Goal: Task Accomplishment & Management: Complete application form

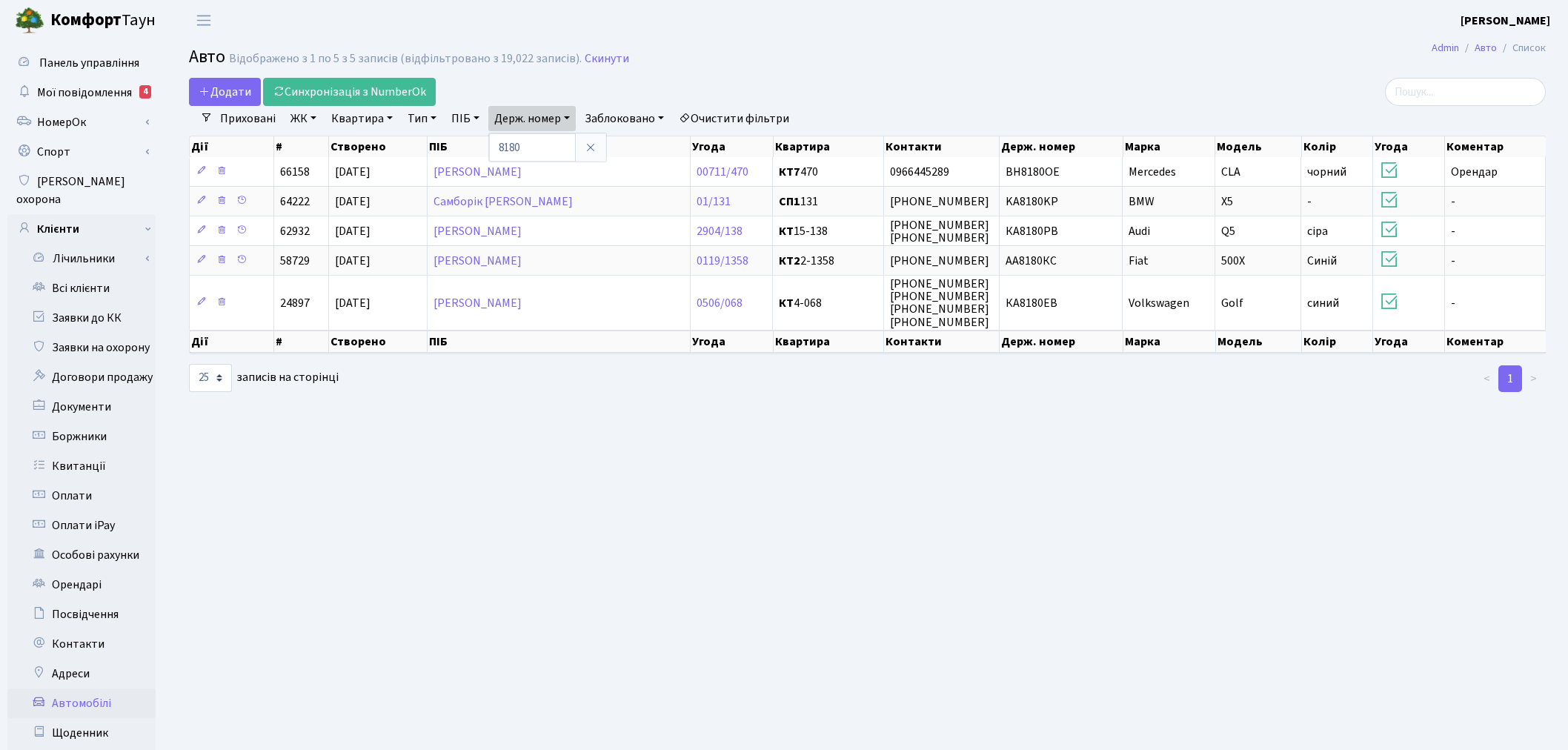
select select "25"
click at [608, 57] on link "Скинути" at bounding box center [607, 58] width 44 height 14
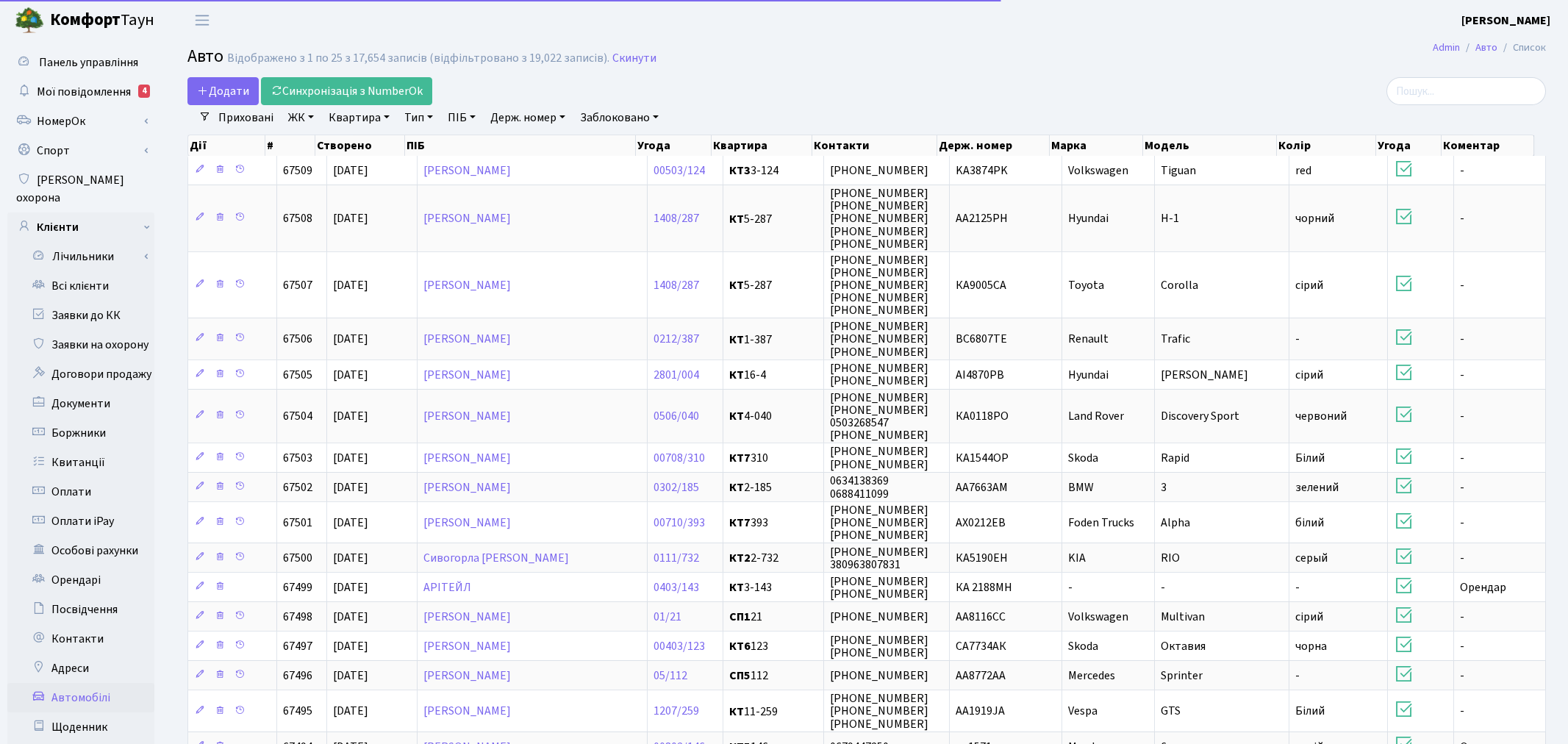
select select "25"
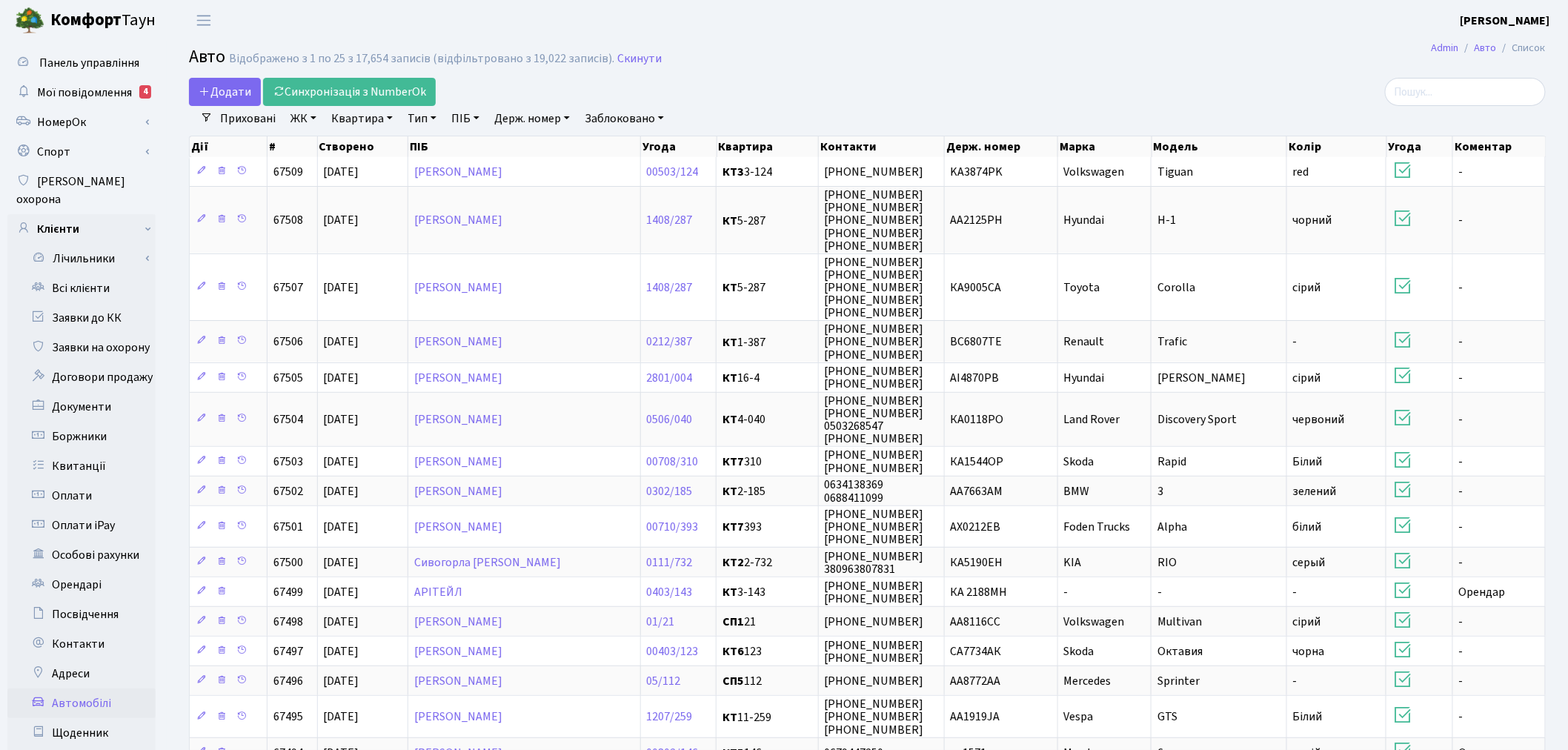
click at [521, 118] on link "Держ. номер" at bounding box center [532, 118] width 87 height 25
click at [527, 143] on input "text" at bounding box center [532, 147] width 86 height 28
type input "9555"
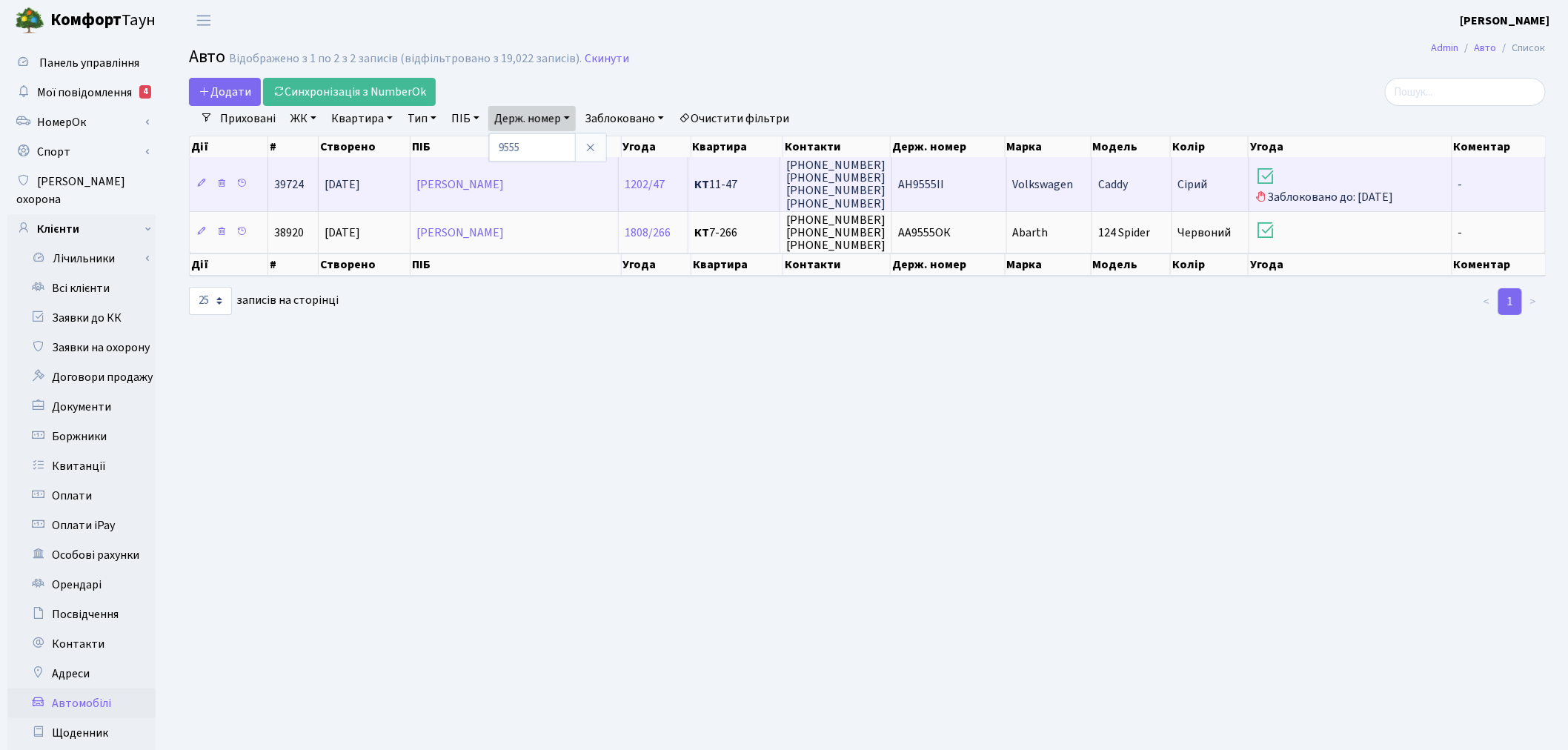
click at [939, 184] on span "АН9555ІІ" at bounding box center [922, 185] width 46 height 16
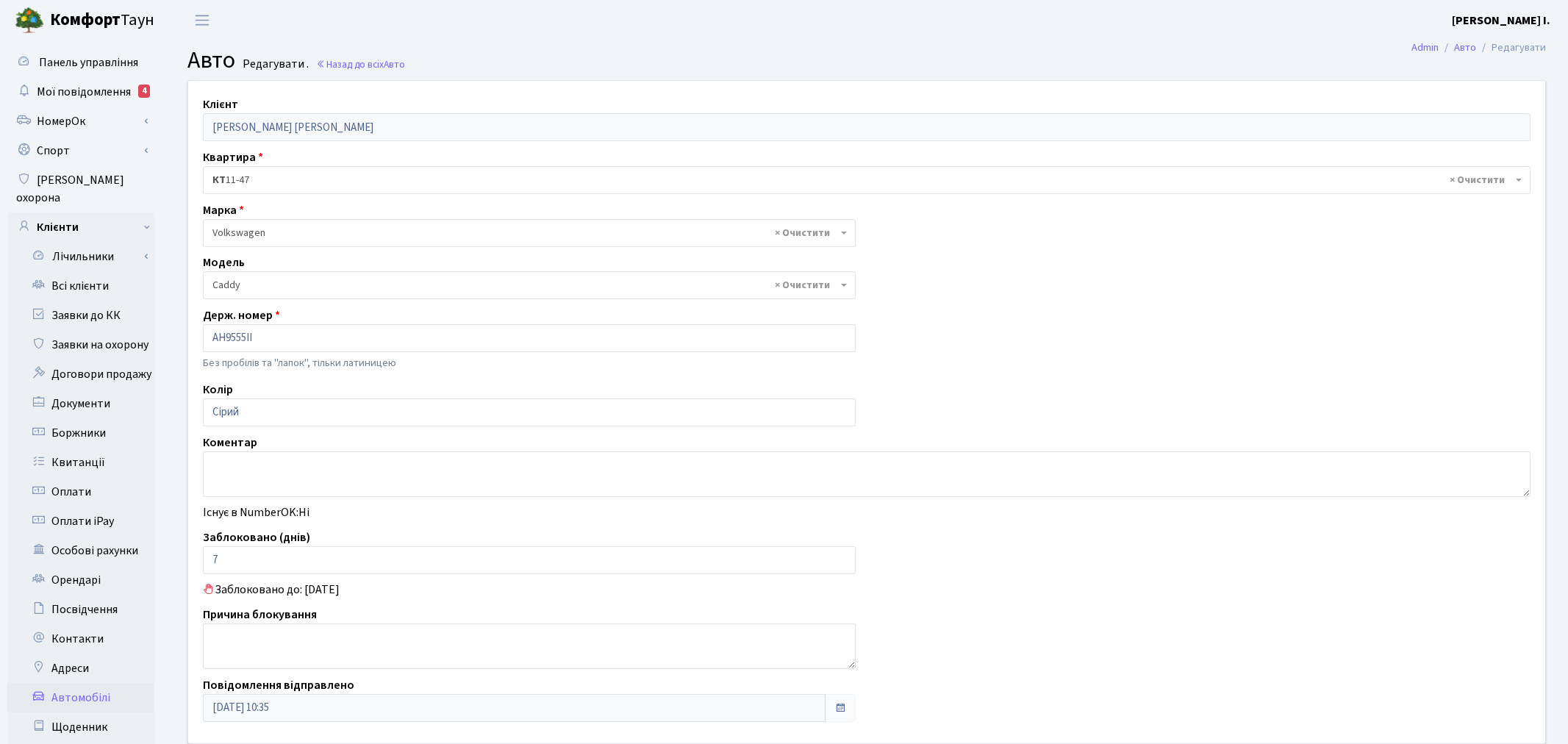
select select "2447"
drag, startPoint x: 239, startPoint y: 564, endPoint x: 203, endPoint y: 564, distance: 36.0
click at [203, 564] on input "7" at bounding box center [526, 560] width 647 height 28
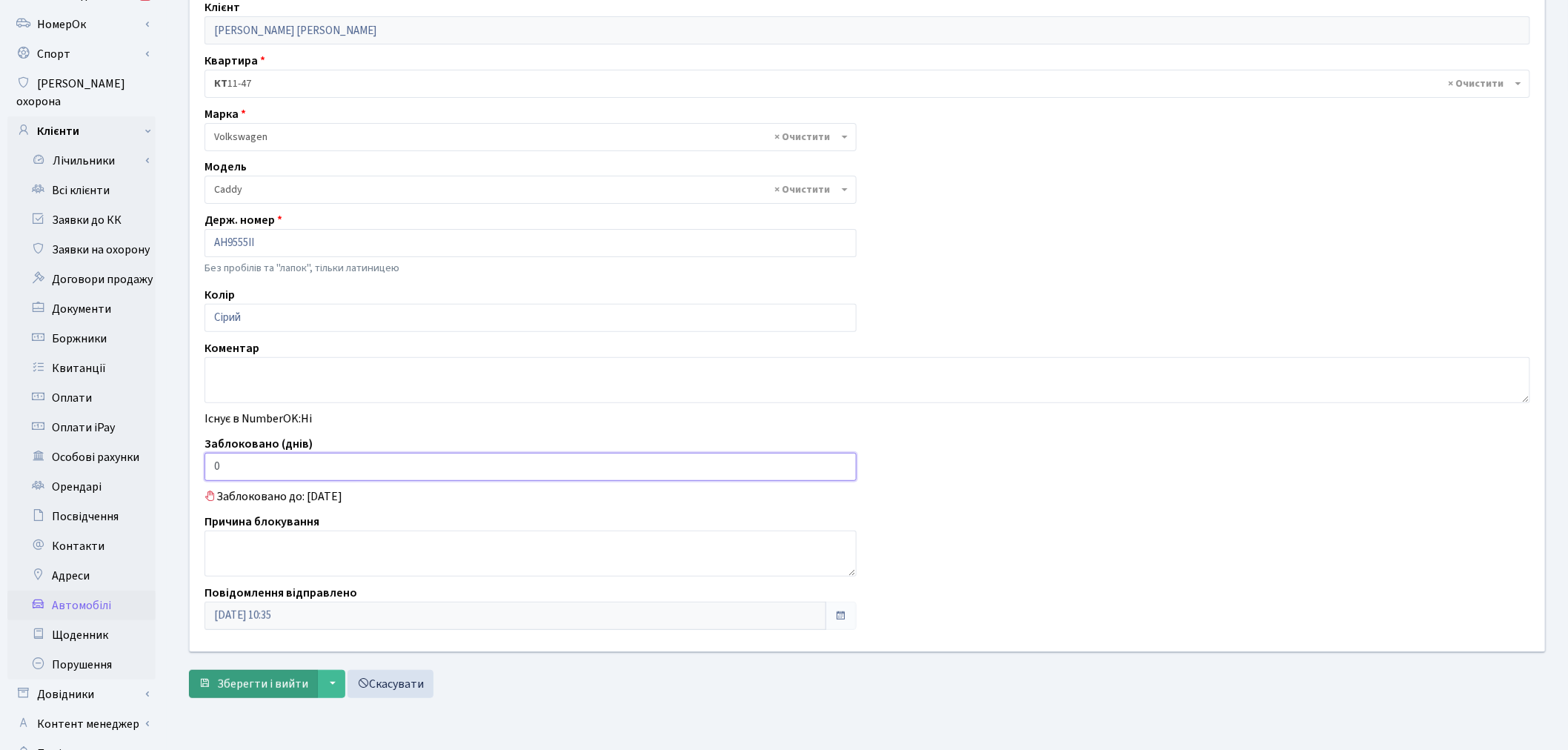
scroll to position [172, 0]
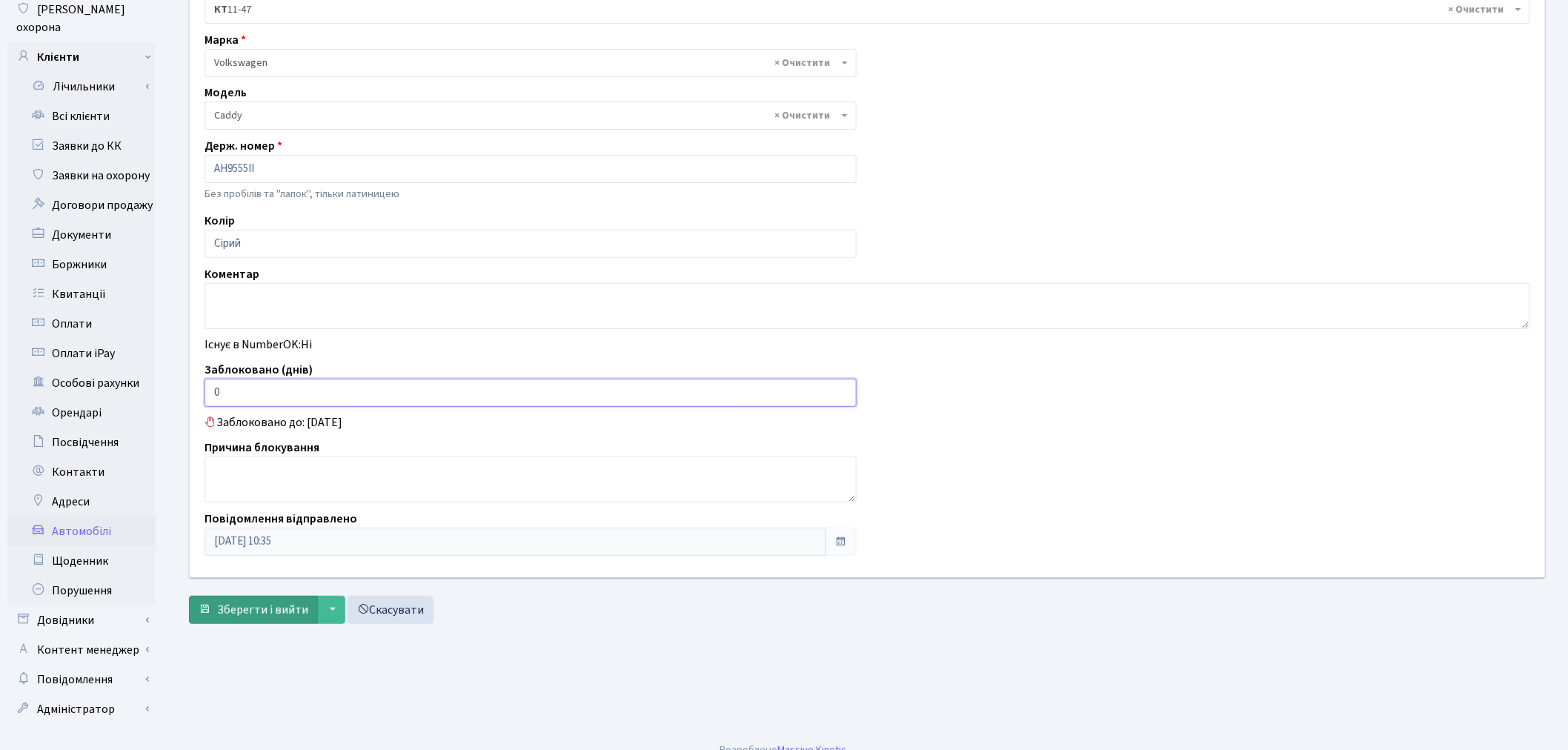
type input "0"
click at [245, 620] on button "Зберегти і вийти" at bounding box center [253, 610] width 129 height 28
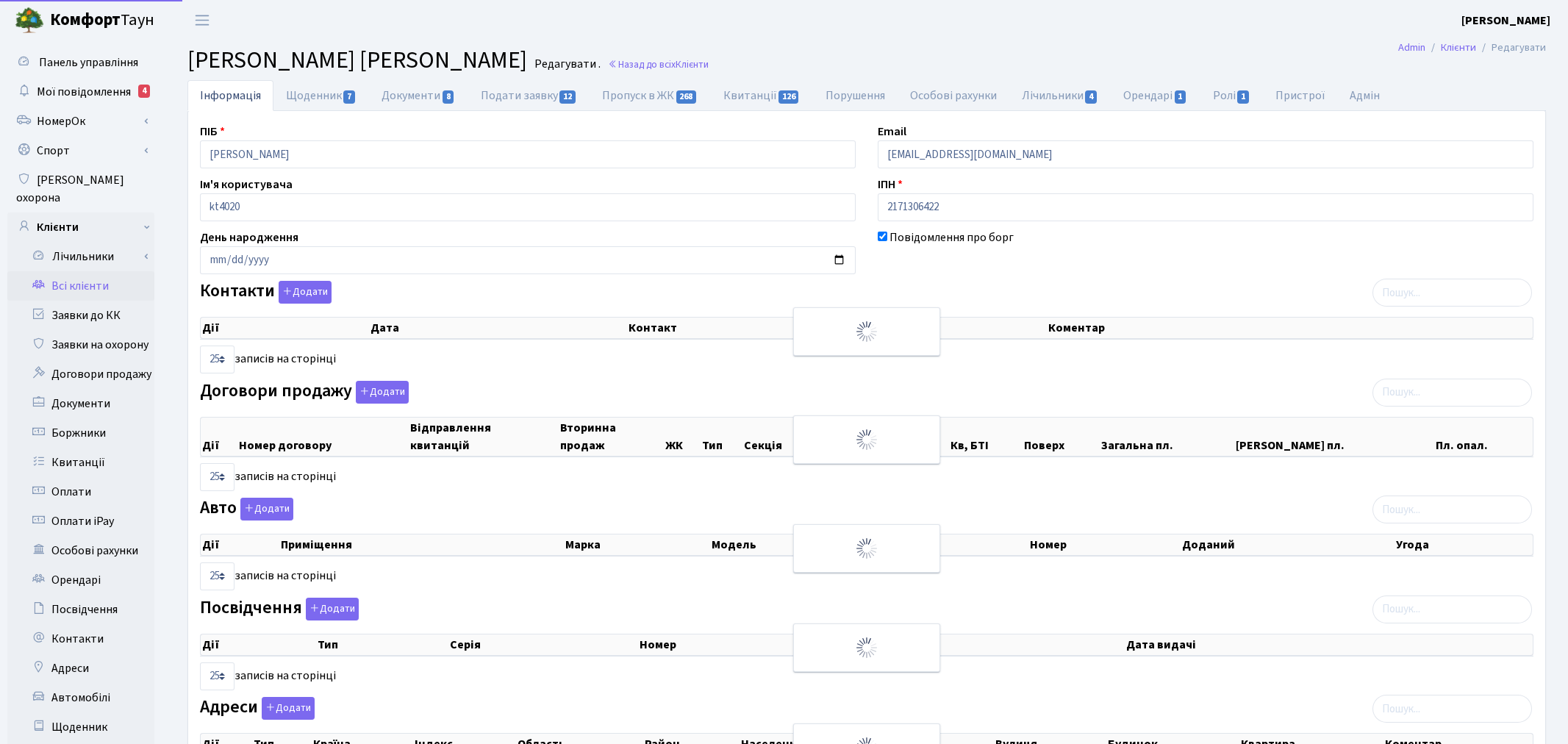
select select "25"
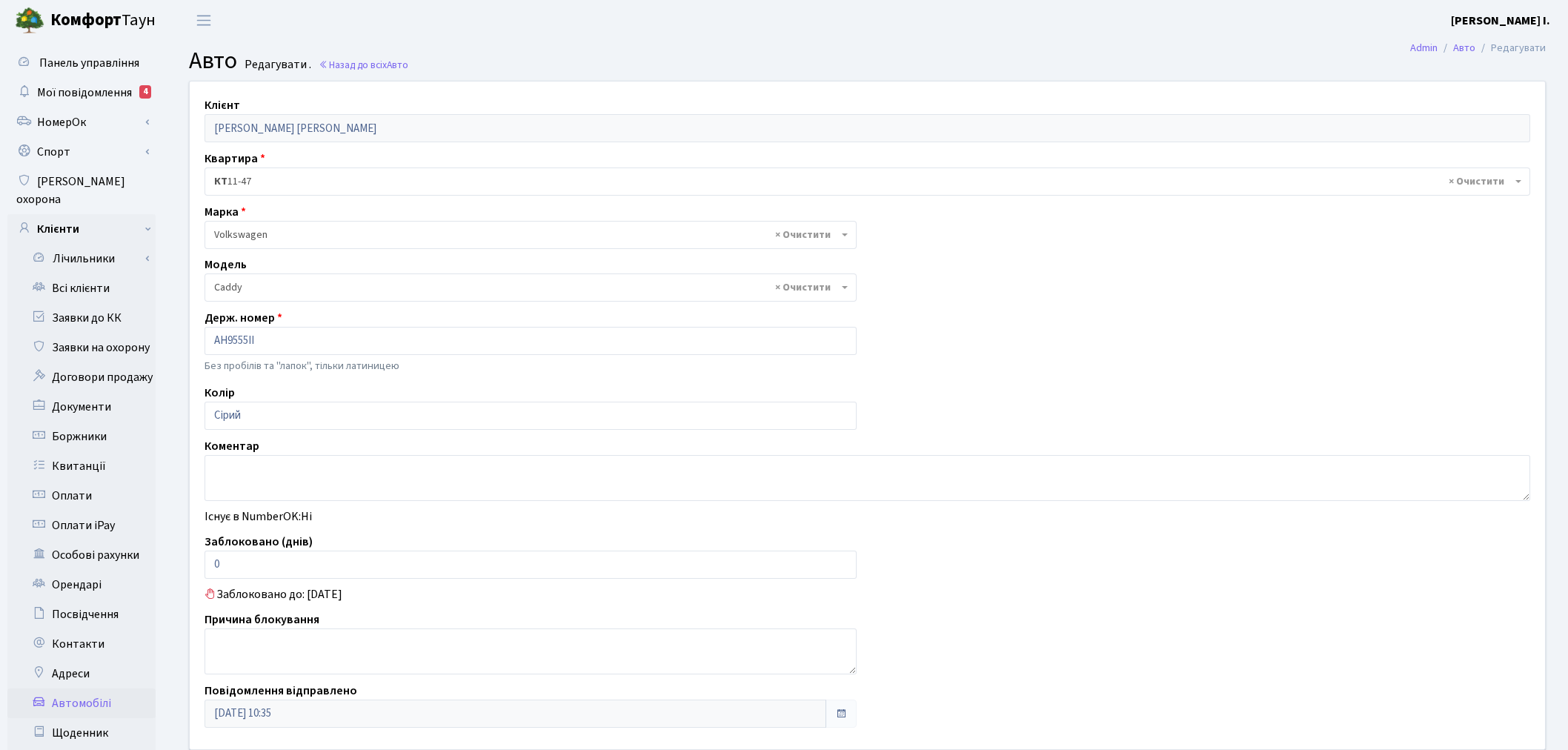
select select "2447"
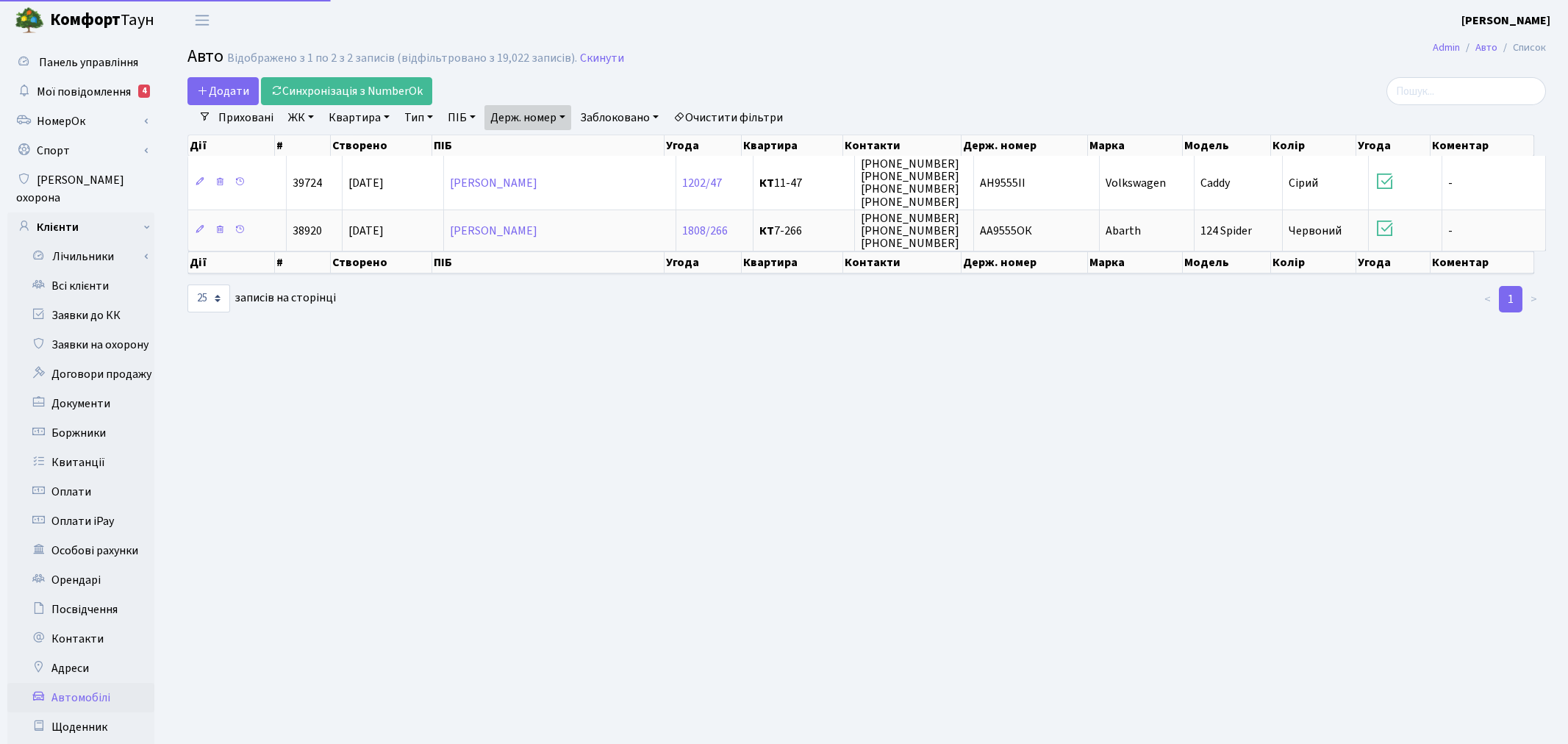
select select "25"
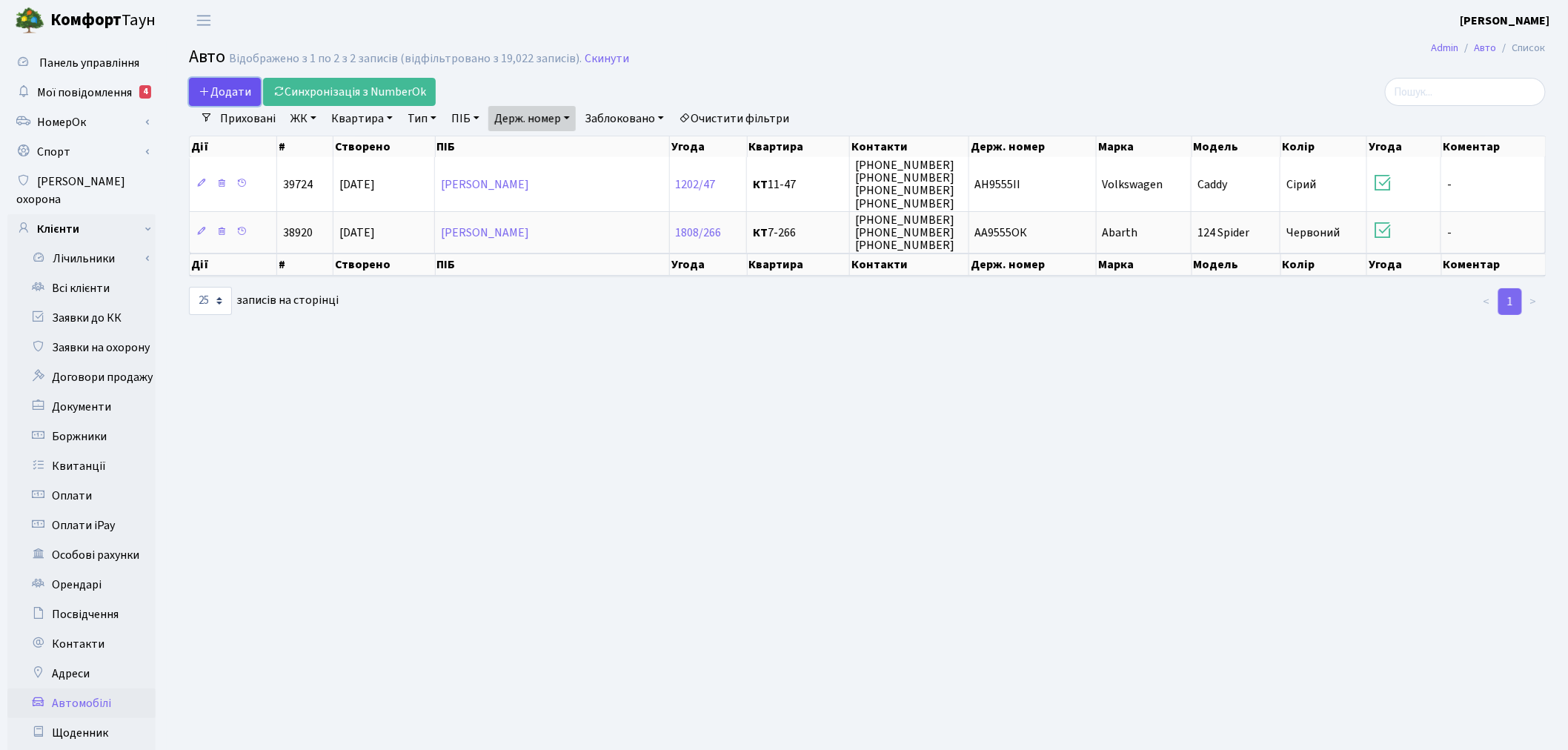
click at [241, 89] on span "Додати" at bounding box center [225, 92] width 53 height 16
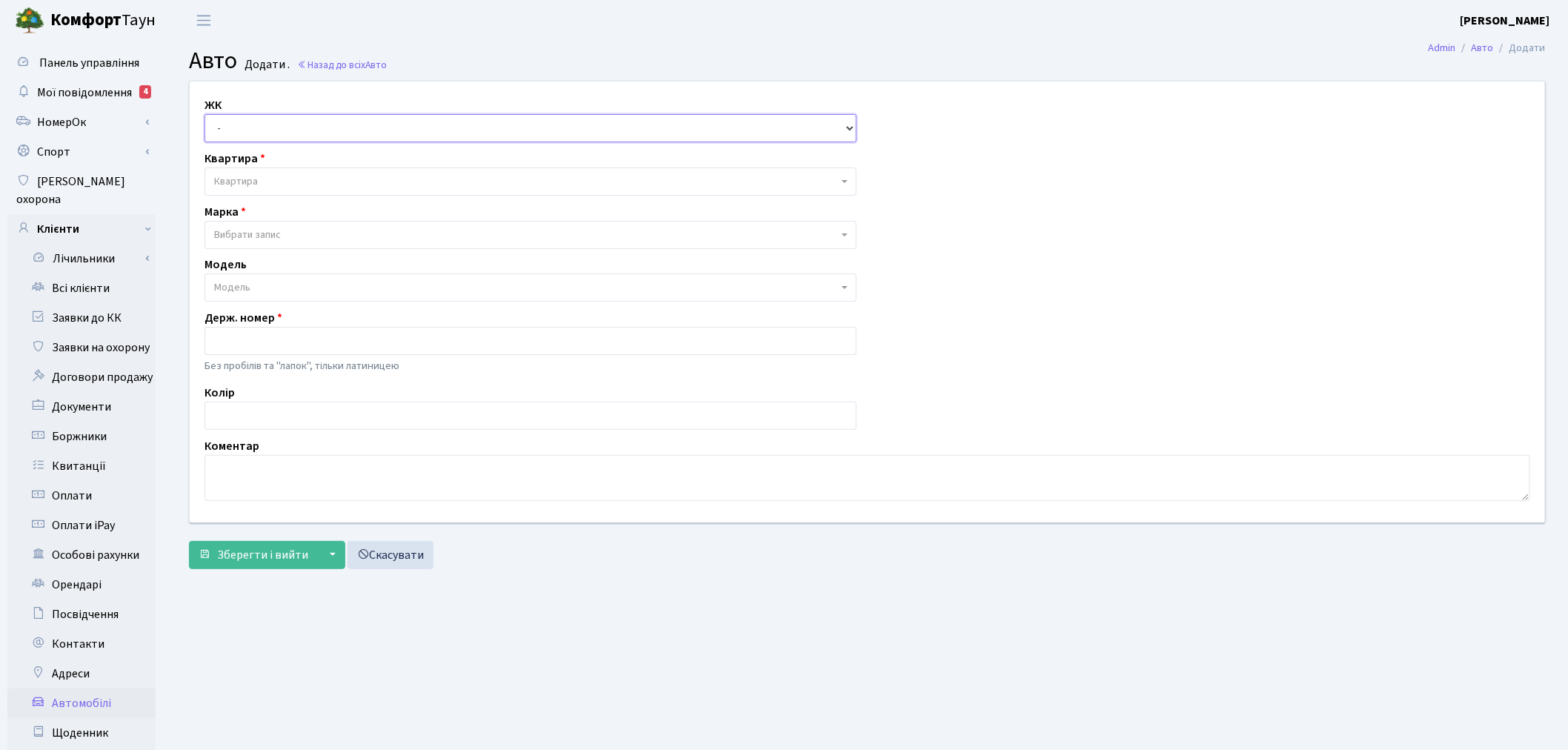
drag, startPoint x: 320, startPoint y: 122, endPoint x: 319, endPoint y: 132, distance: 10.0
click at [320, 122] on select "- ТХ, вул. Ділова, 1/2 КТ, вул. Регенераторна, 4 КТ2, просп. Соборності, 17 КТ3…" at bounding box center [530, 128] width 652 height 28
select select "271"
click at [205, 114] on select "- ТХ, вул. Ділова, 1/2 КТ, вул. Регенераторна, 4 КТ2, просп. Соборності, 17 КТ3…" at bounding box center [530, 128] width 652 height 28
select select
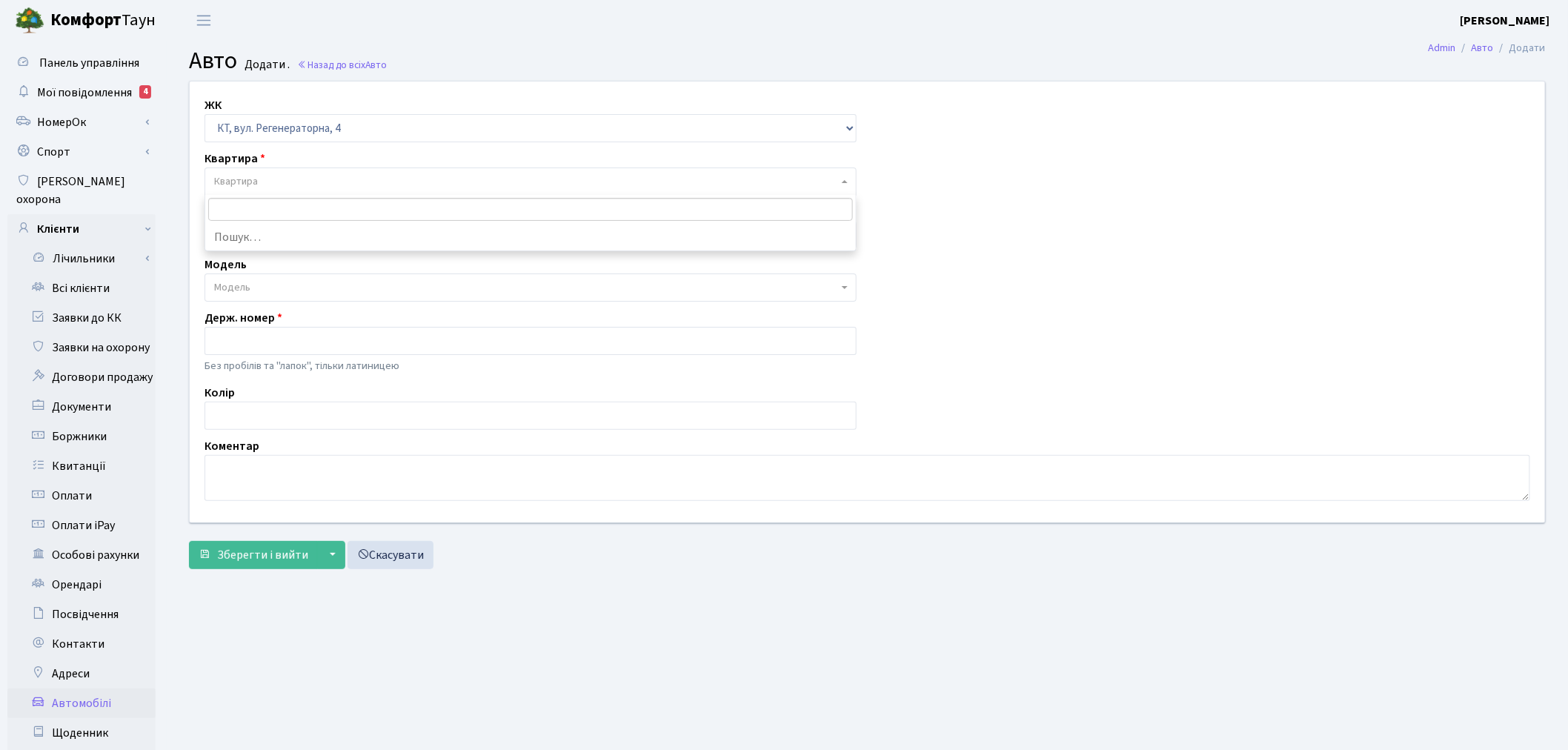
click at [312, 177] on span "Квартира" at bounding box center [526, 182] width 624 height 15
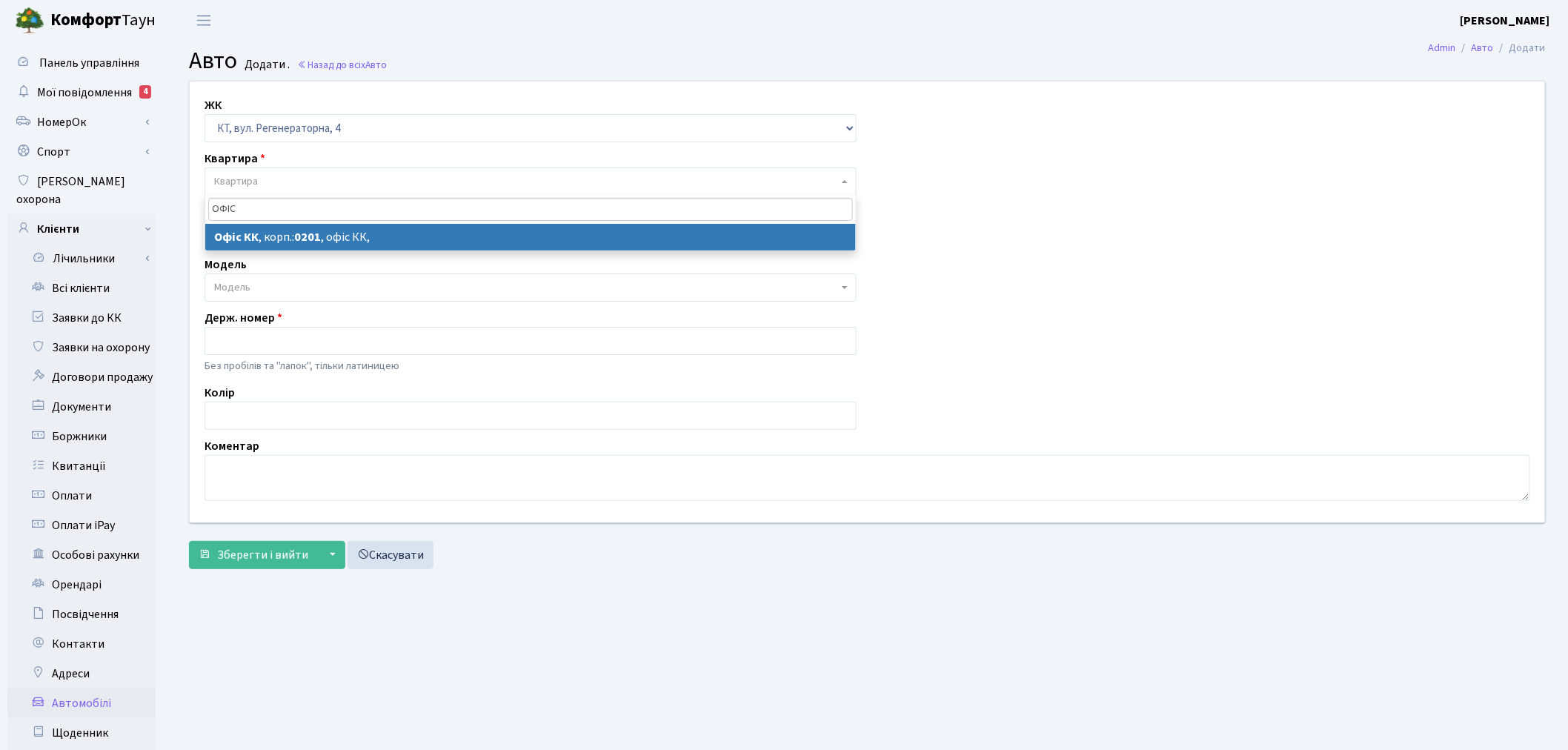
type input "ОФІС"
select select "4"
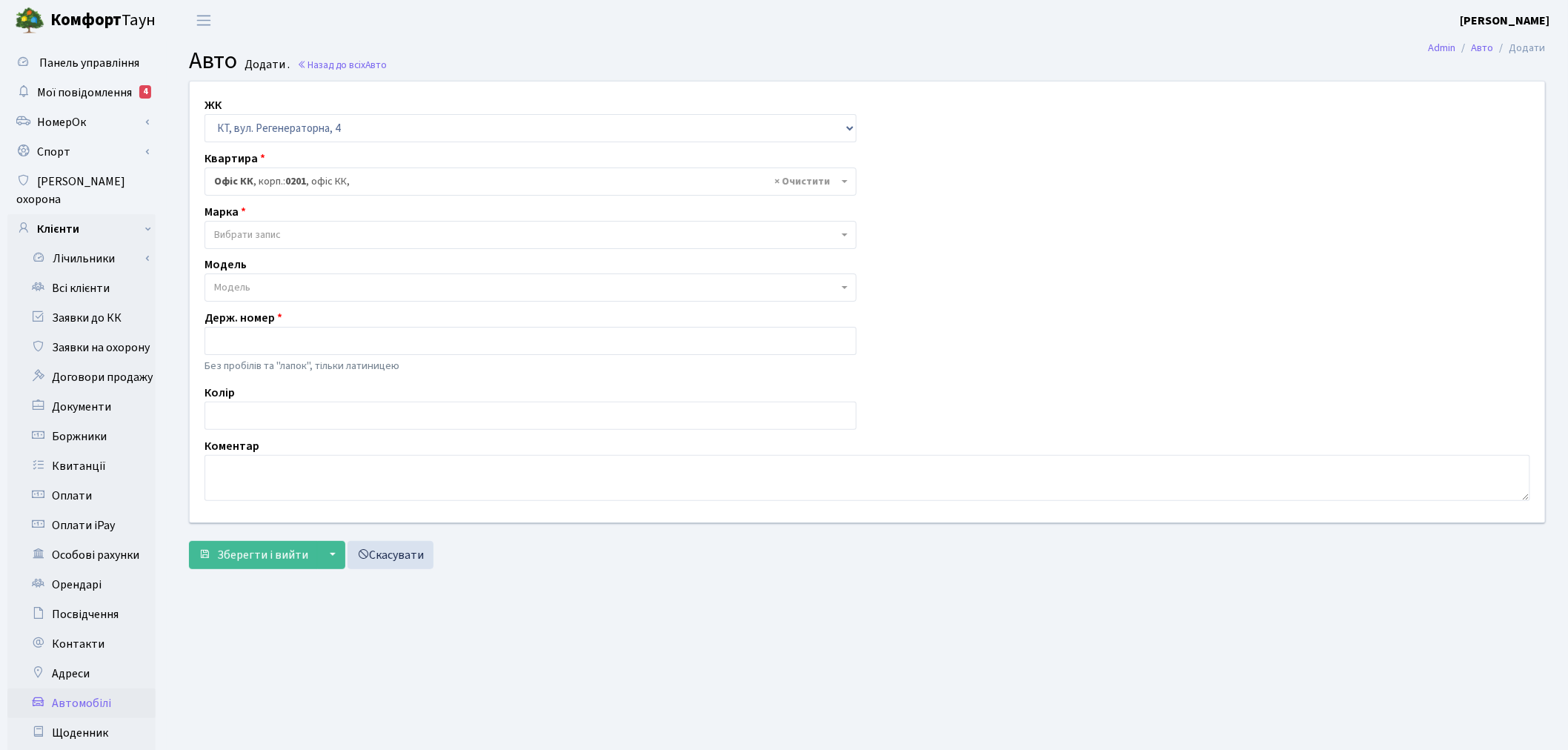
click at [298, 238] on span "Вибрати запис" at bounding box center [526, 235] width 624 height 15
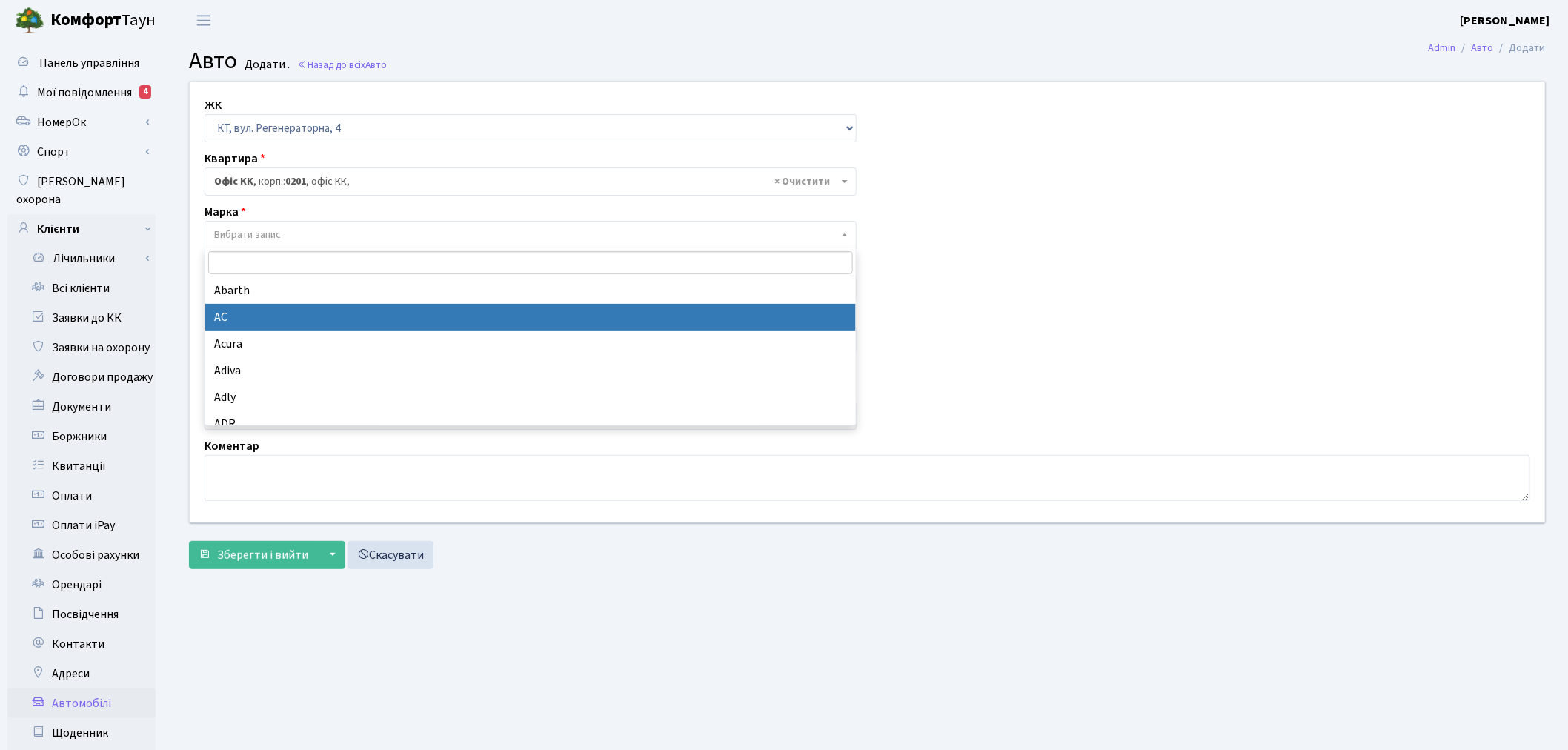
select select "2"
select select
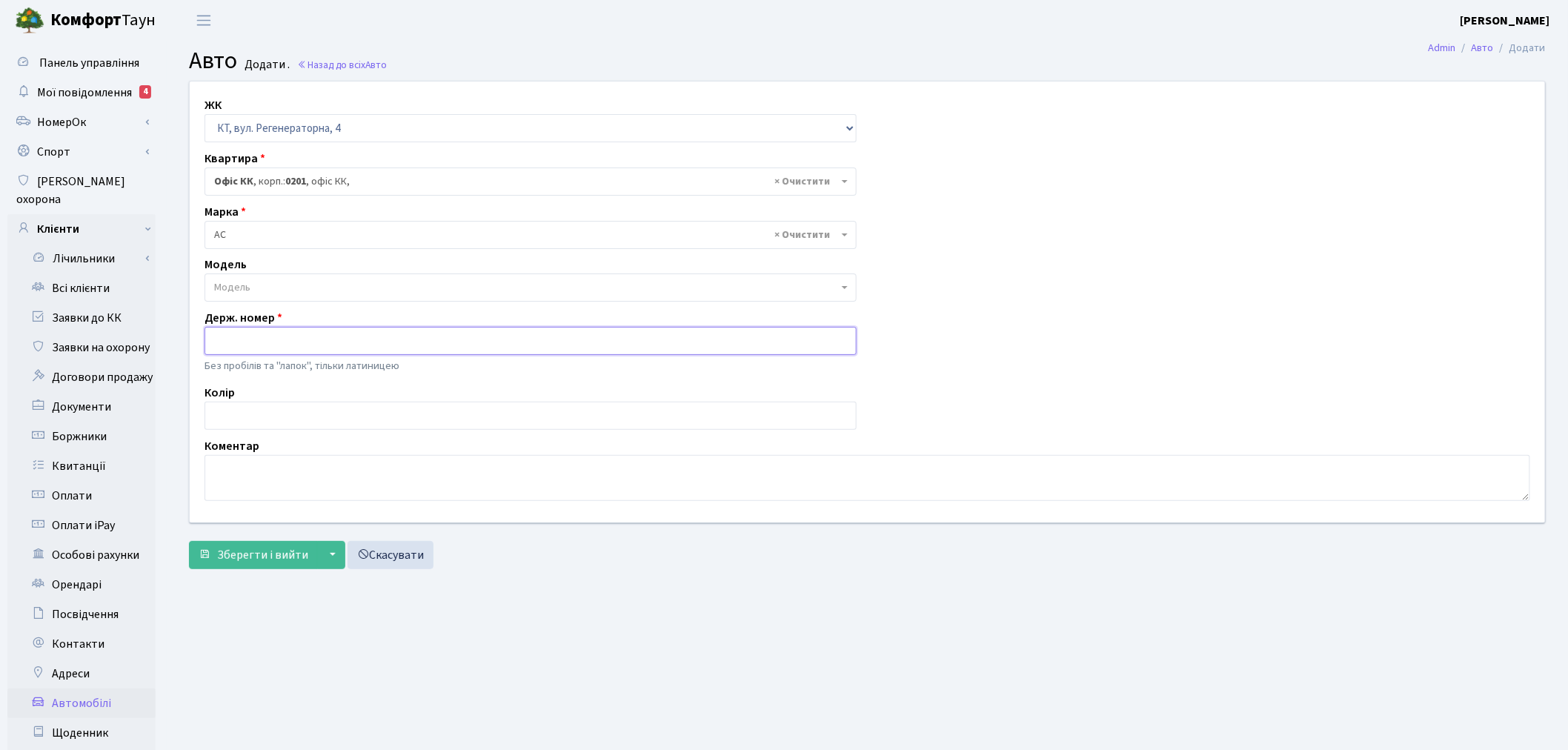
click at [332, 340] on input "text" at bounding box center [530, 341] width 652 height 28
click at [404, 342] on input "text" at bounding box center [530, 341] width 652 height 28
paste input "ВН8180ОР"
type input "ВН8180ОР"
click at [345, 465] on textarea at bounding box center [867, 478] width 1326 height 46
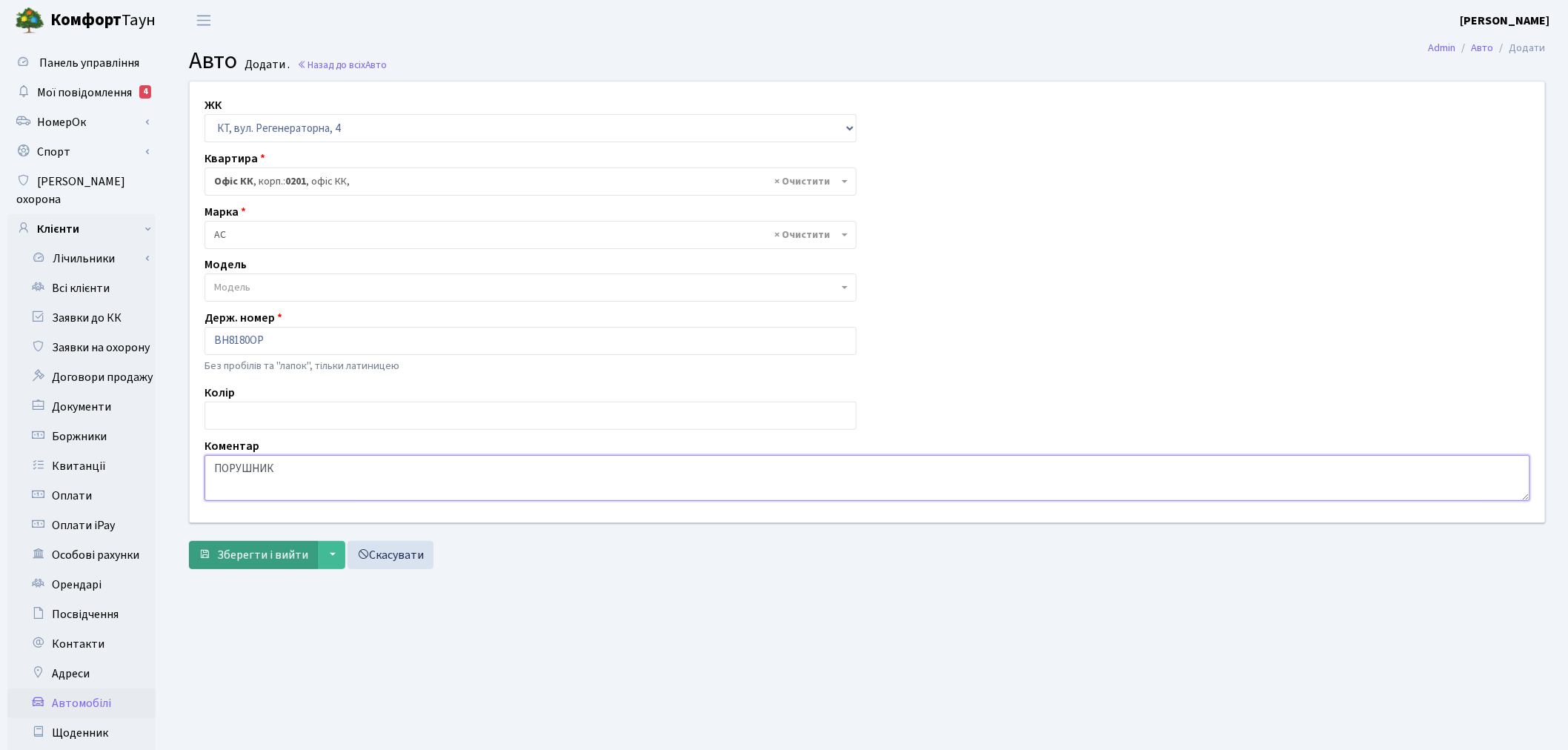
type textarea "ПОРУШНИК"
click at [279, 556] on span "Зберегти і вийти" at bounding box center [262, 555] width 91 height 16
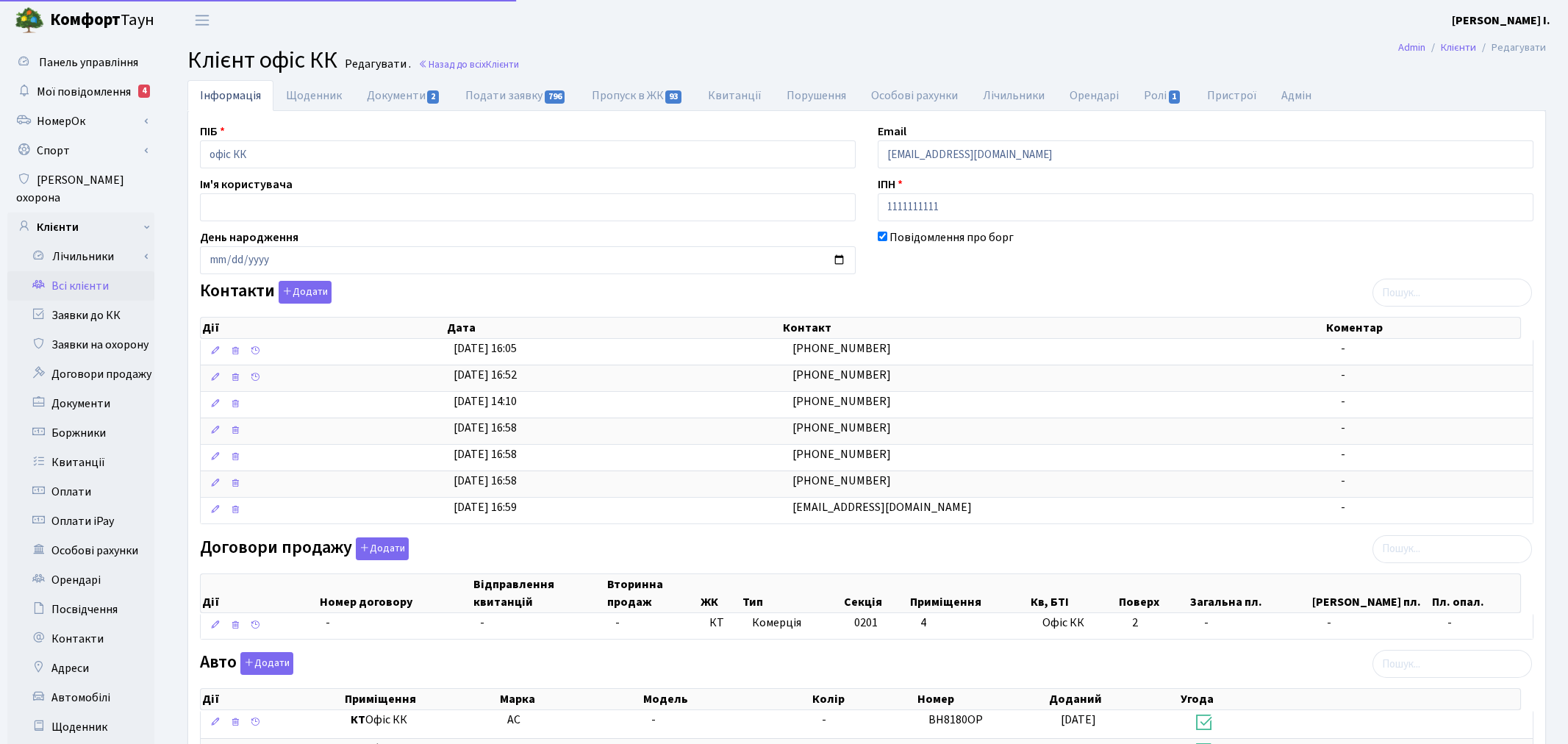
select select "25"
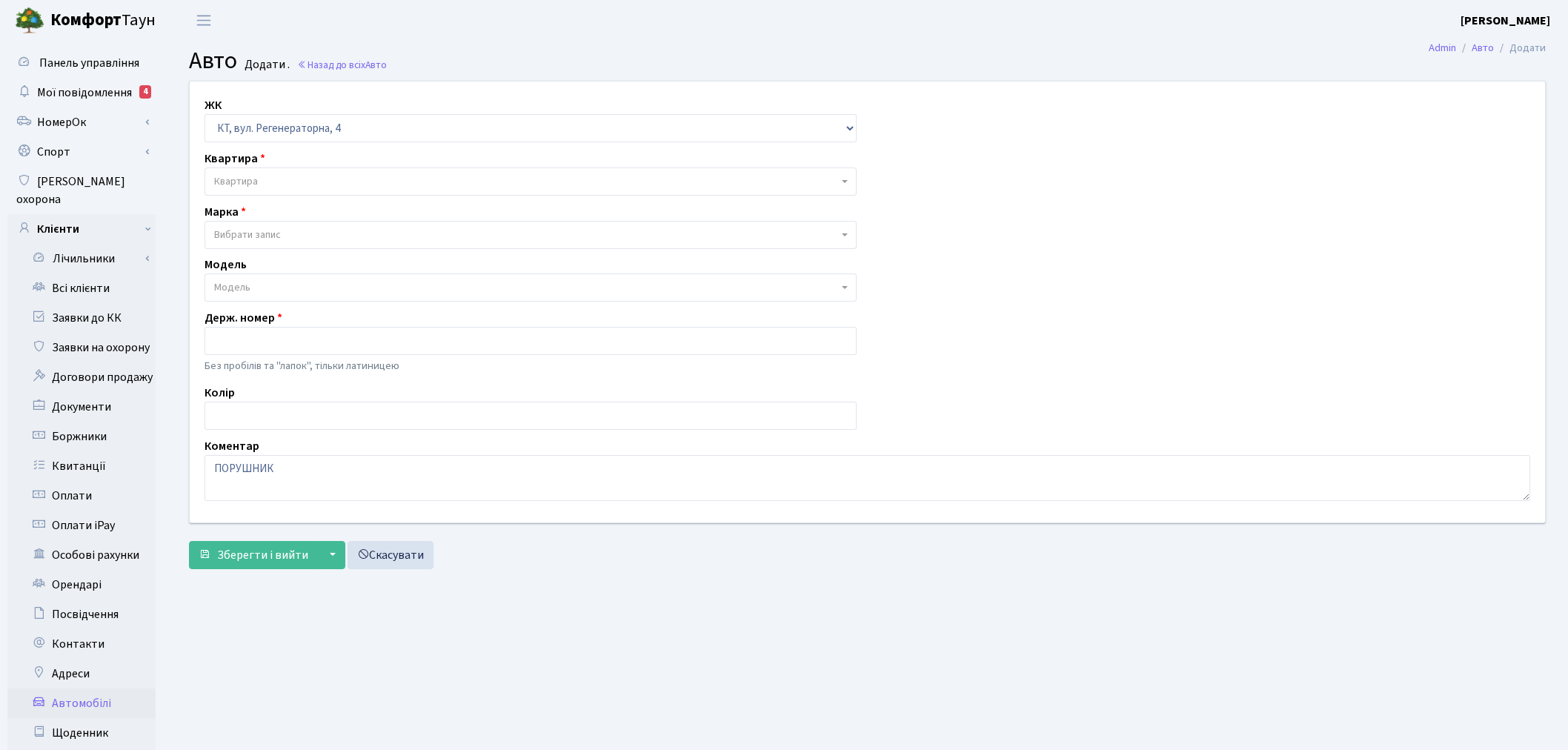
select select "271"
select select "2"
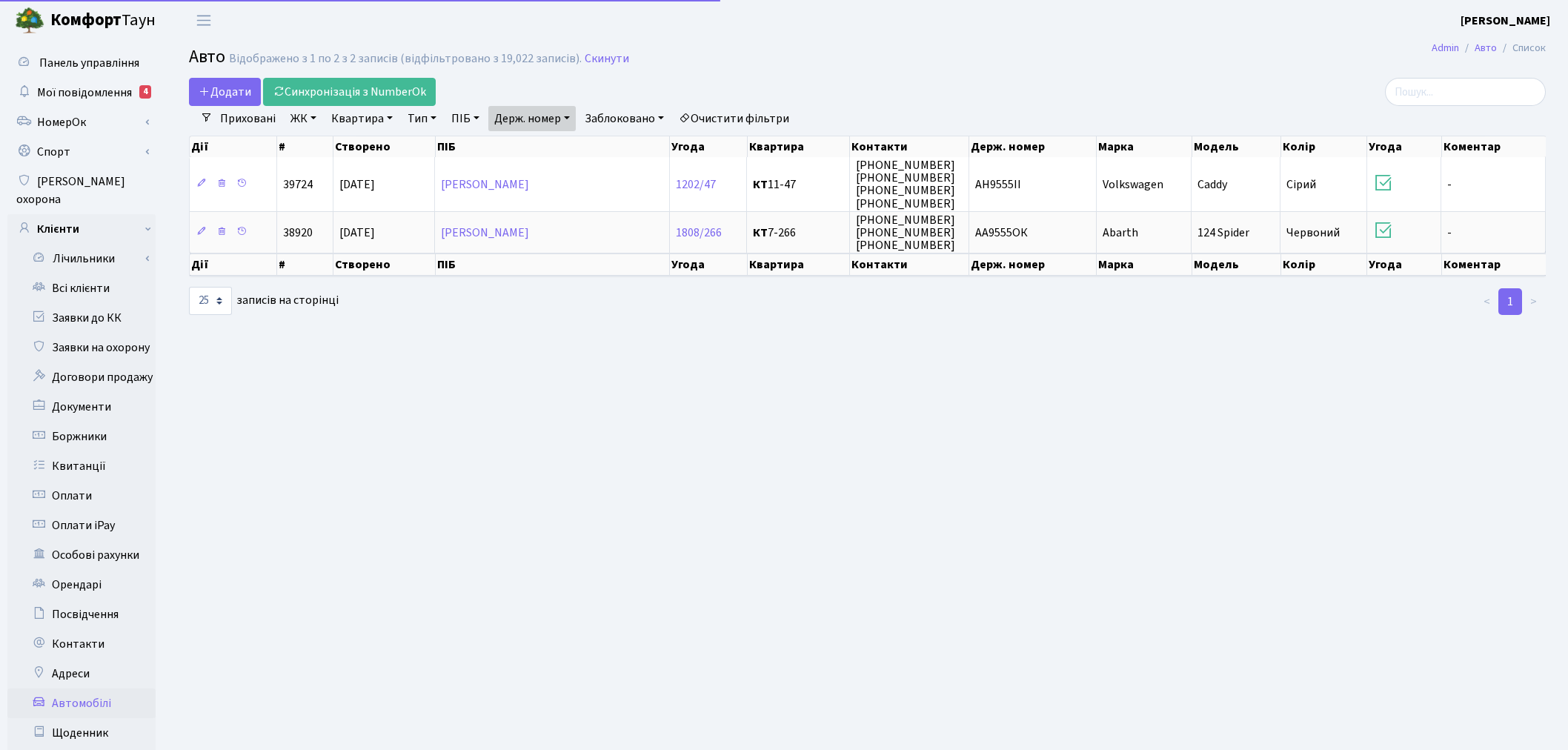
select select "25"
click at [553, 113] on link "Держ. номер" at bounding box center [532, 118] width 87 height 25
click at [563, 143] on input "9555" at bounding box center [532, 147] width 86 height 28
type input "8180"
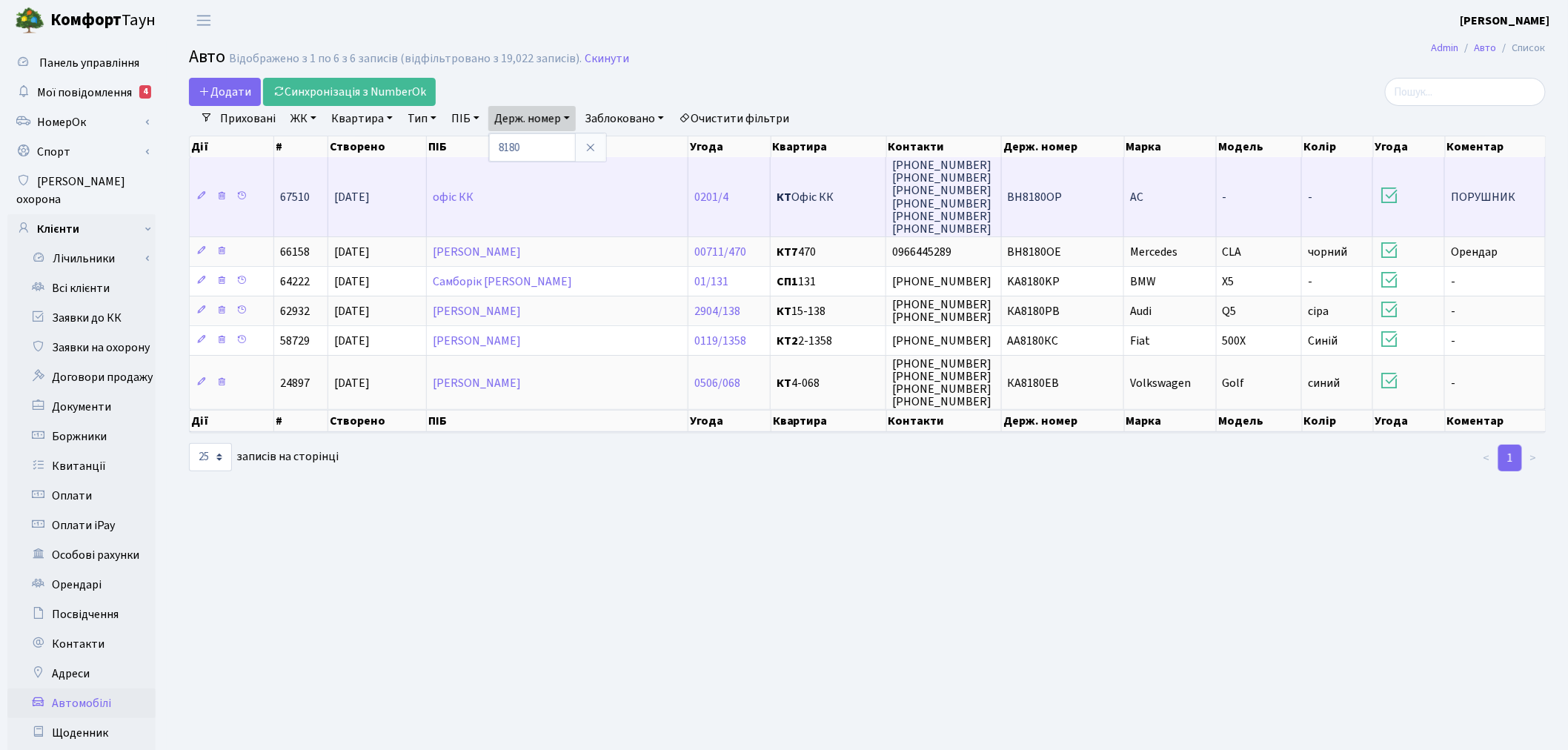
click at [1082, 205] on td "ВН8180ОР" at bounding box center [1064, 197] width 123 height 79
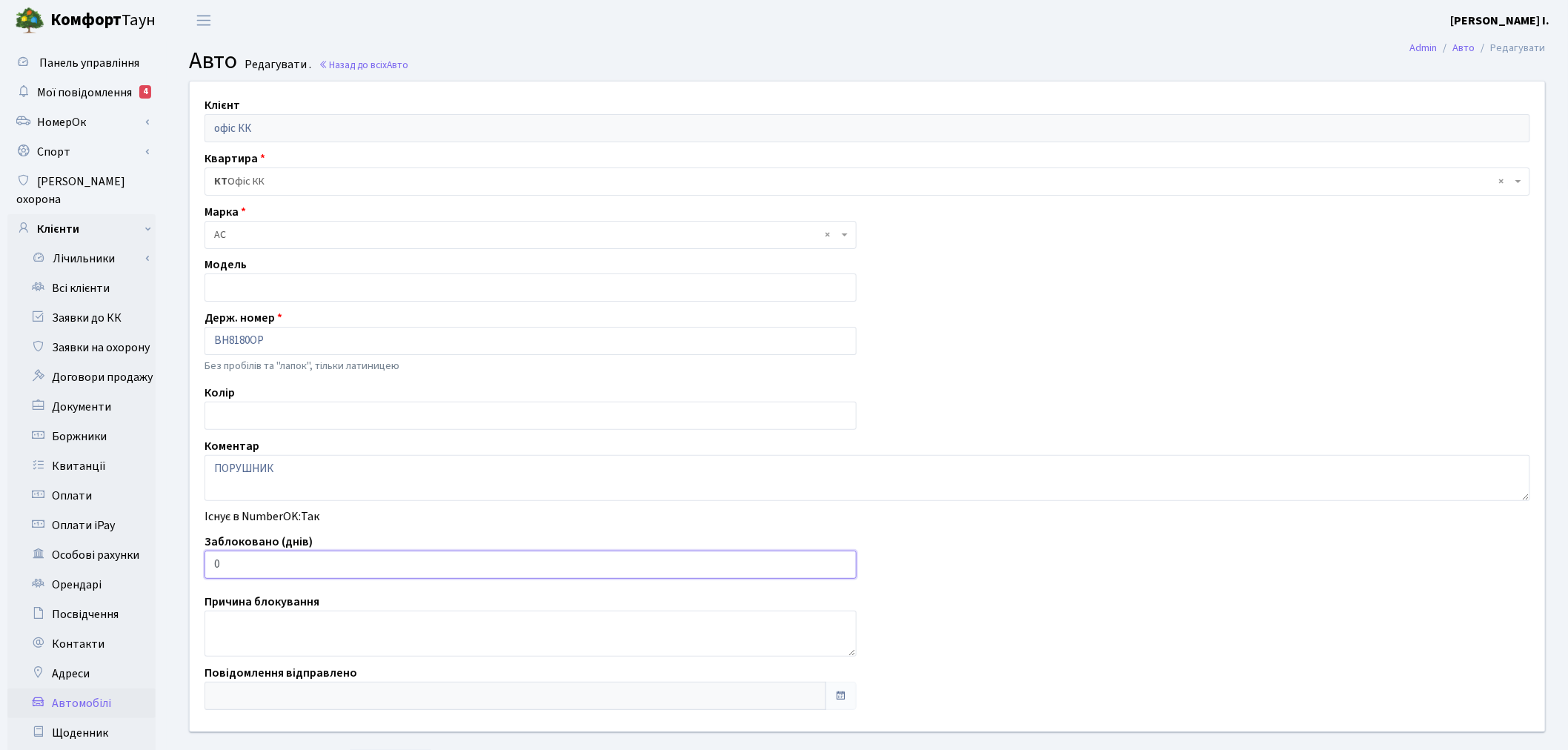
drag, startPoint x: 322, startPoint y: 561, endPoint x: 210, endPoint y: 560, distance: 112.0
click at [210, 560] on input "0" at bounding box center [530, 565] width 652 height 28
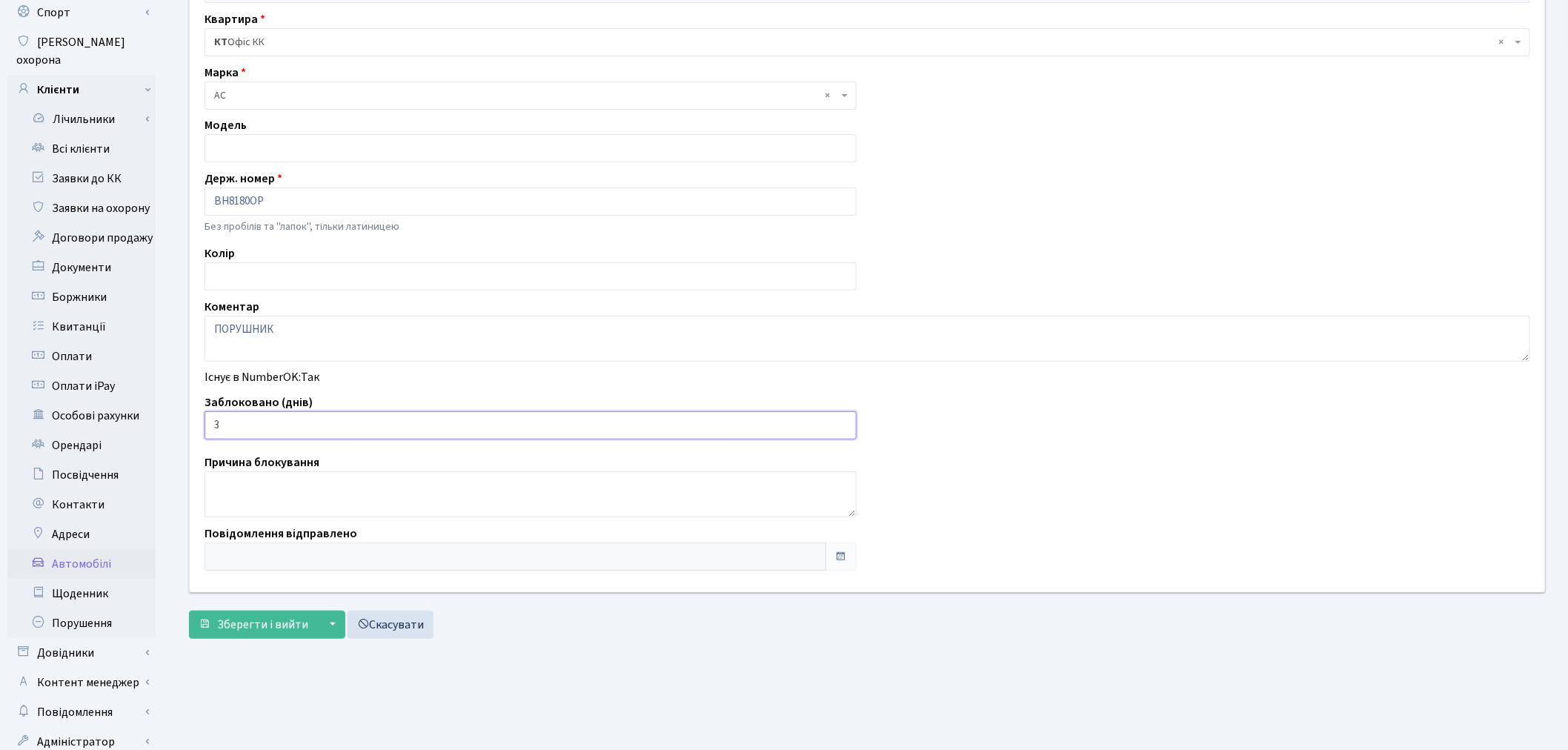
scroll to position [164, 0]
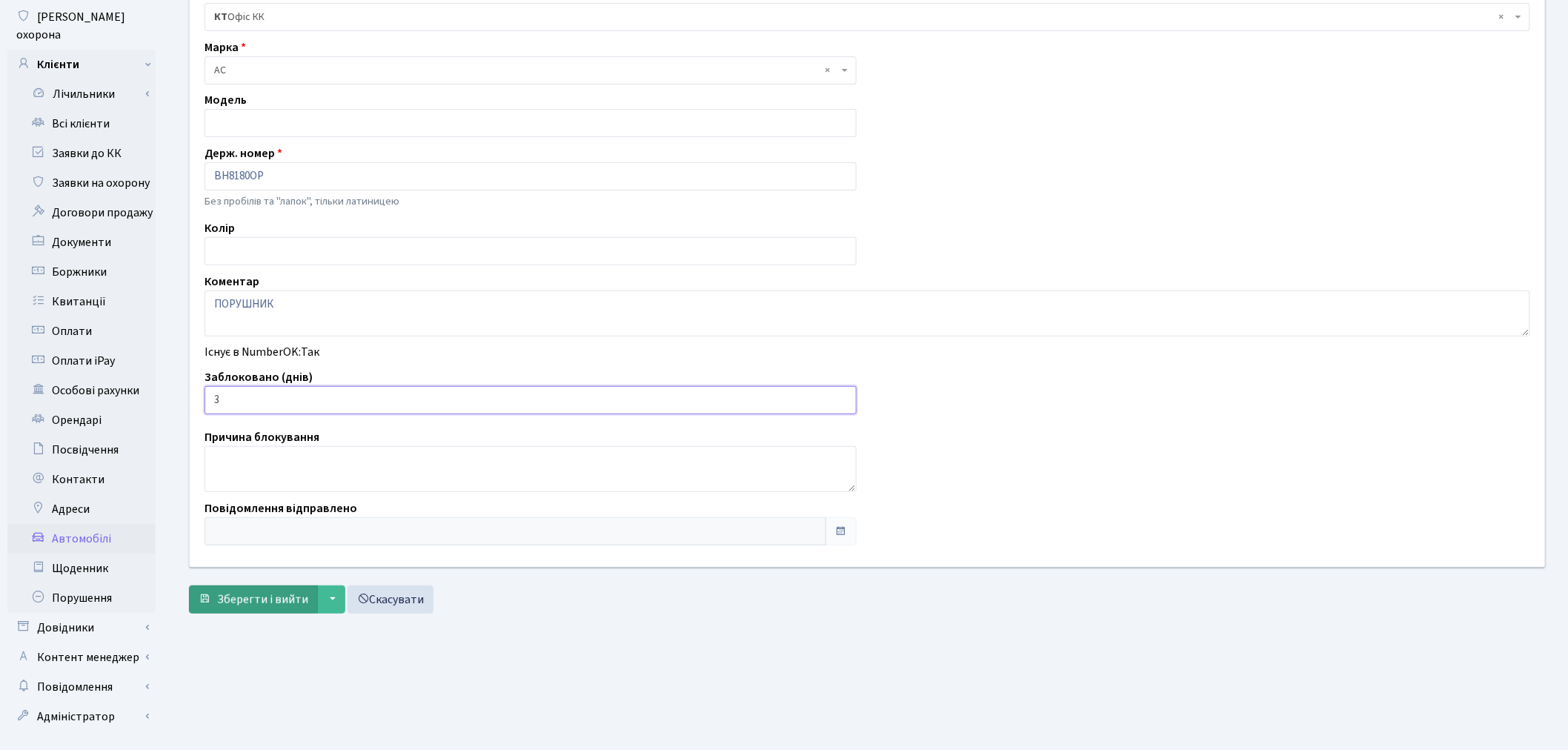
type input "3"
click at [275, 604] on span "Зберегти і вийти" at bounding box center [262, 600] width 91 height 16
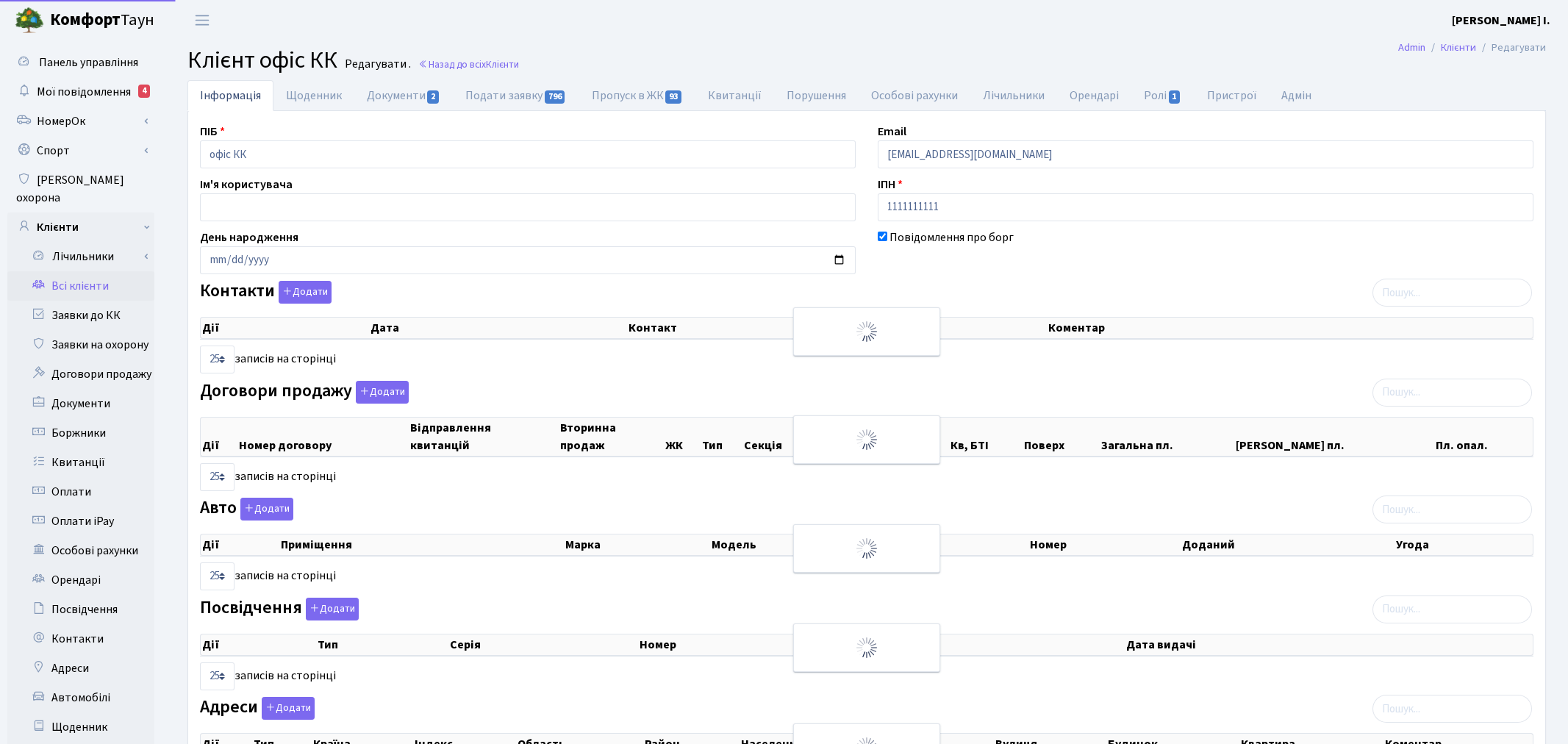
select select "25"
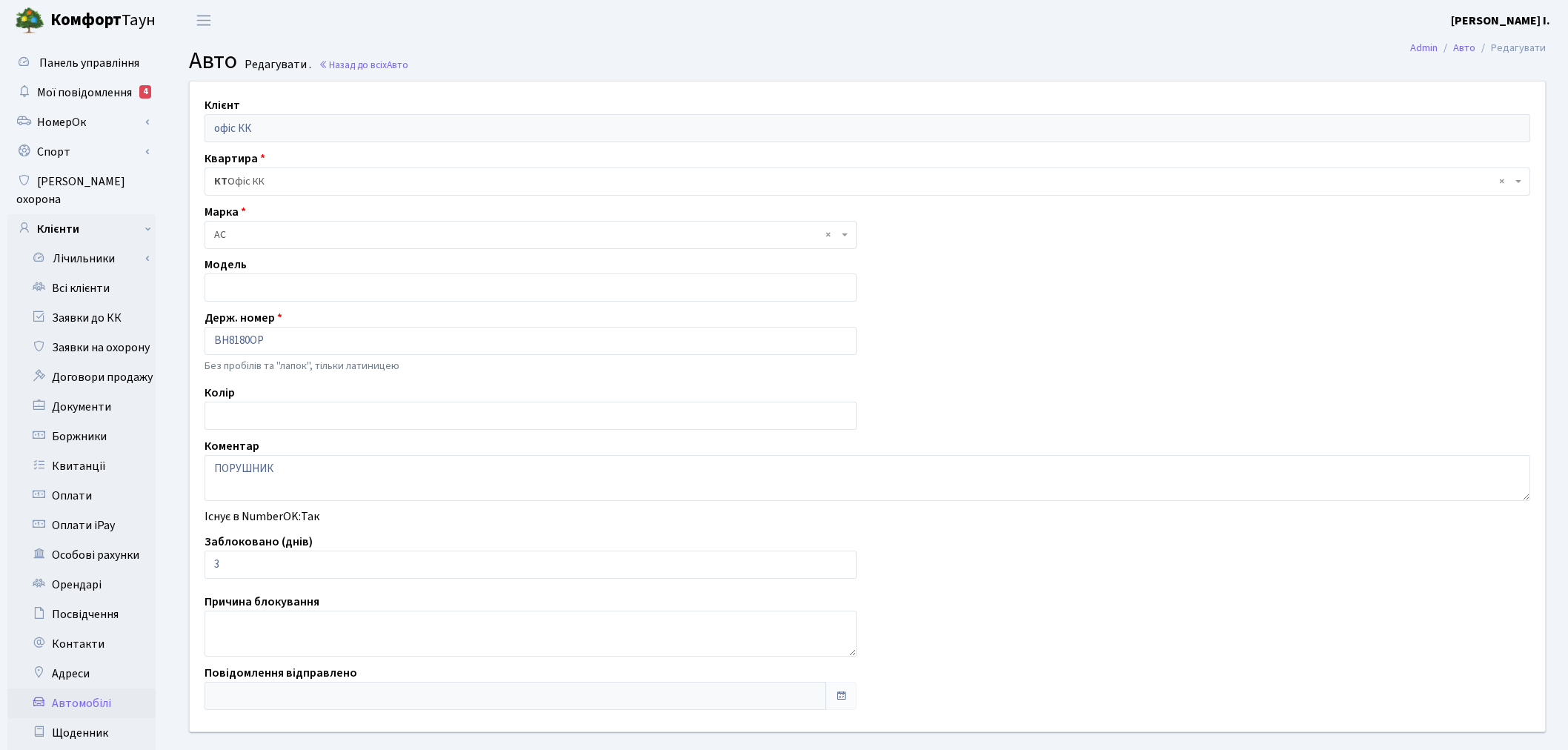
scroll to position [72, 0]
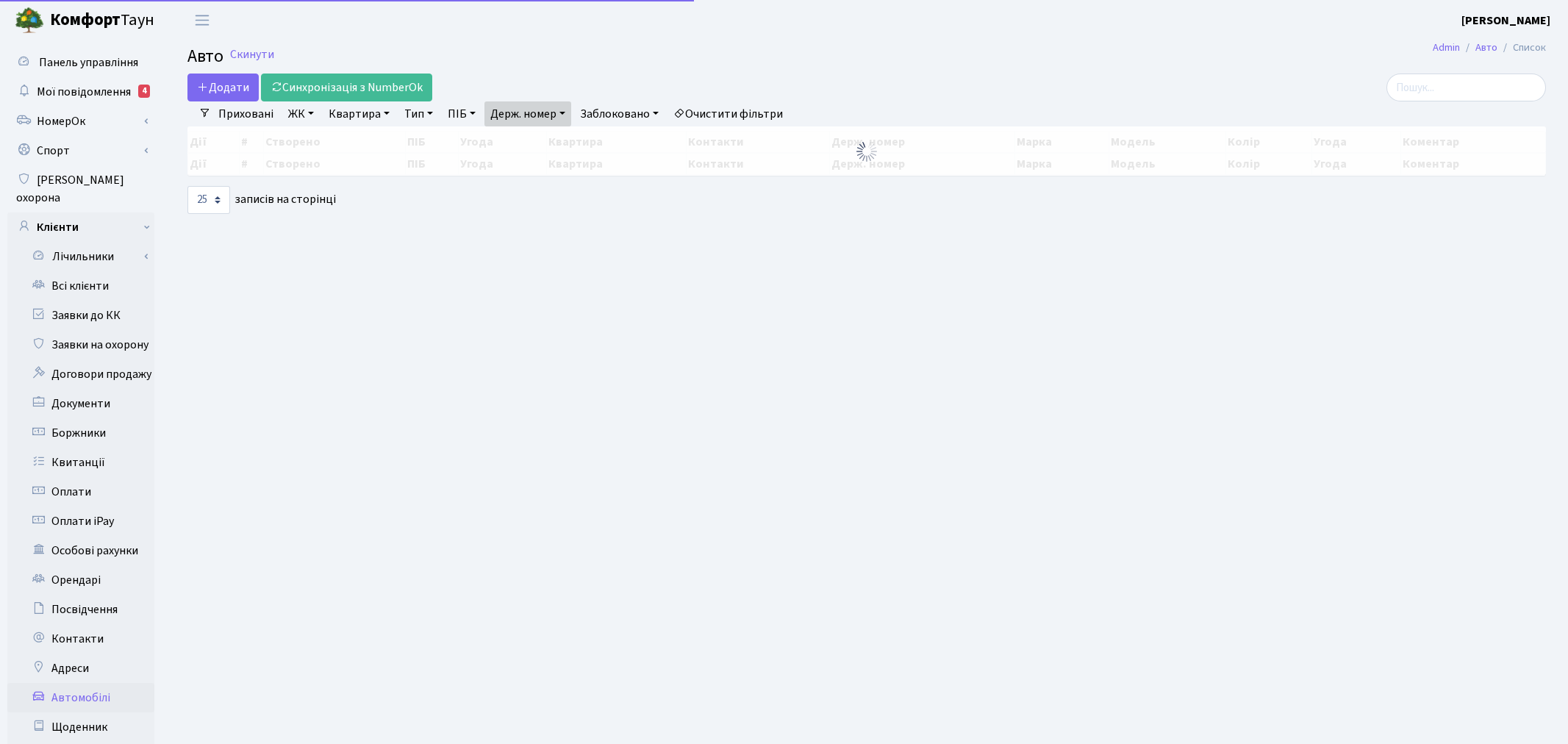
select select "25"
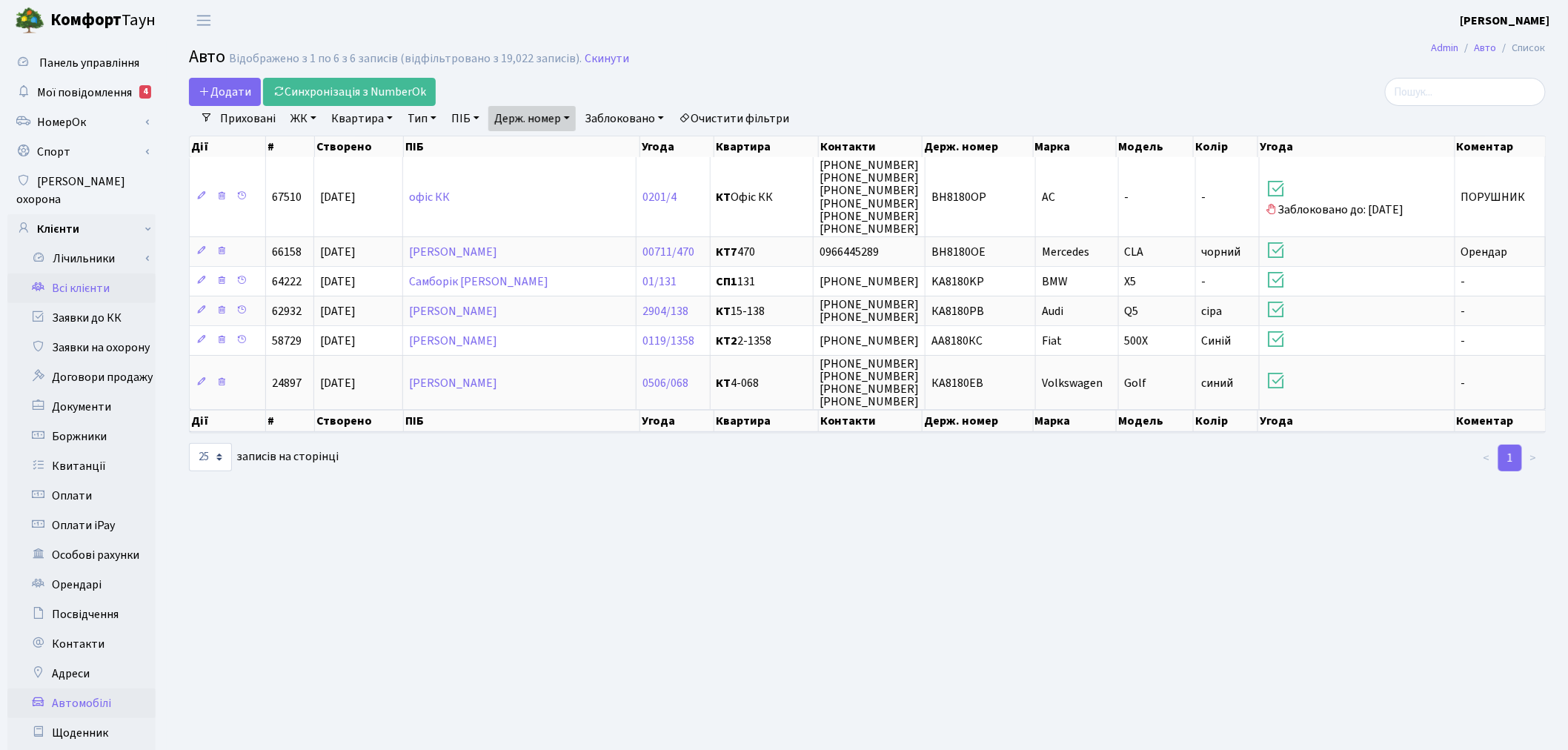
click at [119, 274] on link "Всі клієнти" at bounding box center [81, 289] width 148 height 30
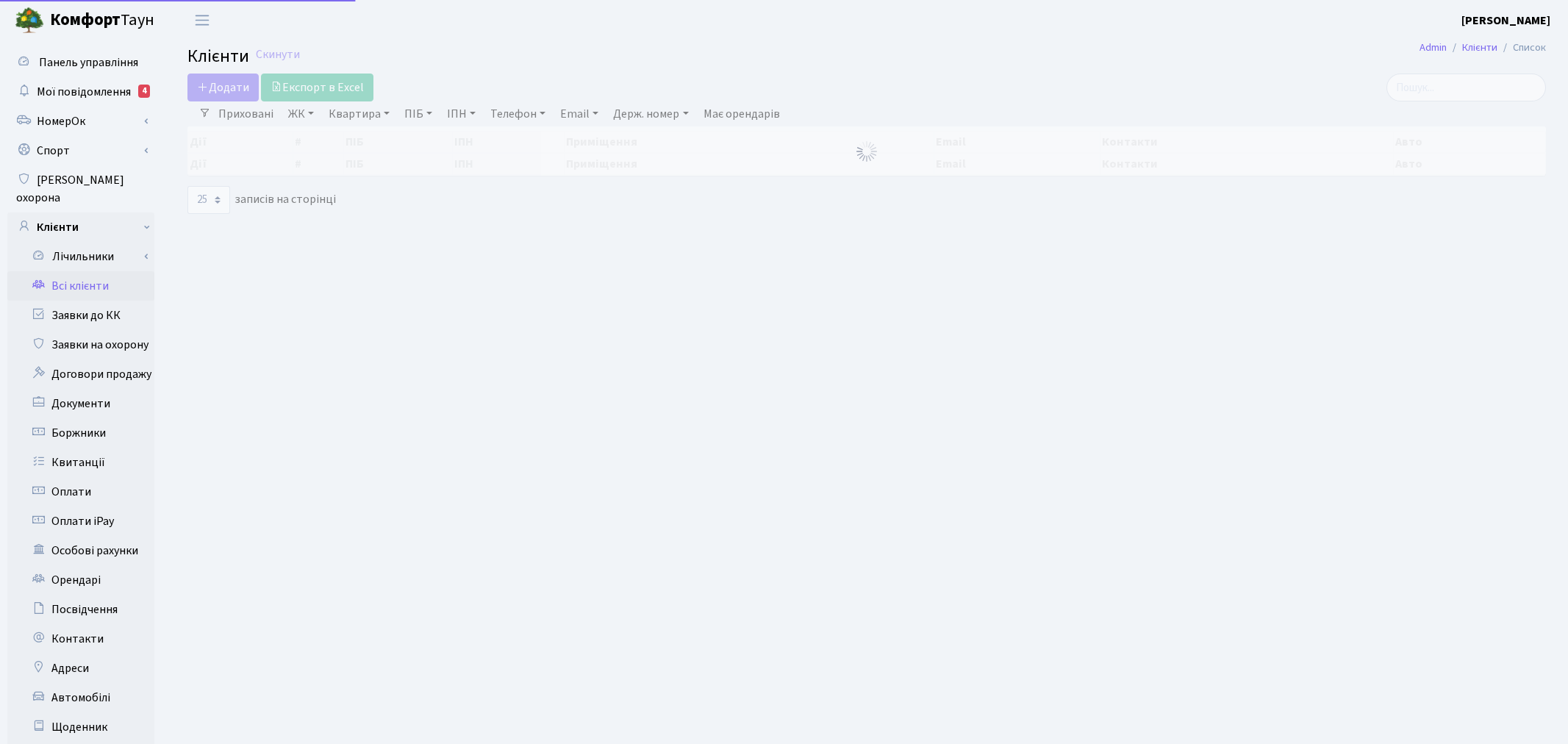
select select "25"
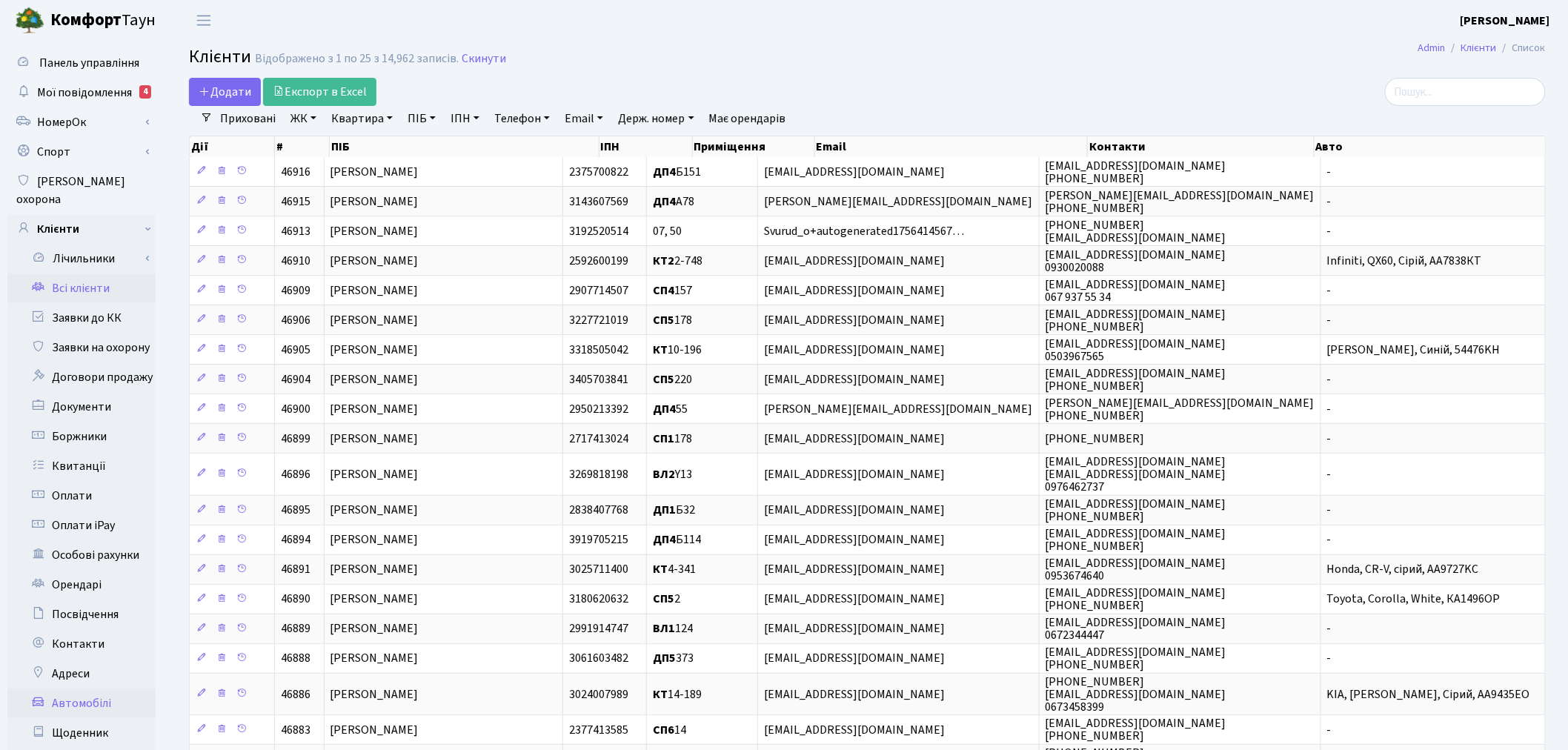
click at [94, 688] on link "Автомобілі" at bounding box center [81, 703] width 148 height 30
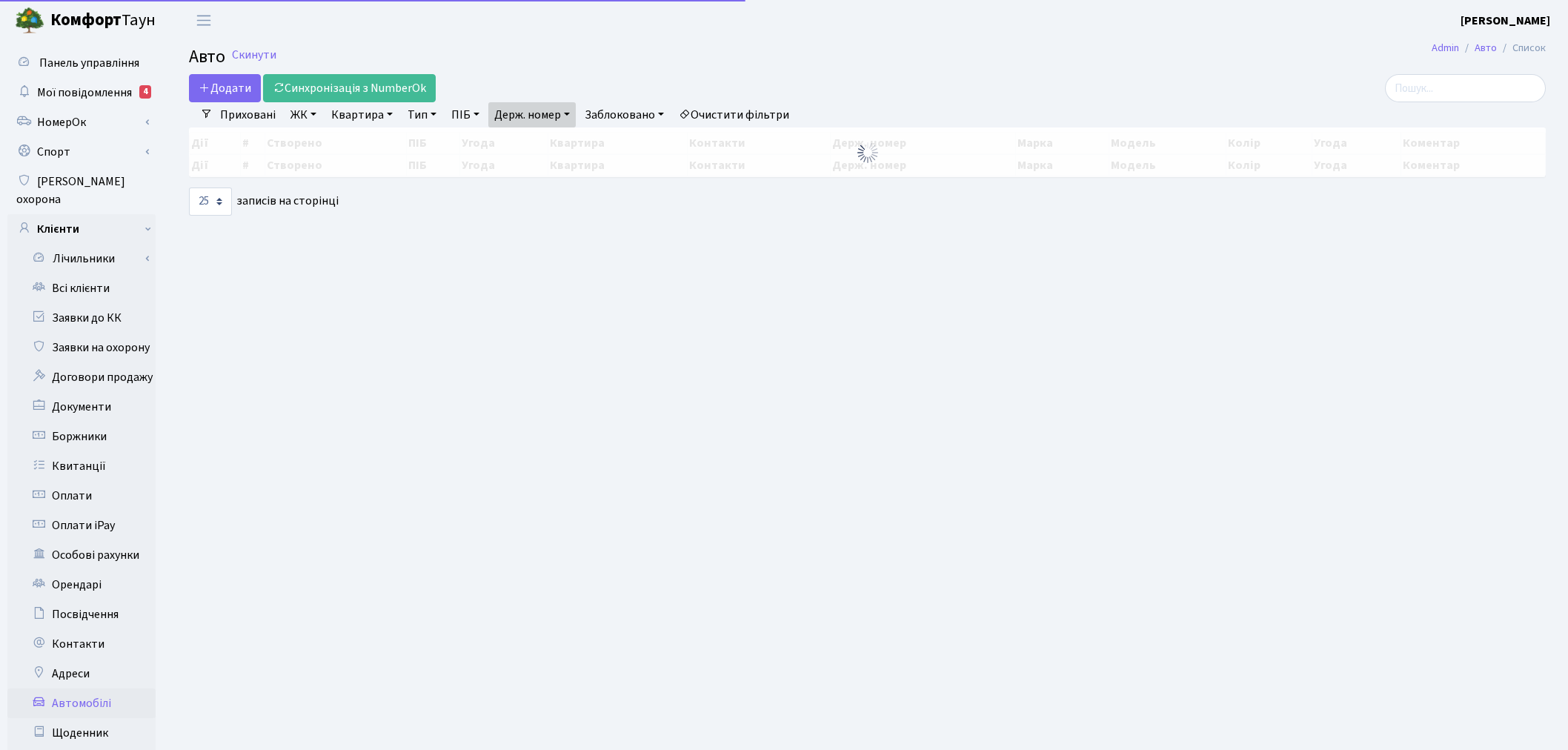
select select "25"
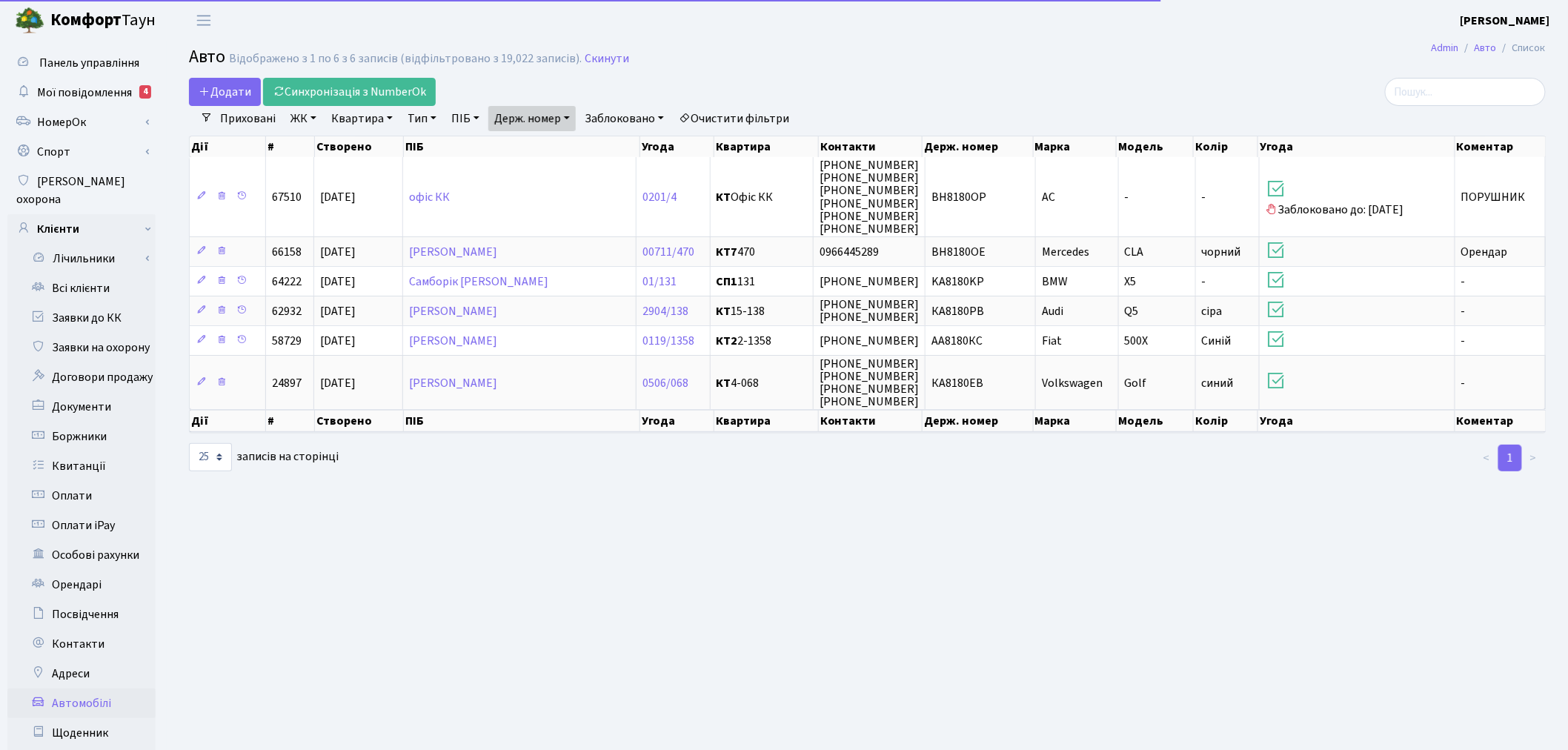
click at [522, 116] on link "Держ. номер" at bounding box center [532, 118] width 87 height 25
click at [536, 137] on input "8180" at bounding box center [532, 147] width 86 height 28
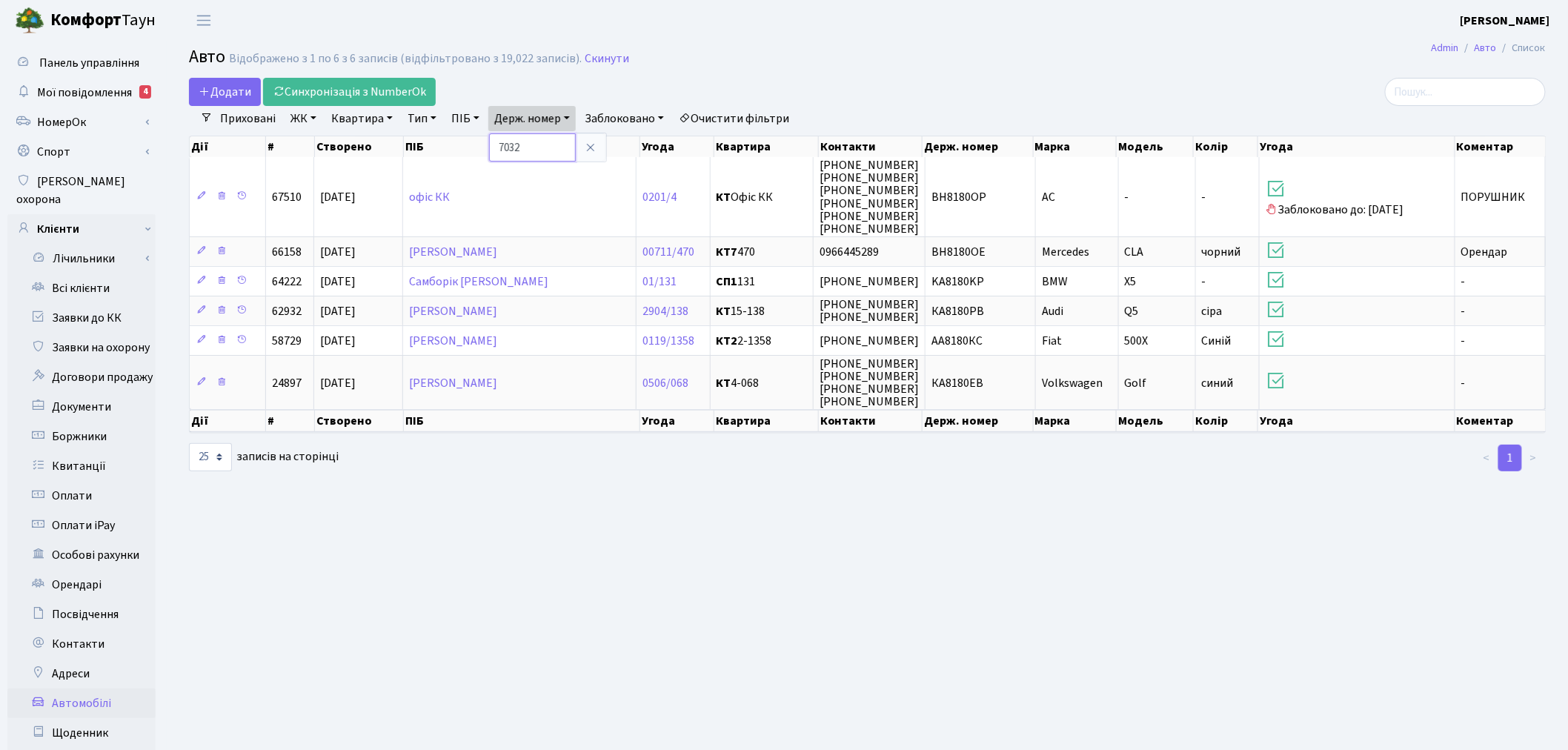
type input "7032"
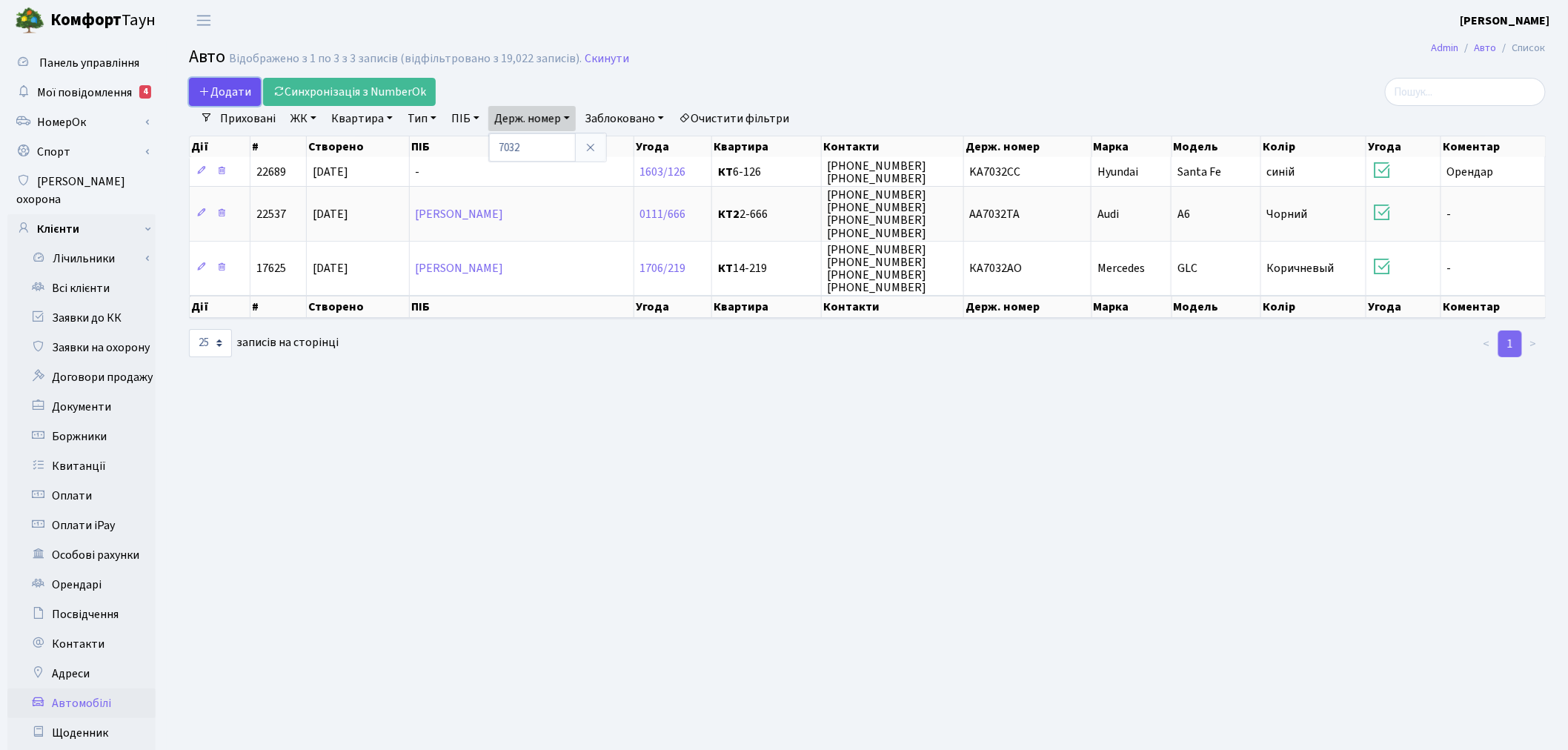
click at [229, 87] on span "Додати" at bounding box center [225, 92] width 53 height 16
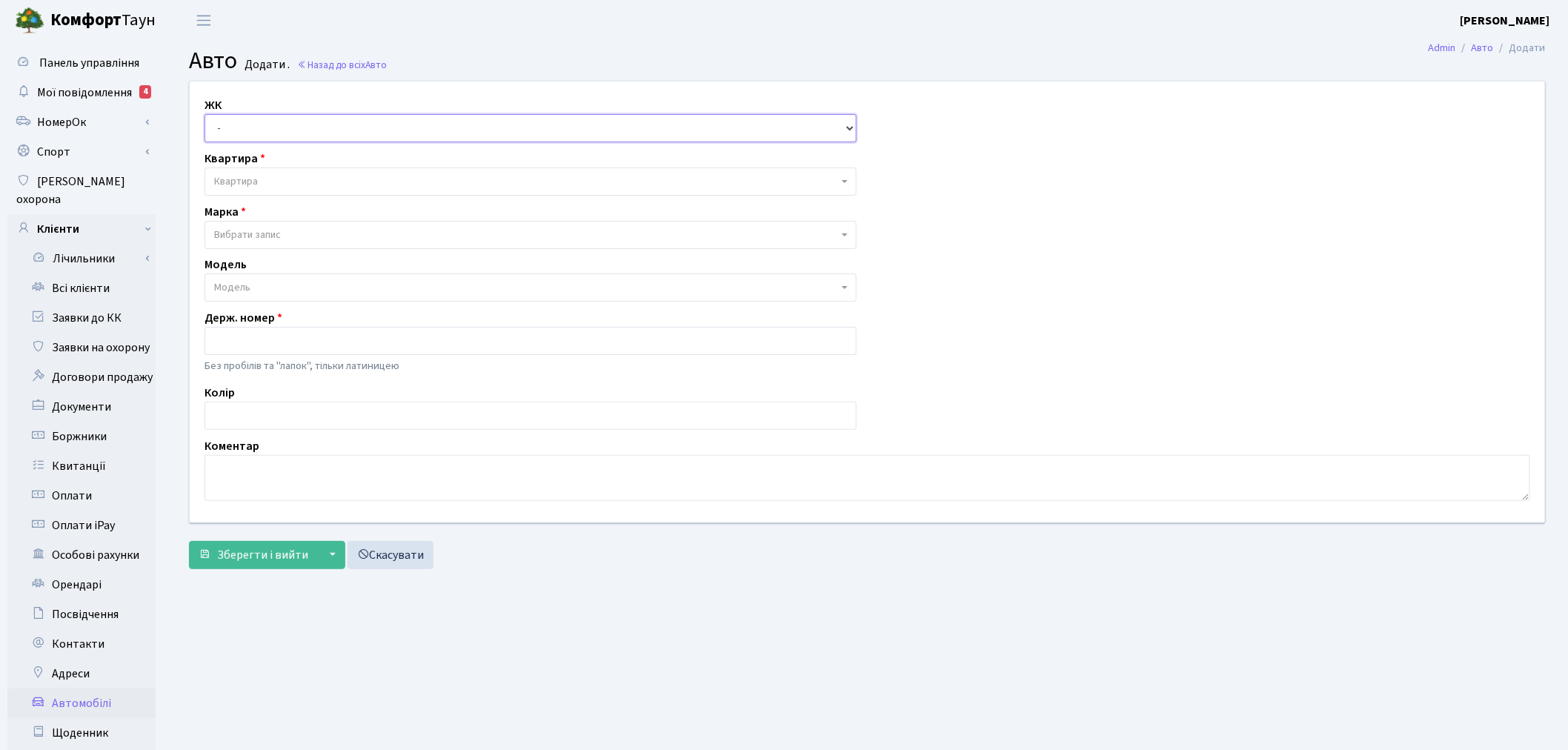
click at [290, 127] on select "- ТХ, вул. Ділова, 1/2 КТ, вул. Регенераторна, 4 КТ2, просп. Соборності, 17 КТ3…" at bounding box center [530, 128] width 652 height 28
select select "283"
click at [205, 114] on select "- ТХ, вул. Ділова, 1/2 КТ, вул. Регенераторна, 4 КТ2, просп. Соборності, 17 КТ3…" at bounding box center [530, 128] width 652 height 28
select select
click at [286, 121] on select "- ТХ, вул. Ділова, 1/2 КТ, вул. Регенераторна, 4 КТ2, просп. Соборності, 17 КТ3…" at bounding box center [530, 128] width 652 height 28
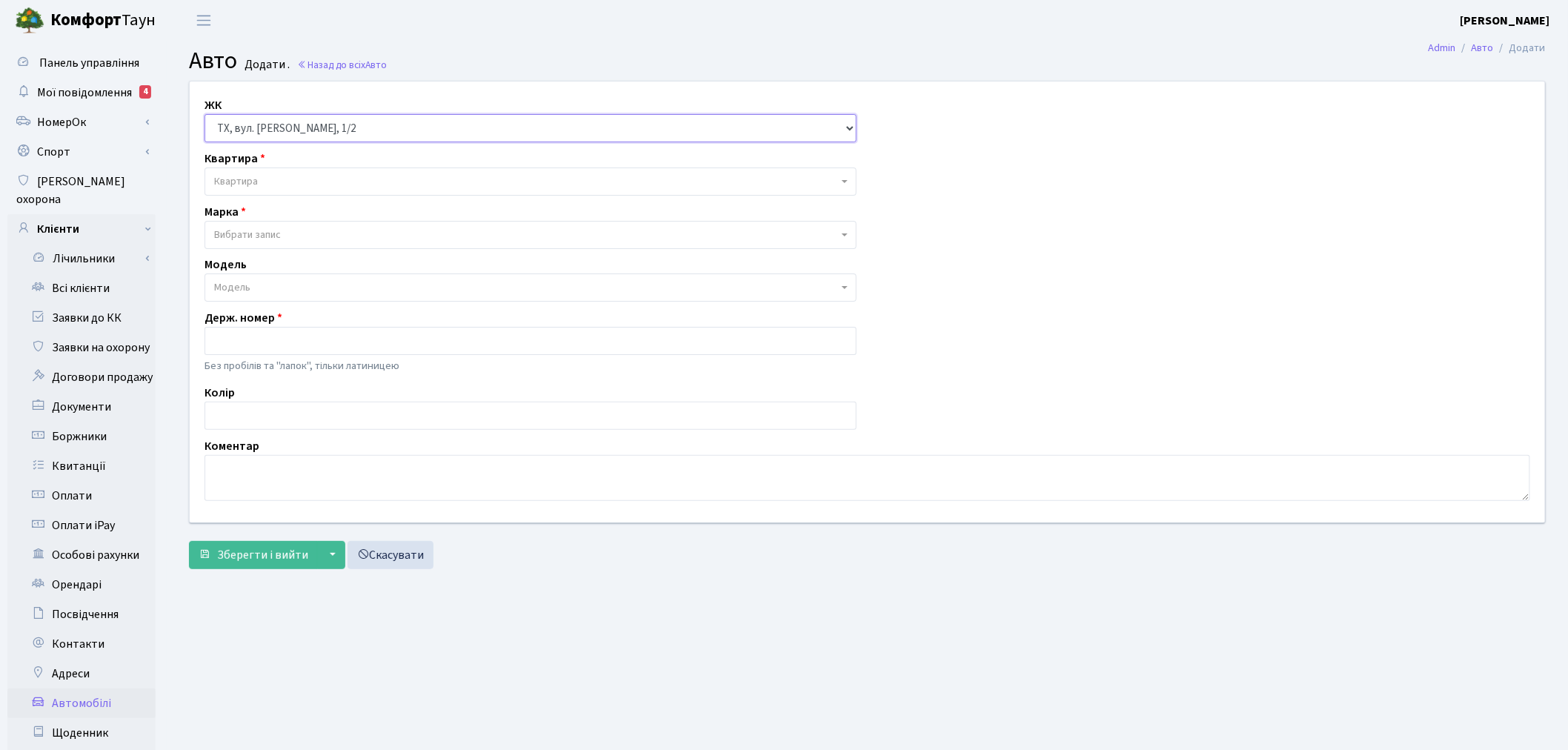
select select "271"
click at [205, 114] on select "- ТХ, вул. Ділова, 1/2 КТ, вул. Регенераторна, 4 КТ2, просп. Соборності, 17 КТ3…" at bounding box center [530, 128] width 652 height 28
select select
click at [299, 185] on span "Квартира" at bounding box center [526, 182] width 624 height 15
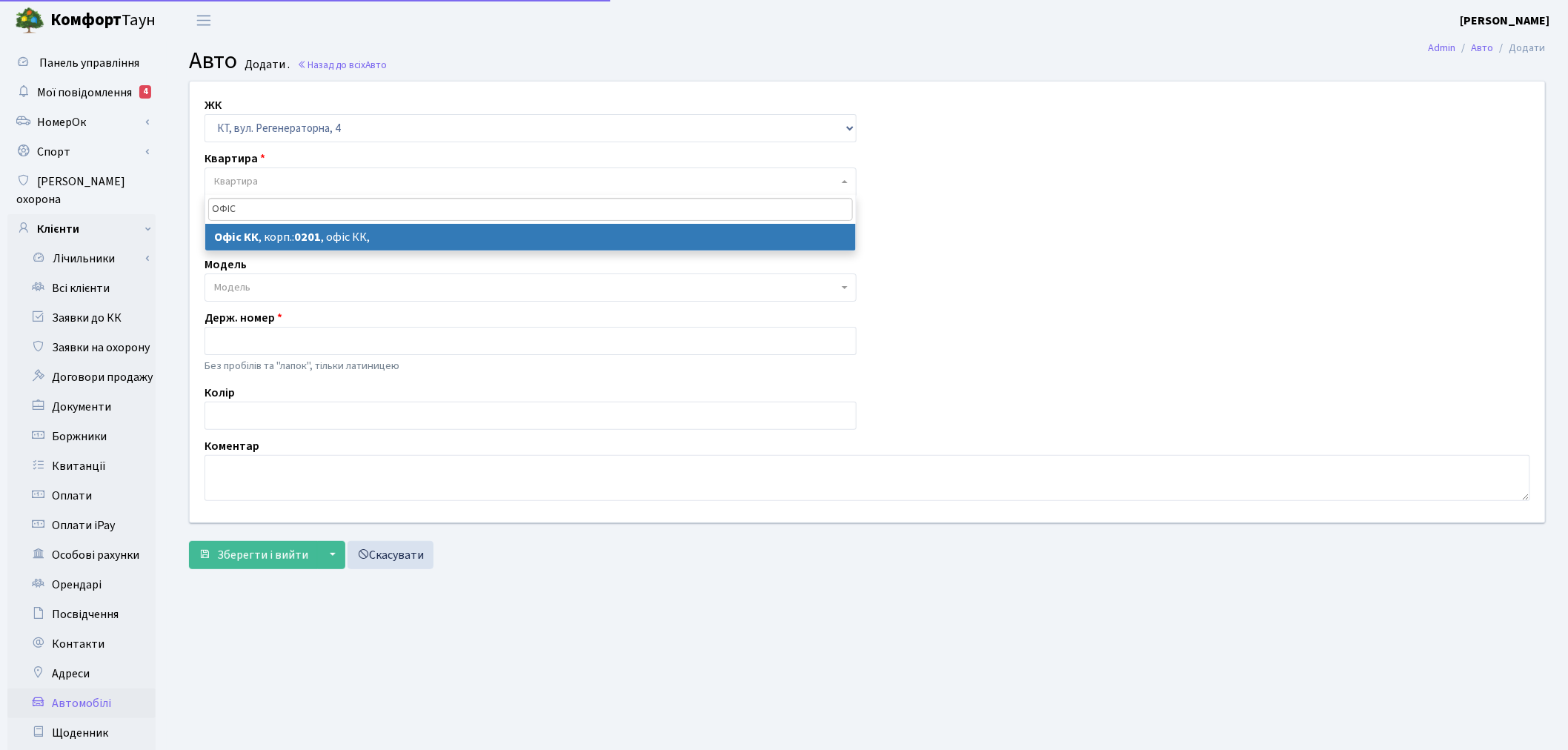
type input "ОФІС"
select select "4"
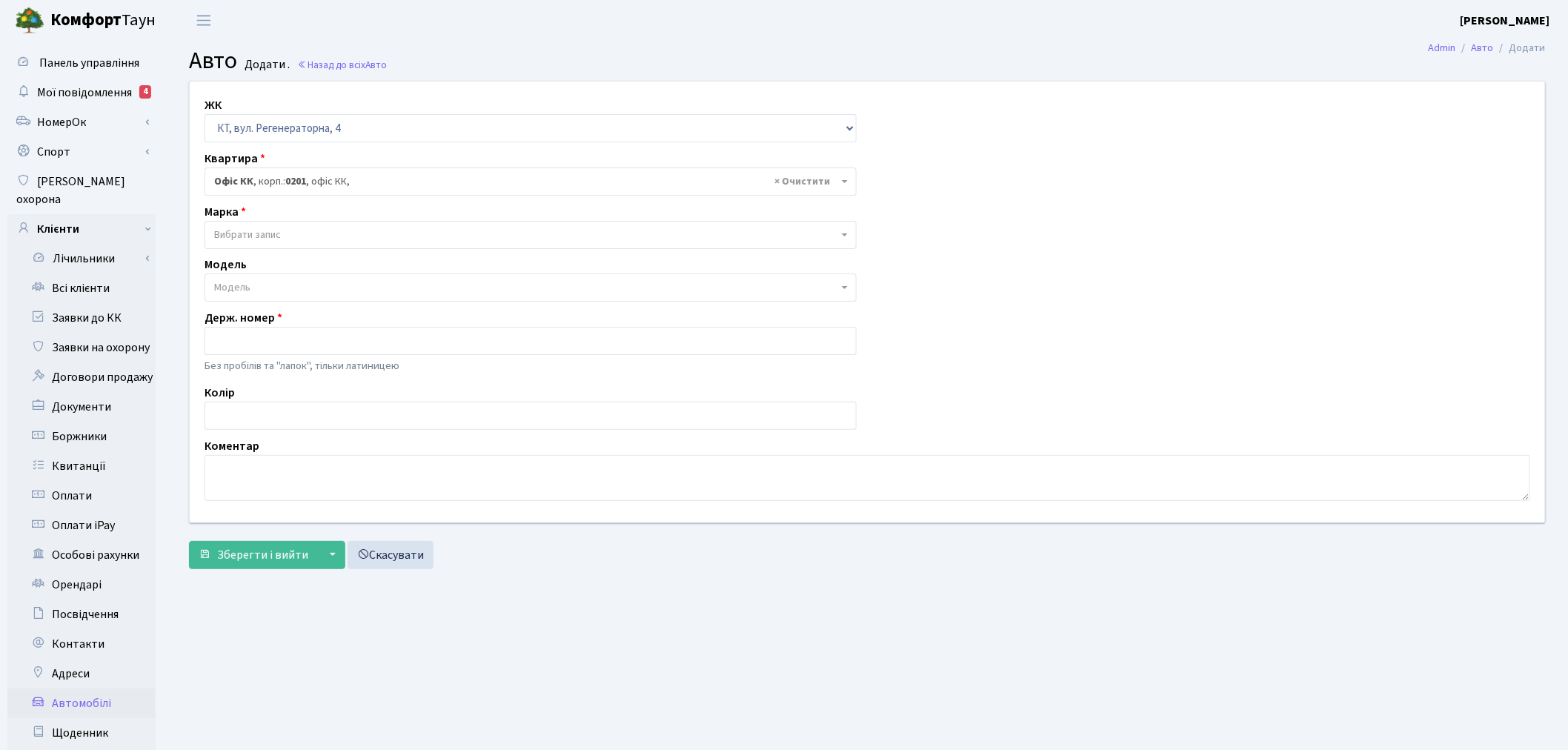
click at [294, 237] on span "Вибрати запис" at bounding box center [526, 235] width 624 height 15
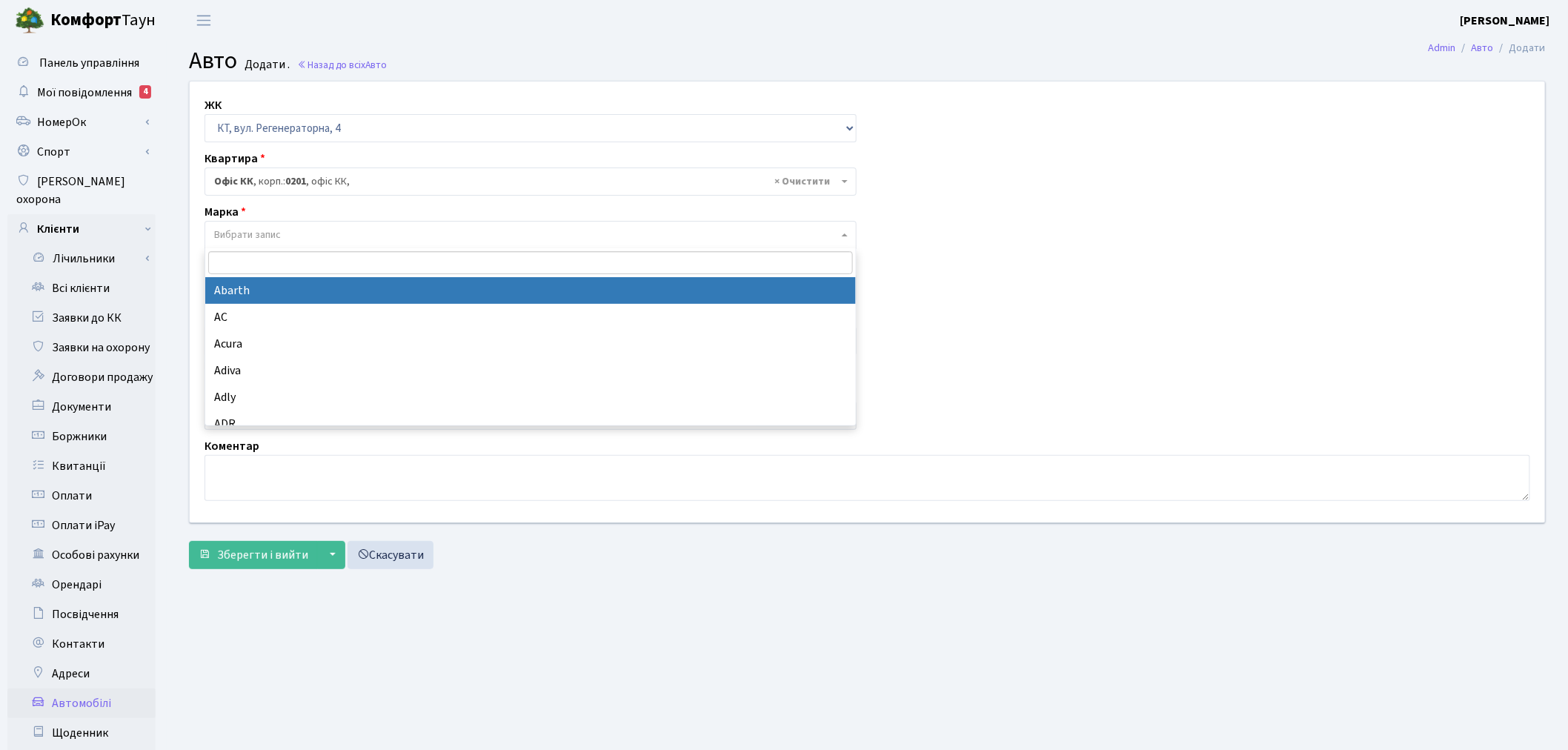
select select "1"
select select
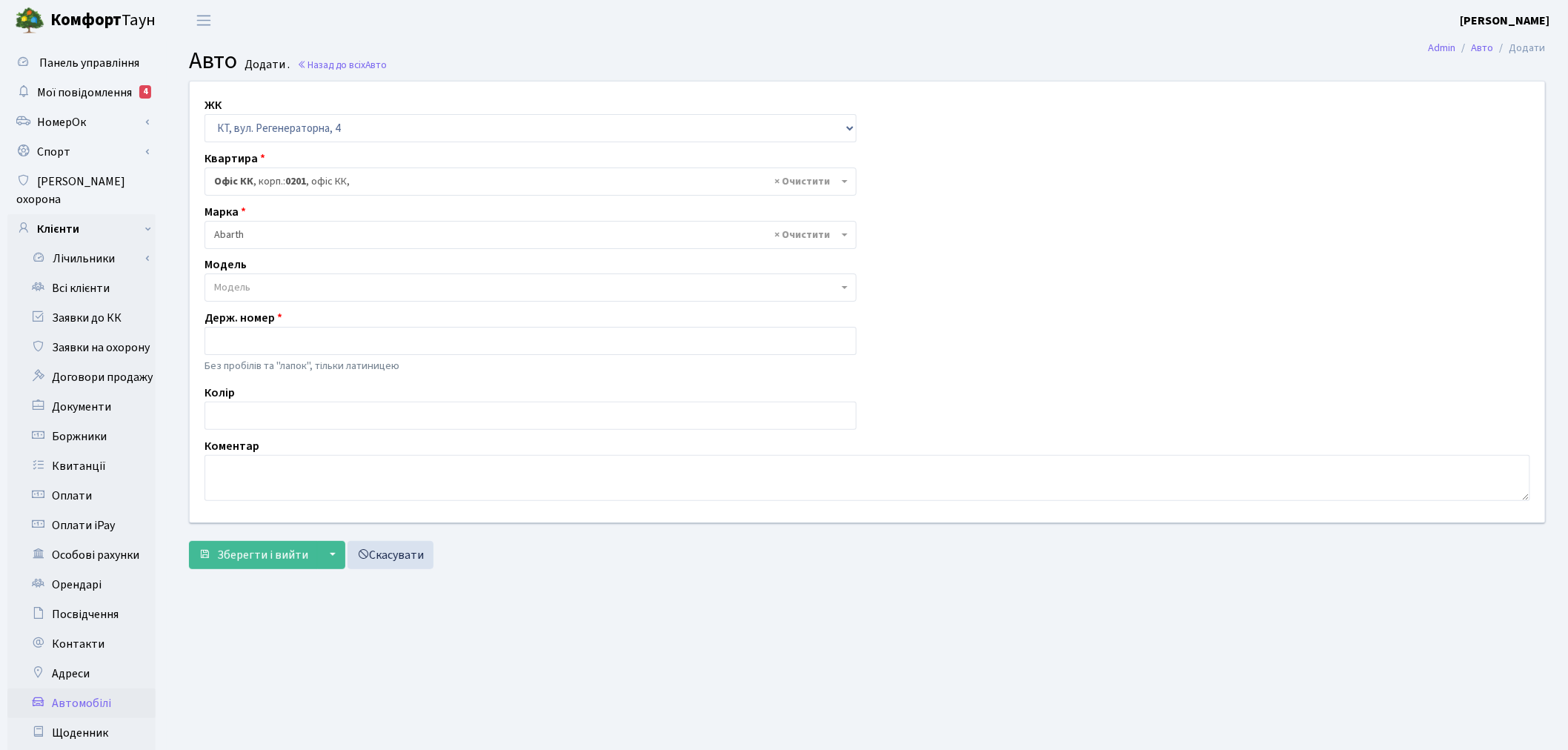
click at [267, 236] on span "× Abarth" at bounding box center [526, 235] width 624 height 15
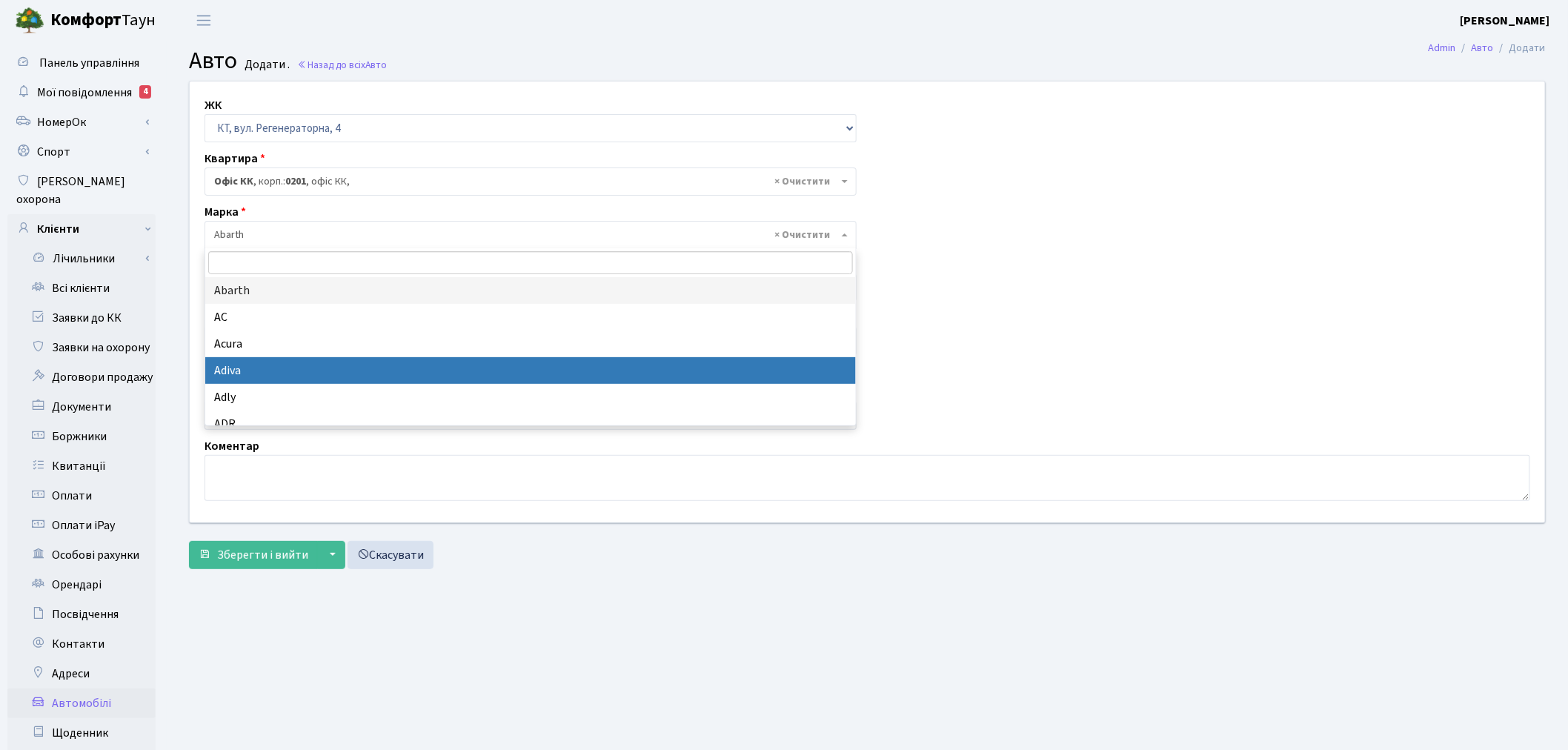
click at [1006, 428] on div "ЖК - ТХ, вул. Ділова, 1/2 КТ, вул. Регенераторна, 4 КТ2, просп. Соборності, 17 …" at bounding box center [867, 302] width 1378 height 441
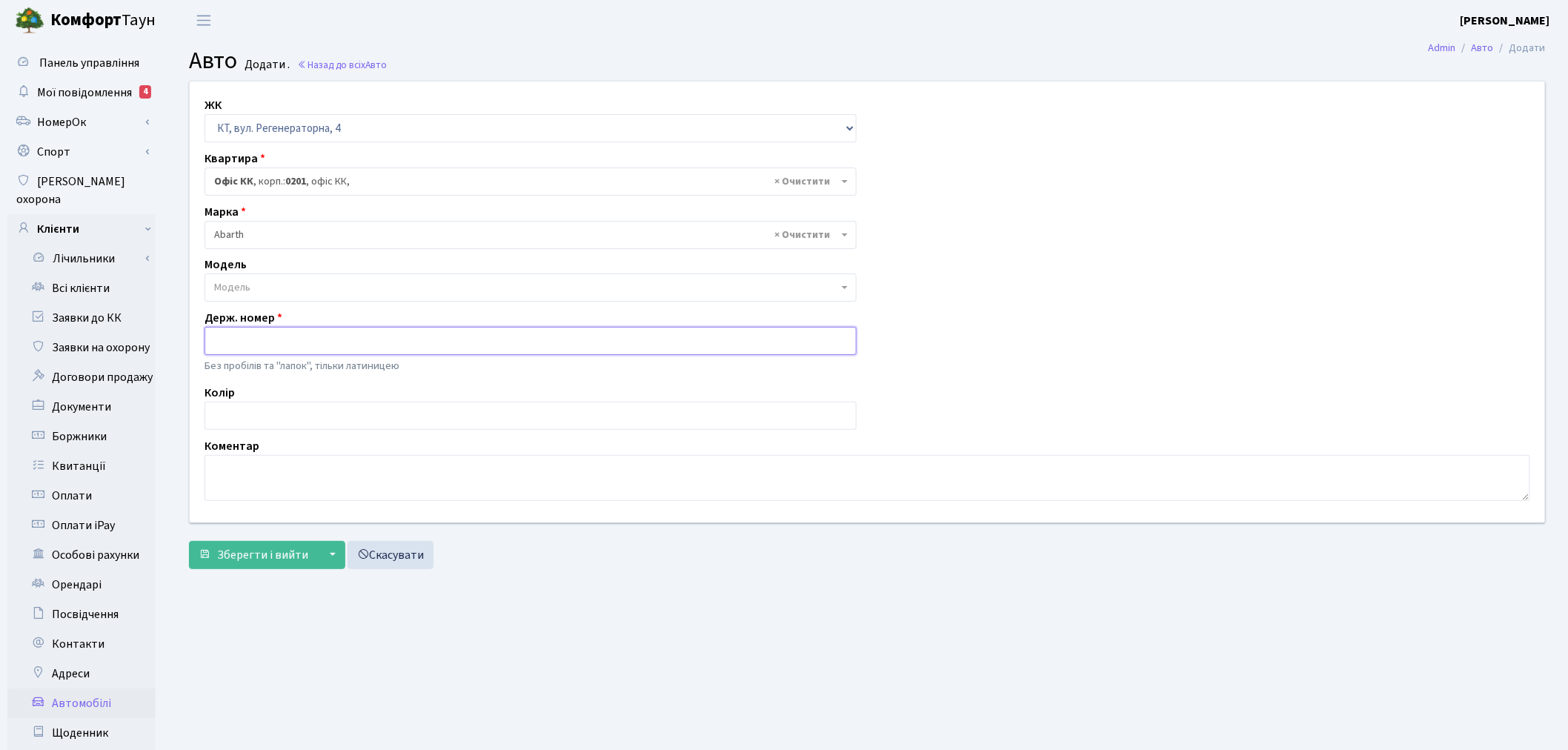
click at [291, 343] on input "text" at bounding box center [530, 341] width 652 height 28
click at [331, 345] on input "text" at bounding box center [530, 341] width 652 height 28
paste input "АА7032ХН"
type input "АА7032ХН"
click at [272, 463] on textarea at bounding box center [867, 478] width 1326 height 46
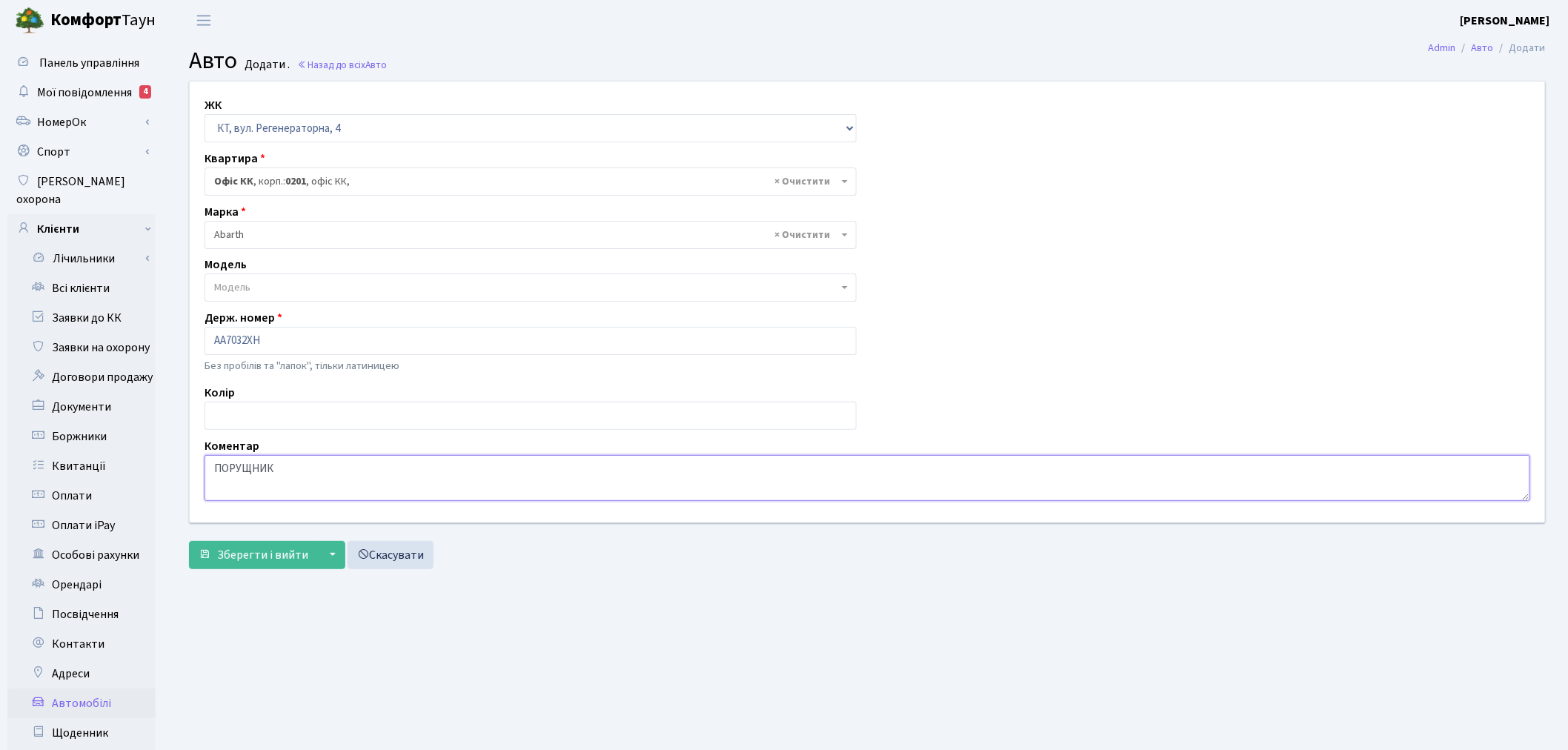
click at [247, 470] on textarea "ПОРУЩНИК" at bounding box center [867, 478] width 1326 height 46
type textarea "ПОРУШНИК"
click at [245, 549] on span "Зберегти і вийти" at bounding box center [262, 555] width 91 height 16
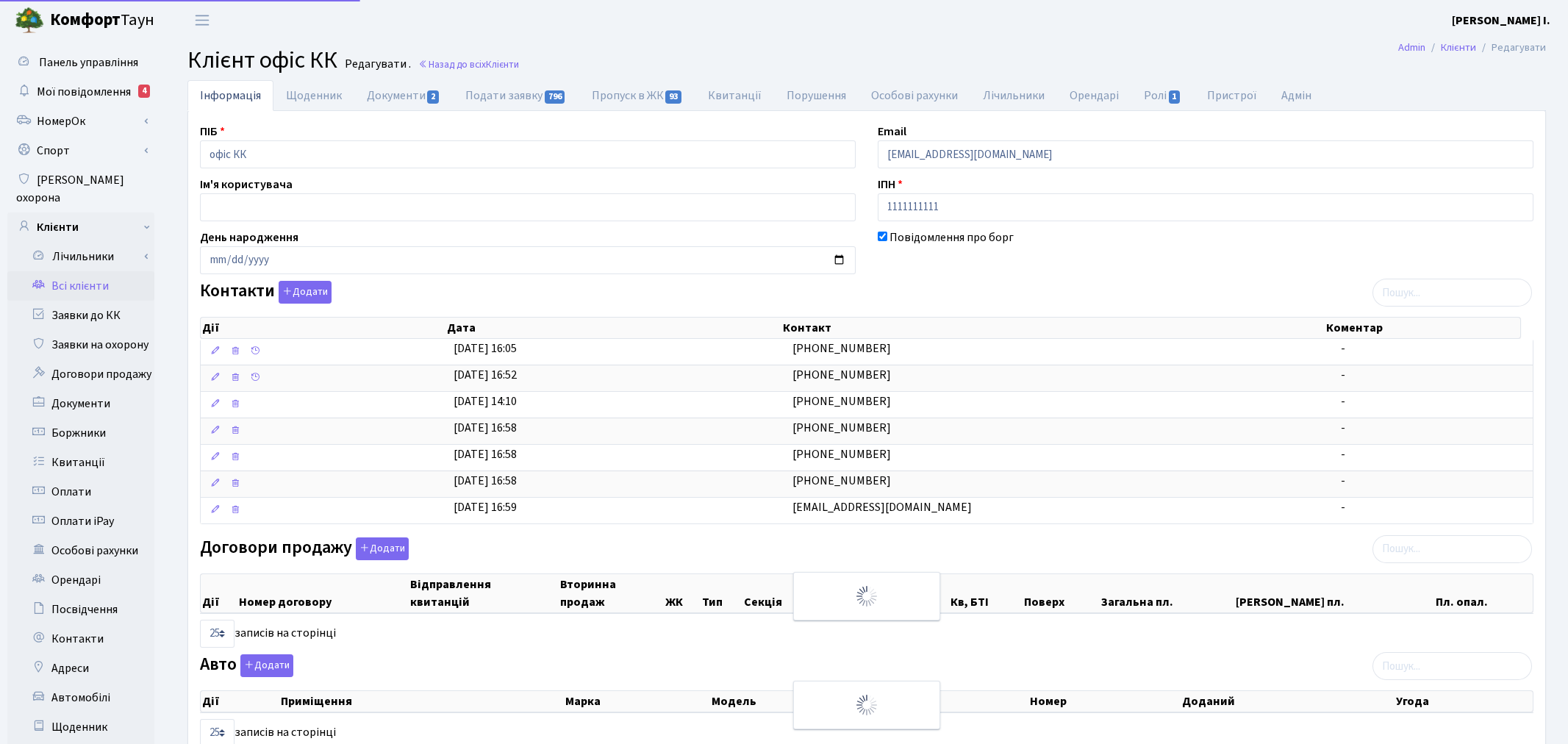
select select "25"
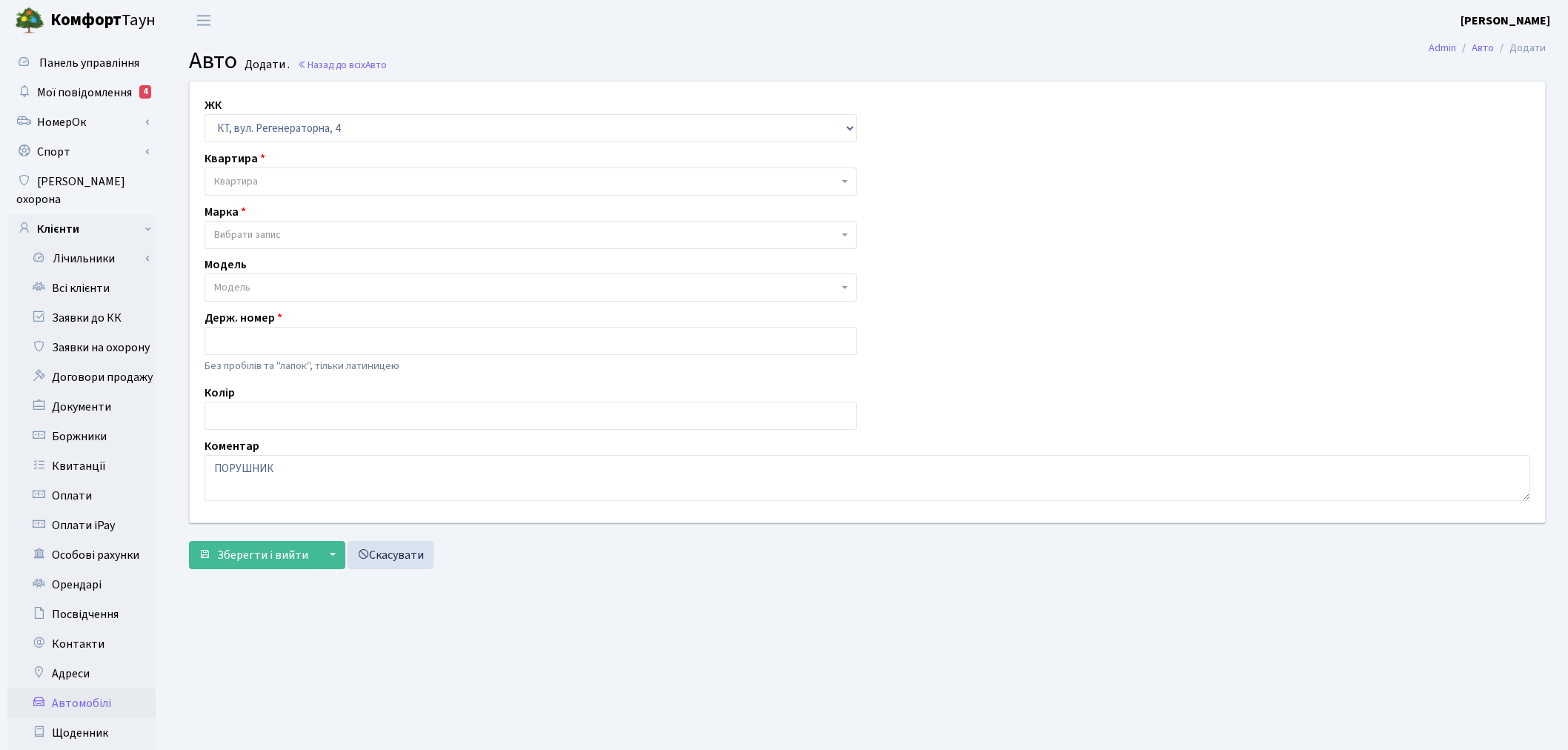
select select "271"
select select "1"
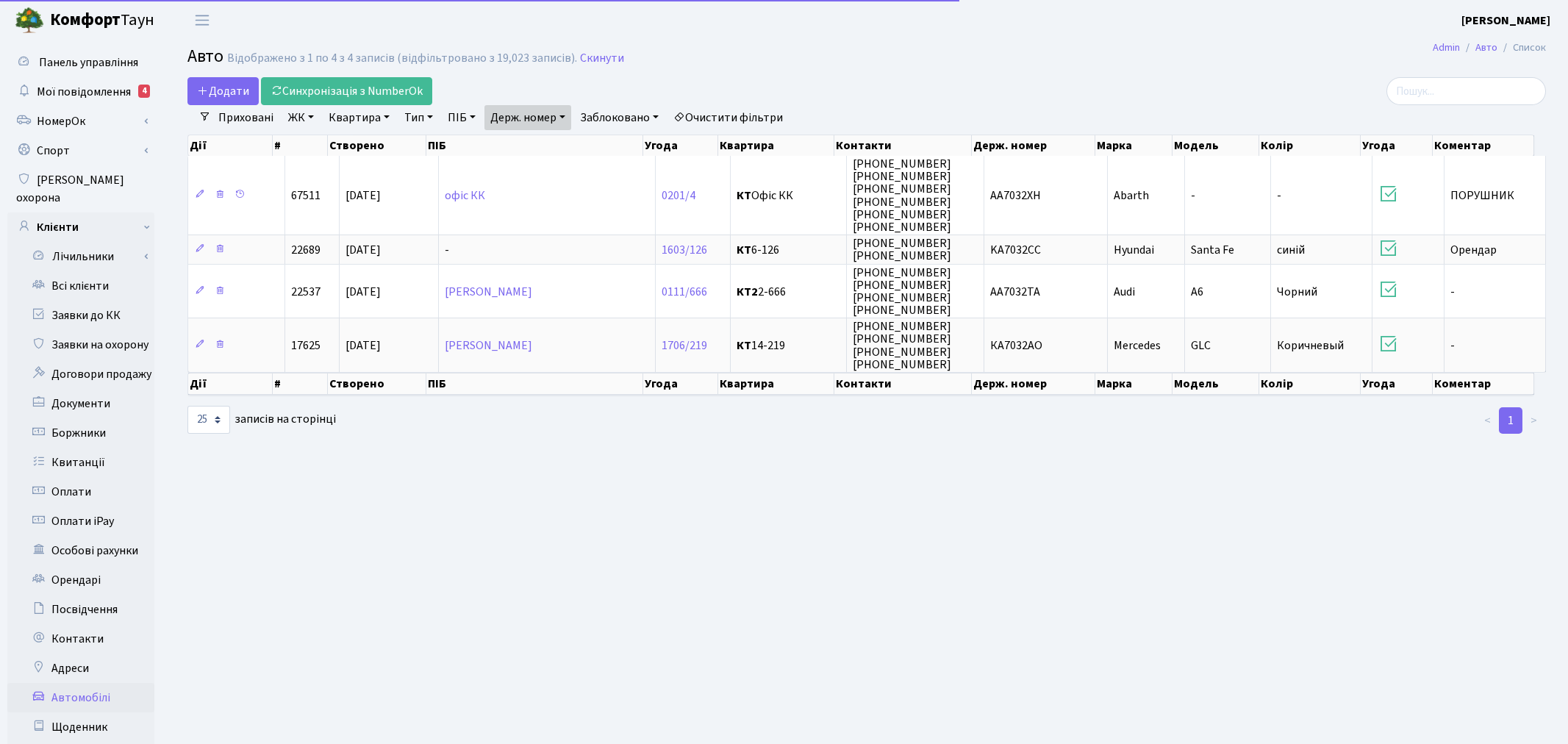
select select "25"
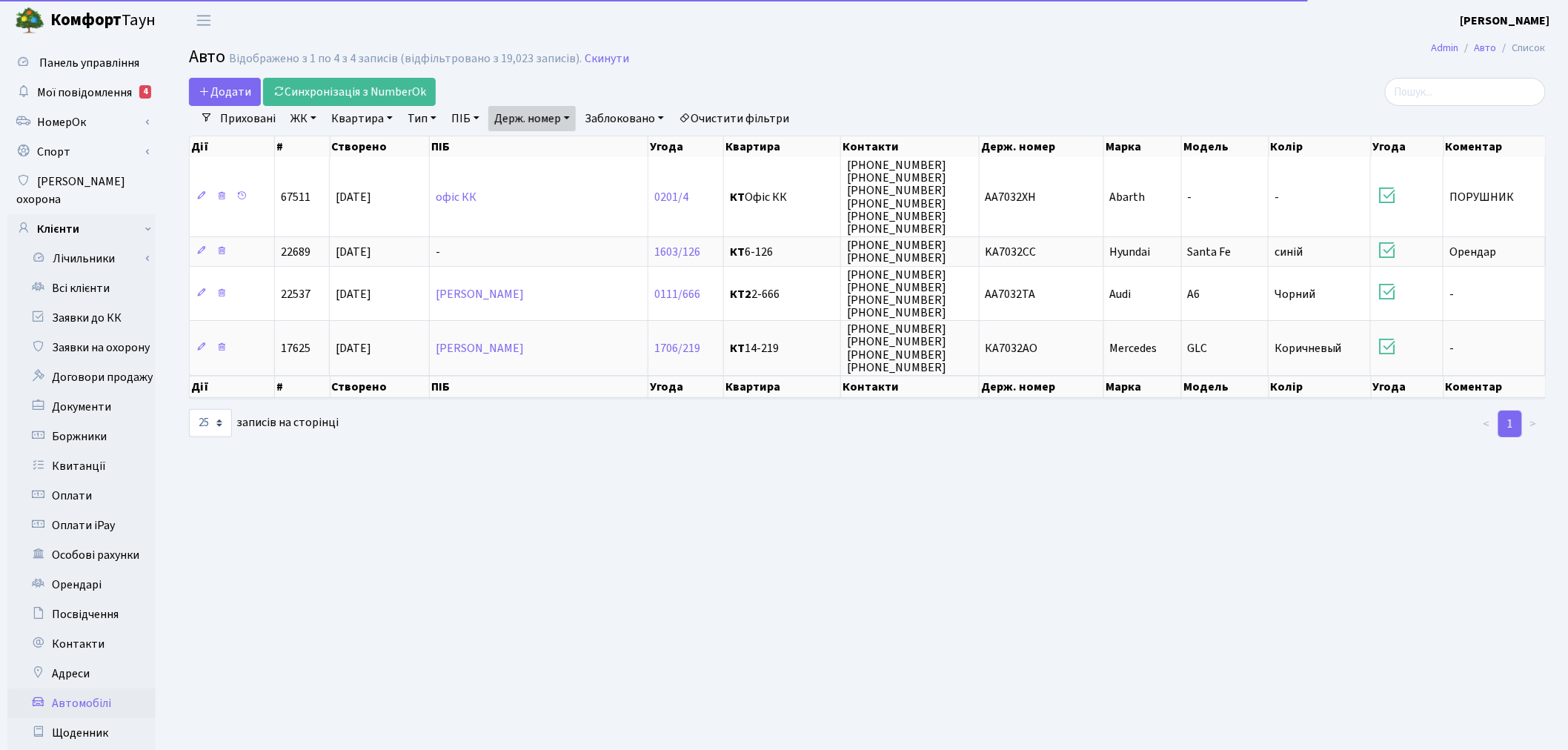
click at [539, 113] on link "Держ. номер" at bounding box center [532, 118] width 87 height 25
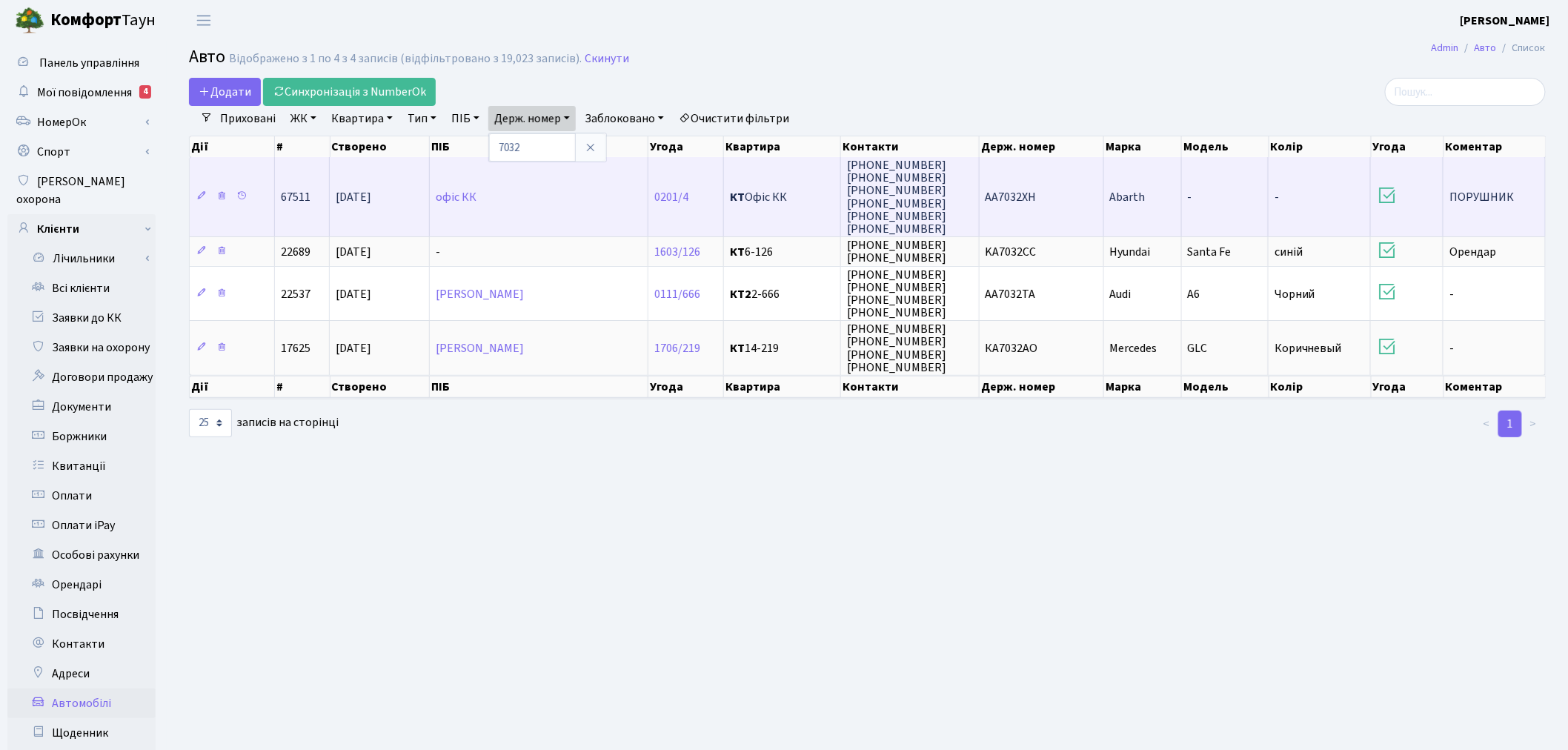
click at [1033, 200] on span "АА7032ХН" at bounding box center [1011, 197] width 51 height 16
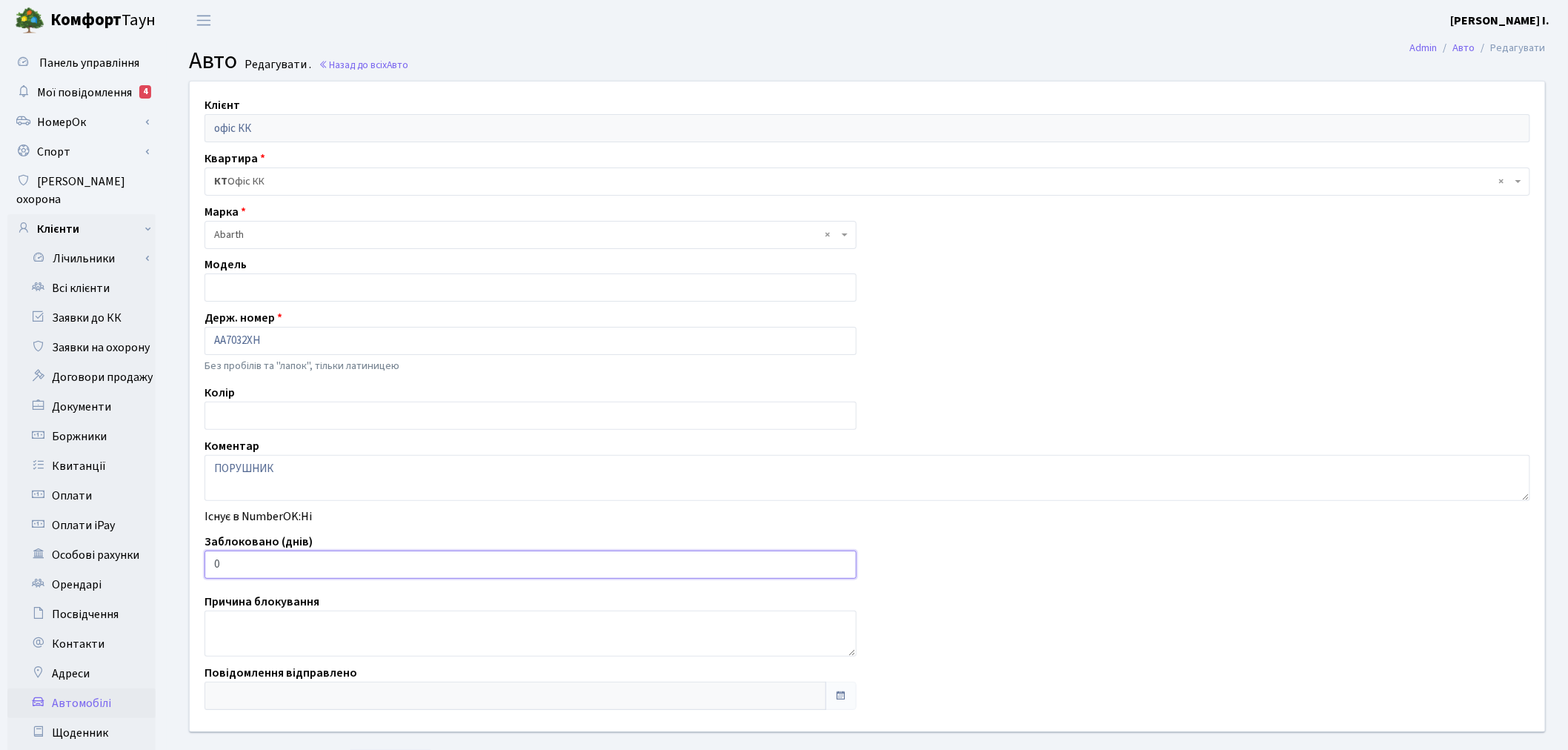
click at [297, 568] on input "0" at bounding box center [530, 565] width 652 height 28
drag, startPoint x: 297, startPoint y: 568, endPoint x: 231, endPoint y: 576, distance: 66.5
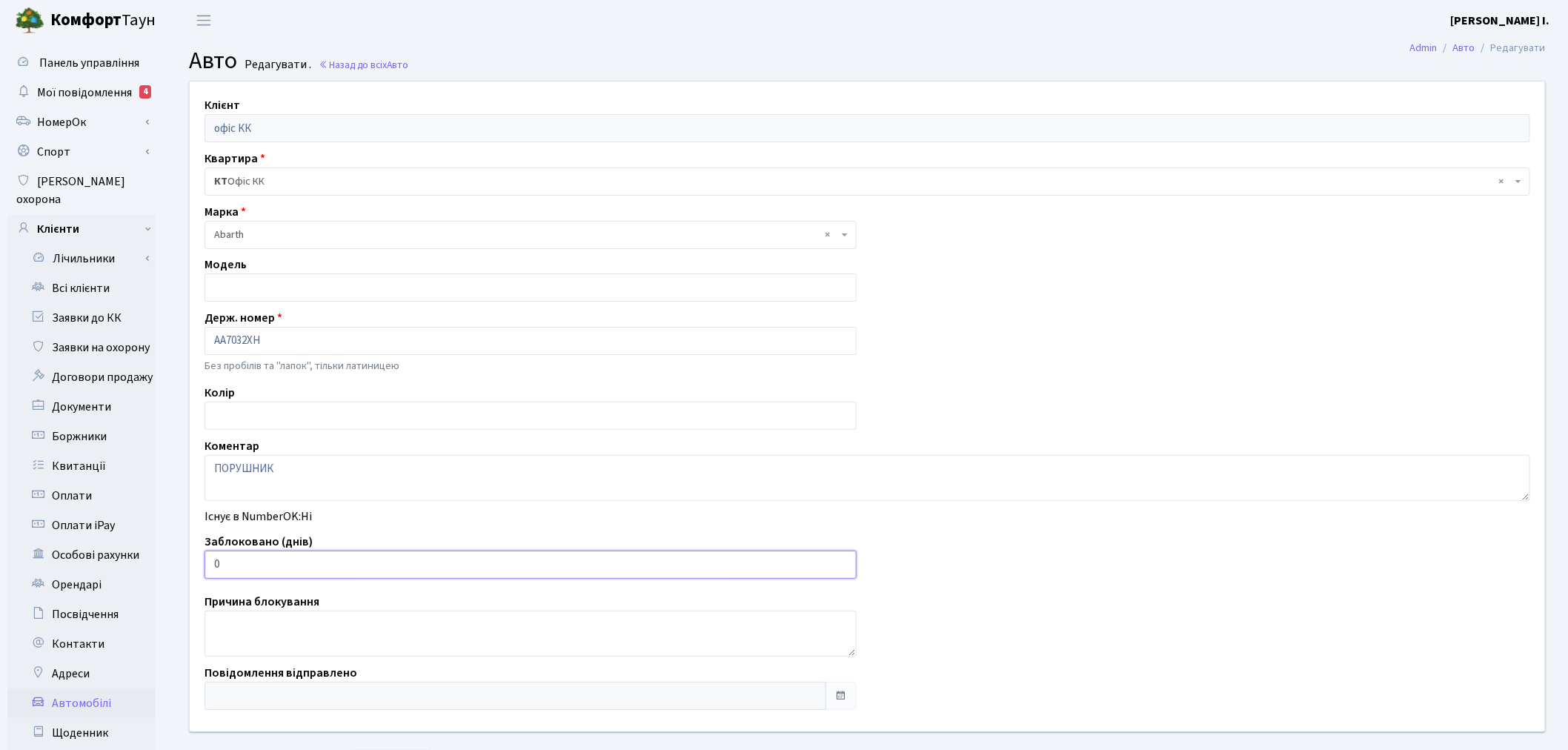
click at [231, 576] on input "0" at bounding box center [530, 565] width 652 height 28
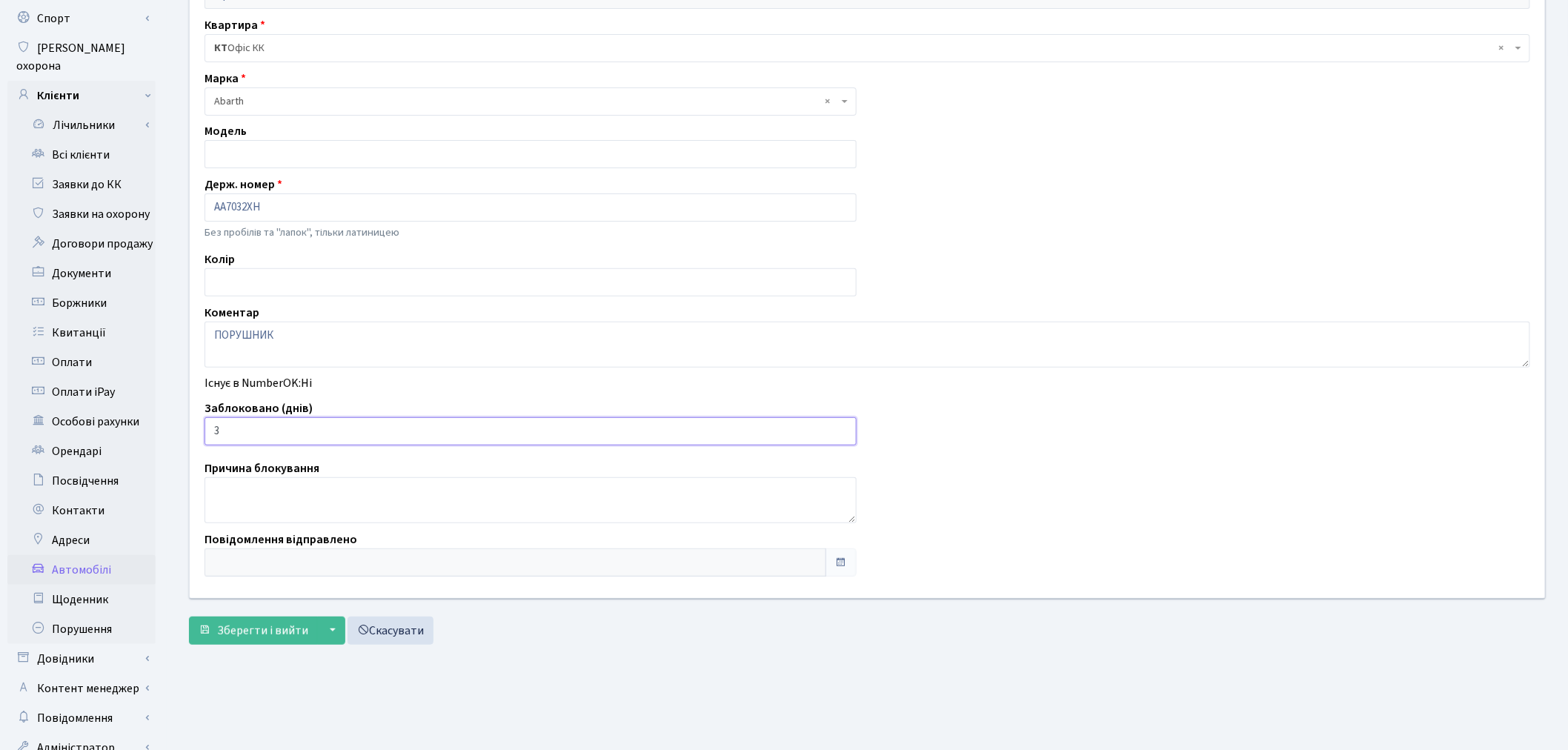
scroll to position [164, 0]
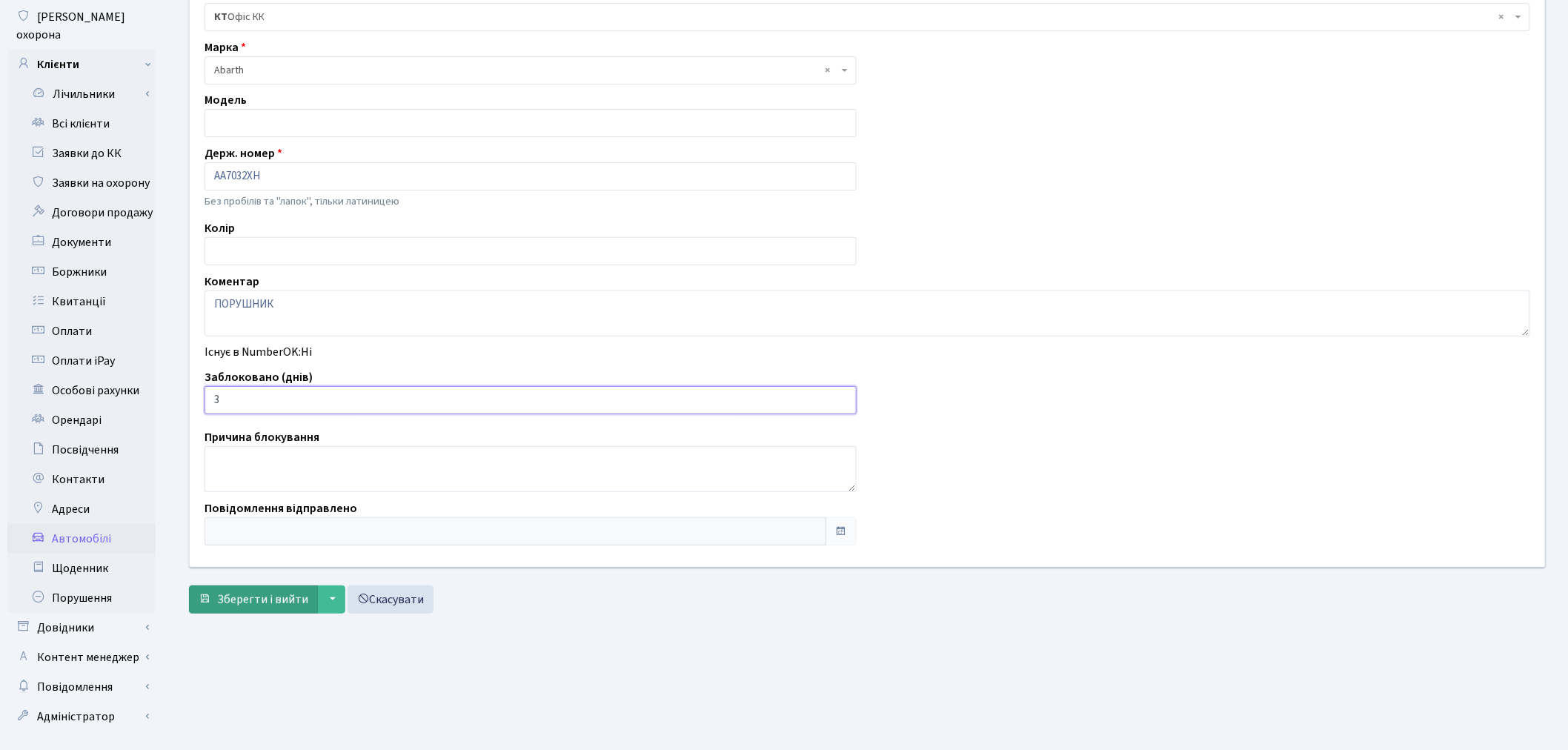
type input "3"
click at [260, 595] on span "Зберегти і вийти" at bounding box center [262, 600] width 91 height 16
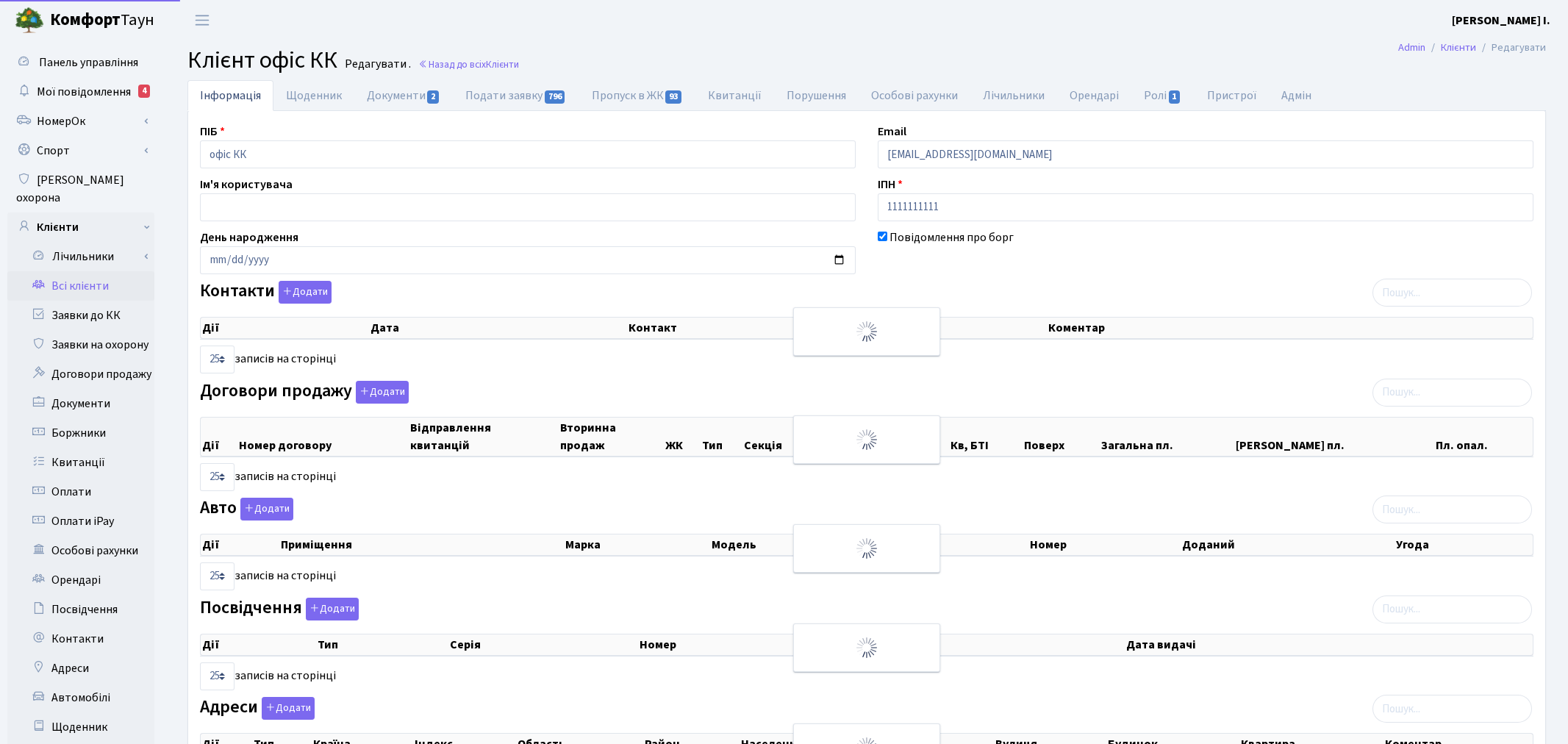
select select "25"
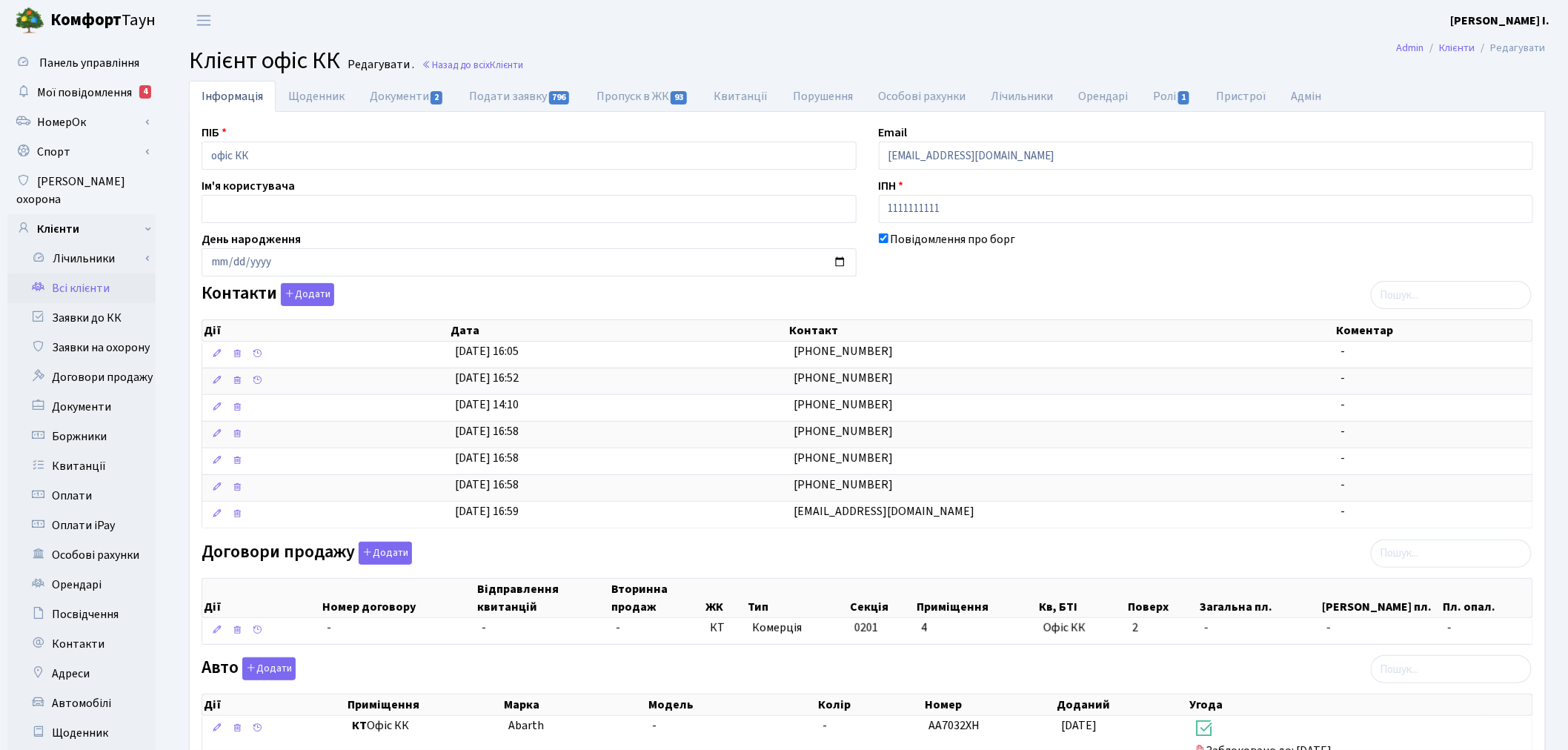
click at [65, 274] on link "Всі клієнти" at bounding box center [81, 289] width 148 height 30
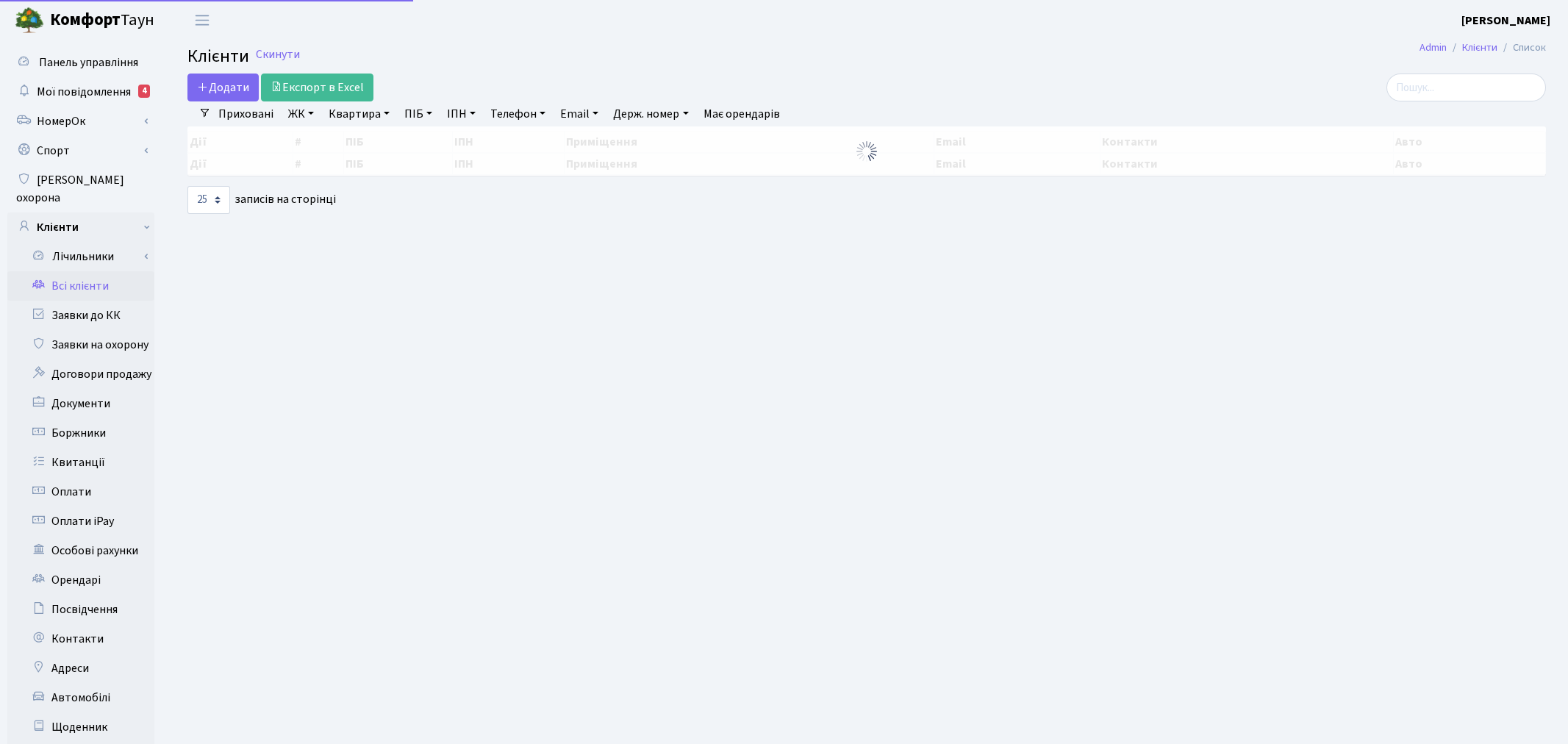
select select "25"
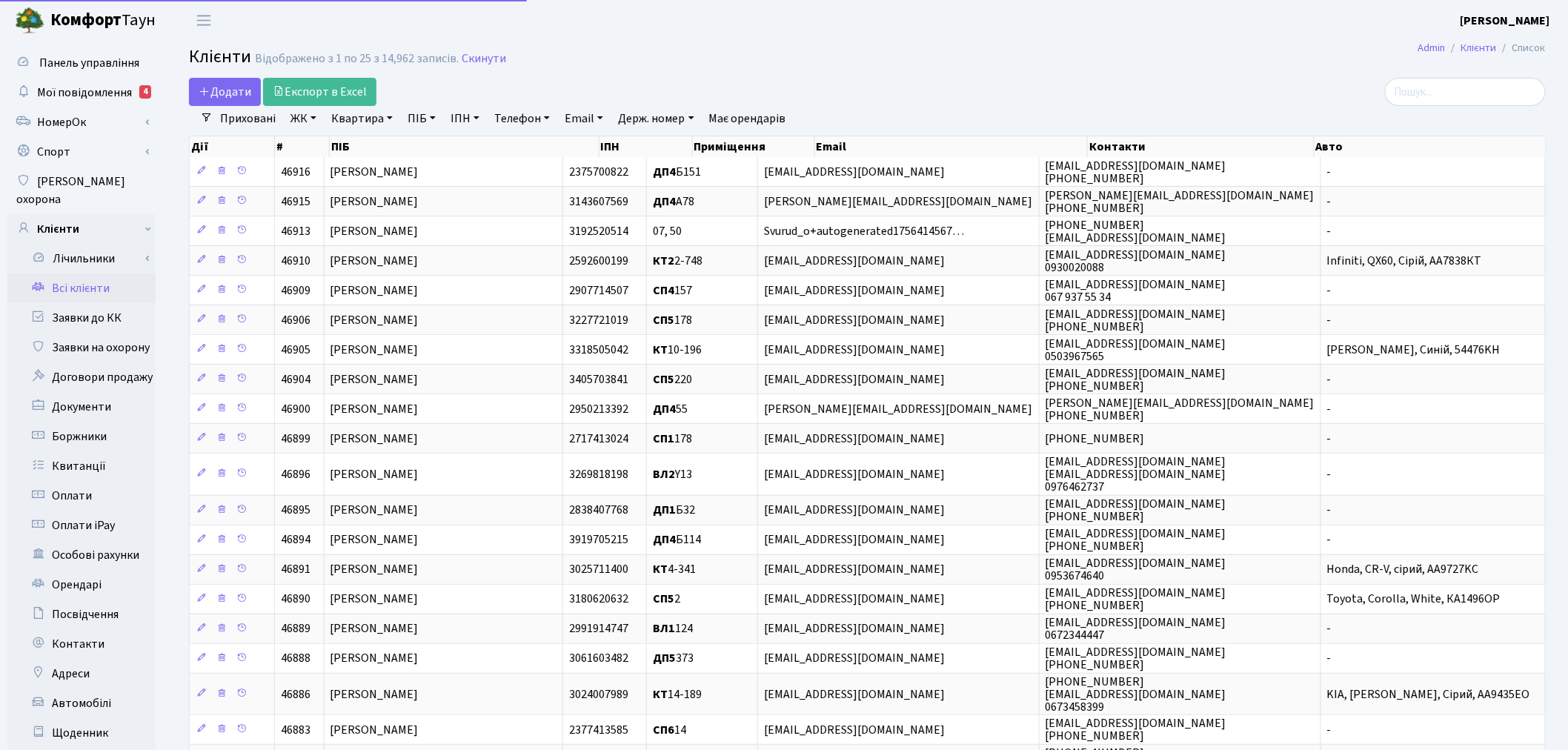
click at [76, 303] on link "Заявки до КК" at bounding box center [81, 318] width 148 height 30
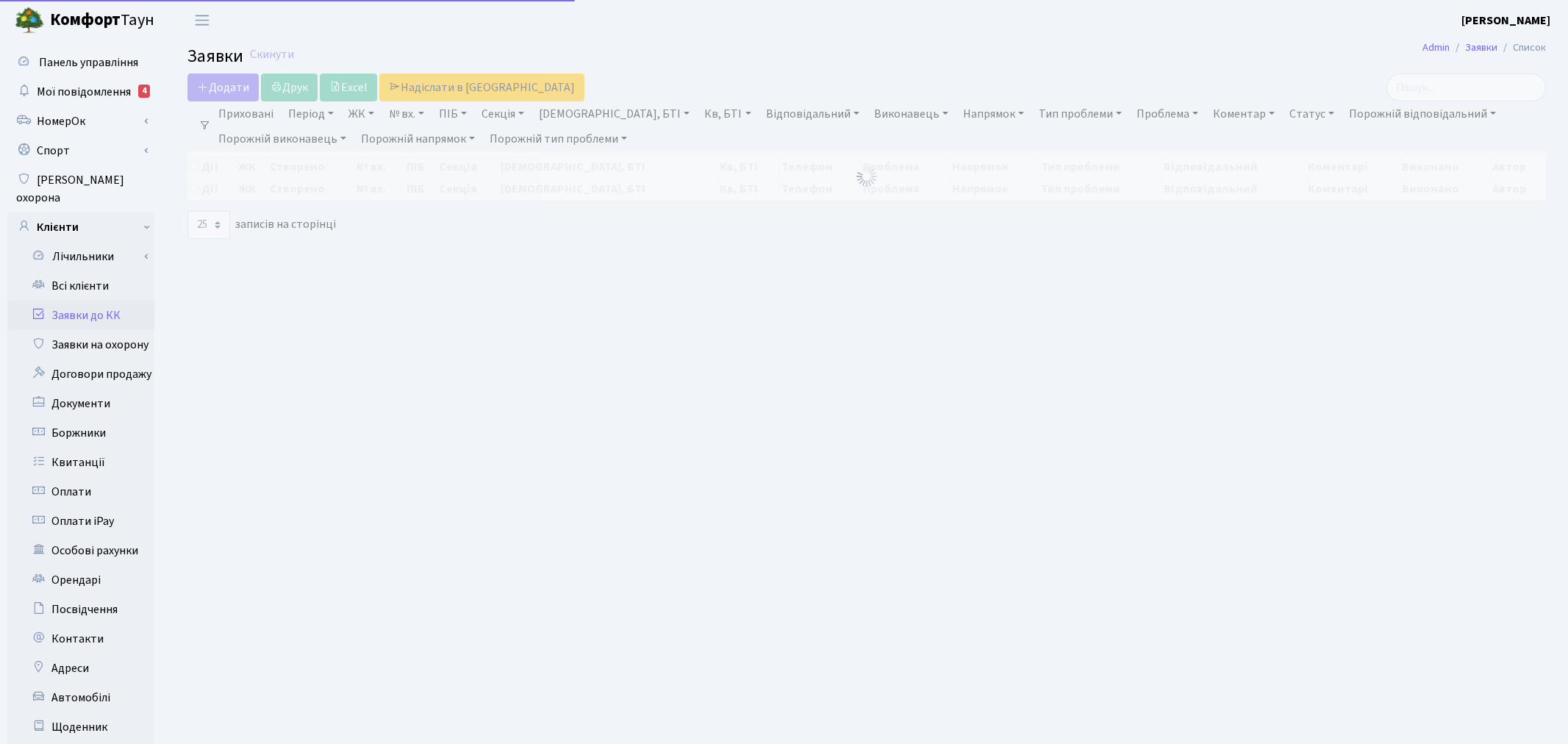
select select "25"
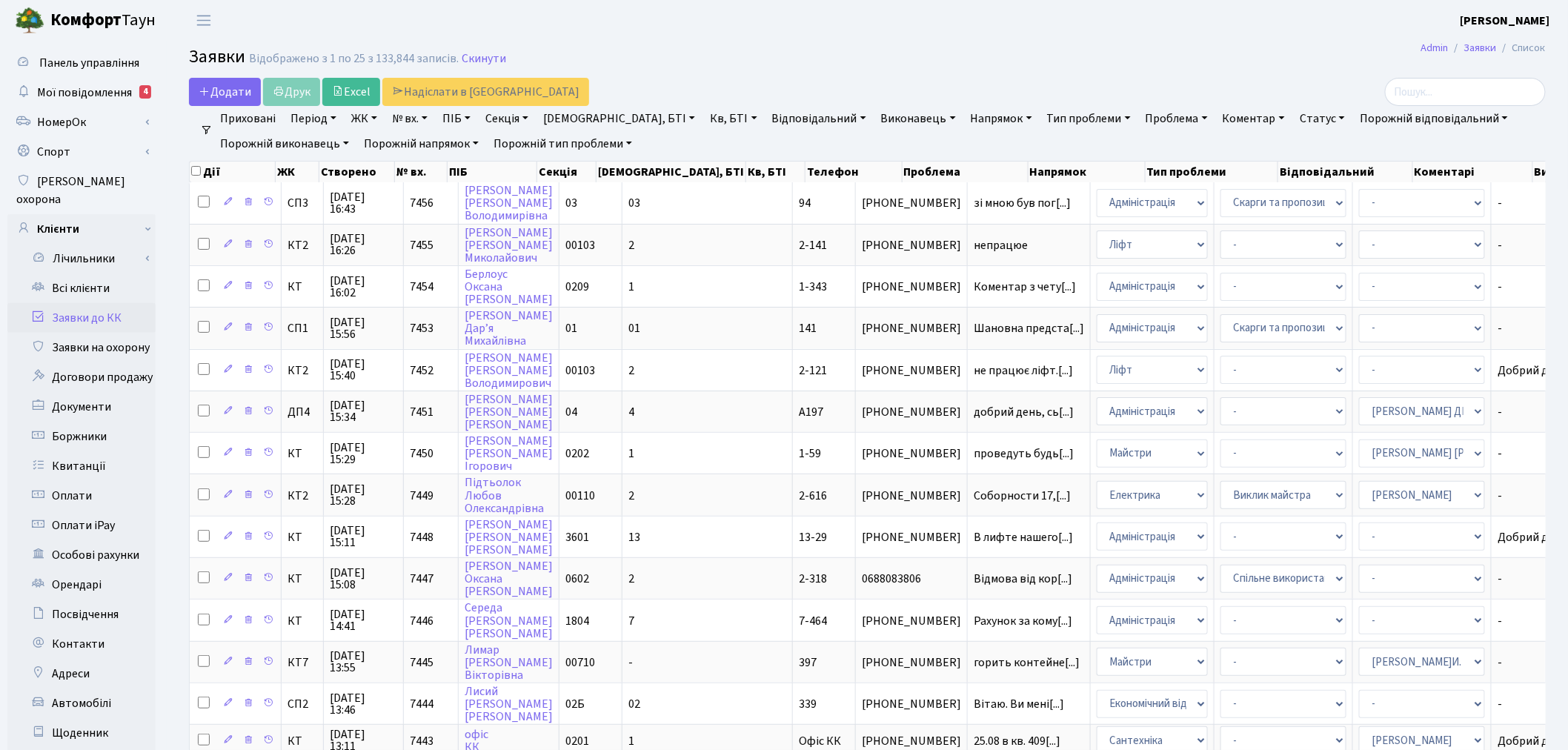
click at [411, 118] on link "№ вх." at bounding box center [410, 118] width 48 height 25
click at [415, 139] on input "text" at bounding box center [430, 147] width 86 height 28
type input "7295"
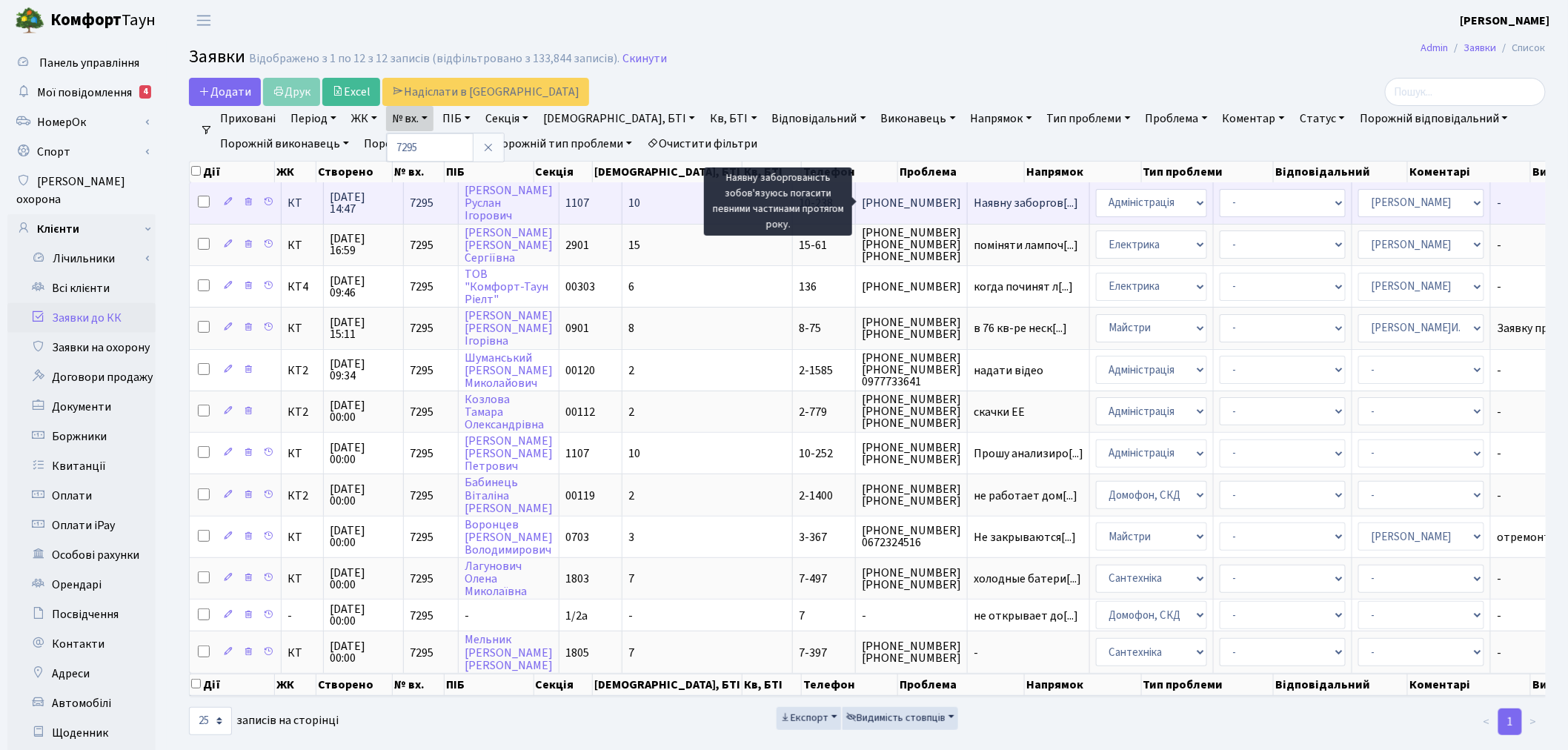
click at [974, 202] on span "Наявну заборгов[...]" at bounding box center [1026, 203] width 104 height 16
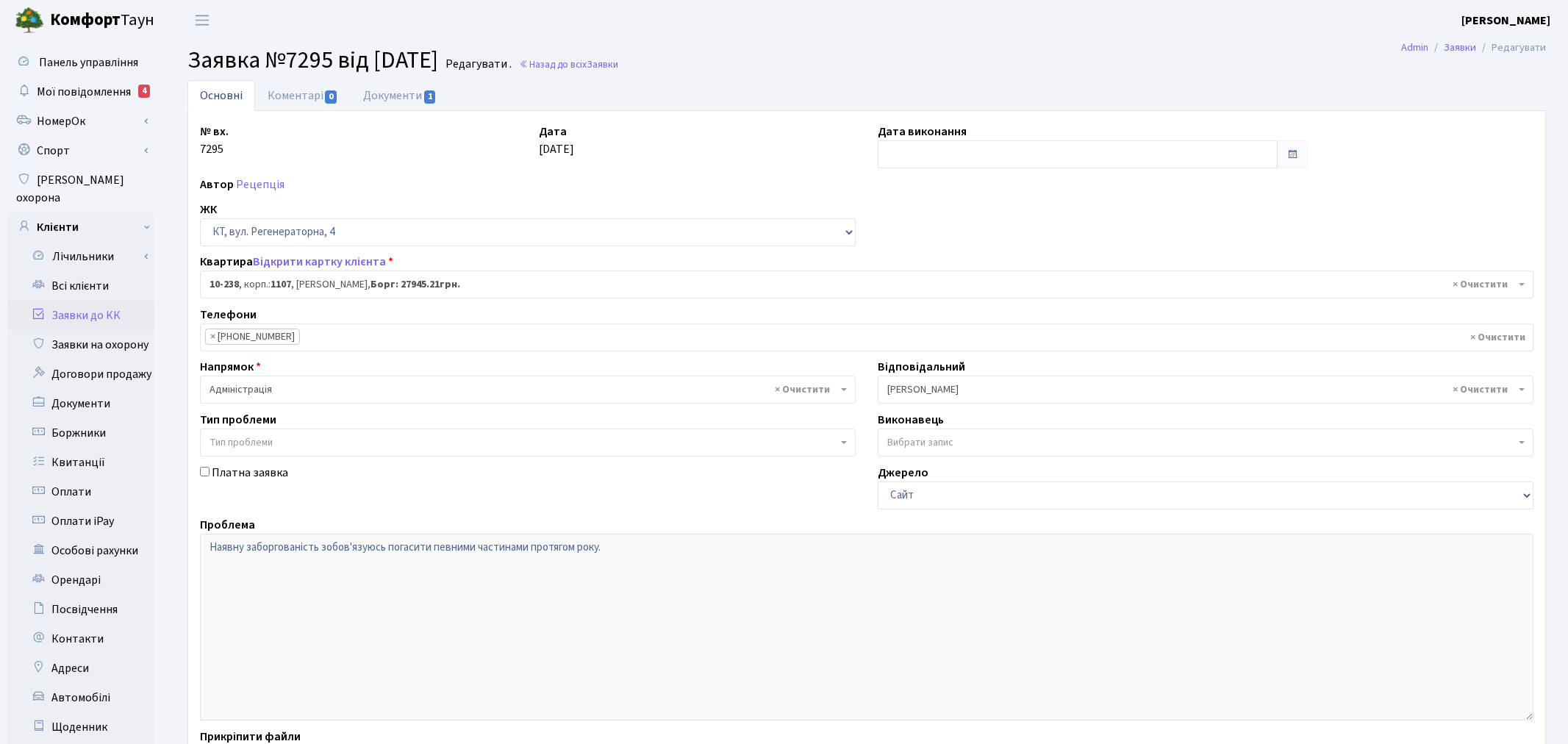
select select "6807"
click at [423, 89] on link "Документи 1" at bounding box center [400, 95] width 99 height 30
select select "25"
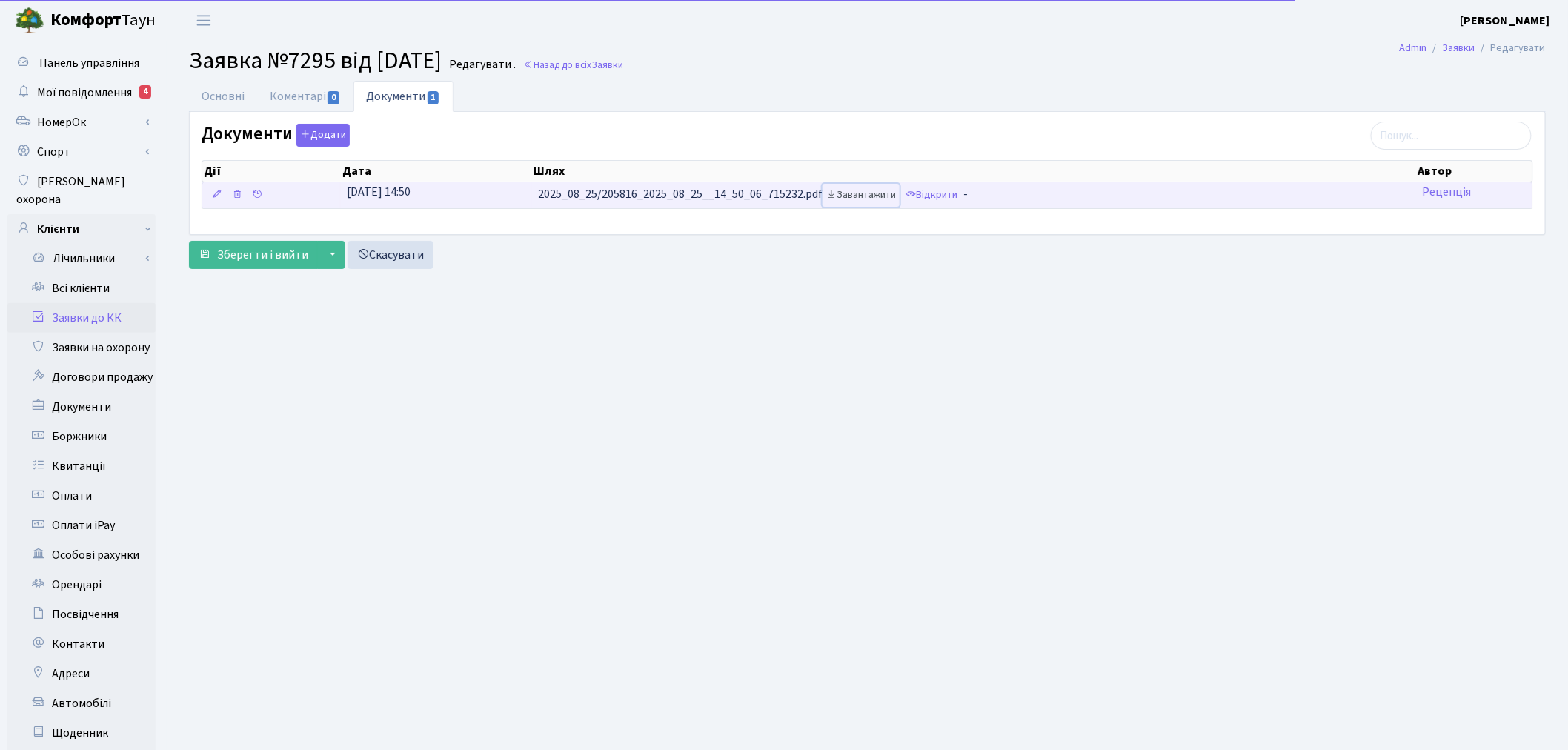
click at [860, 192] on link "Завантажити" at bounding box center [862, 196] width 77 height 23
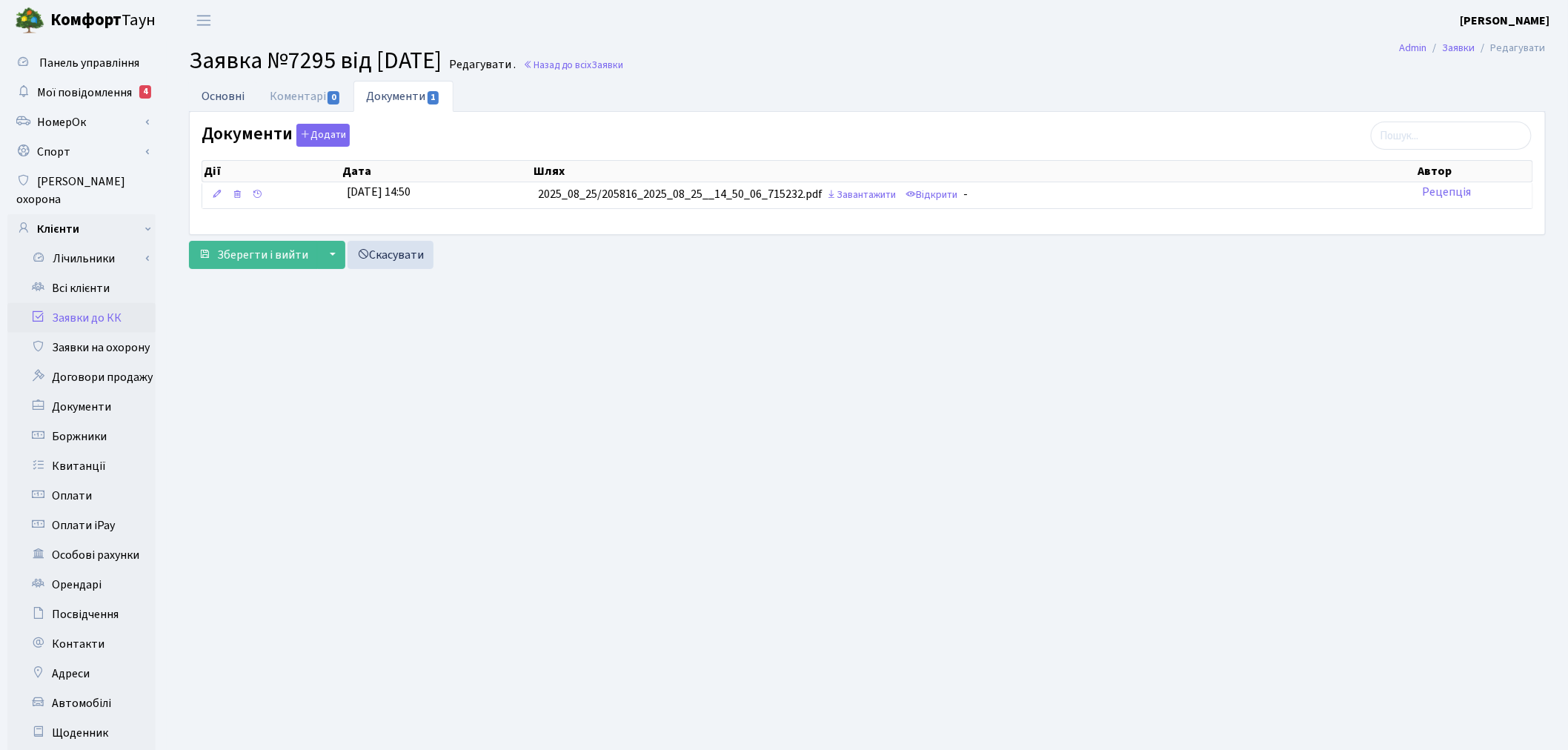
click at [229, 93] on link "Основні" at bounding box center [223, 95] width 68 height 30
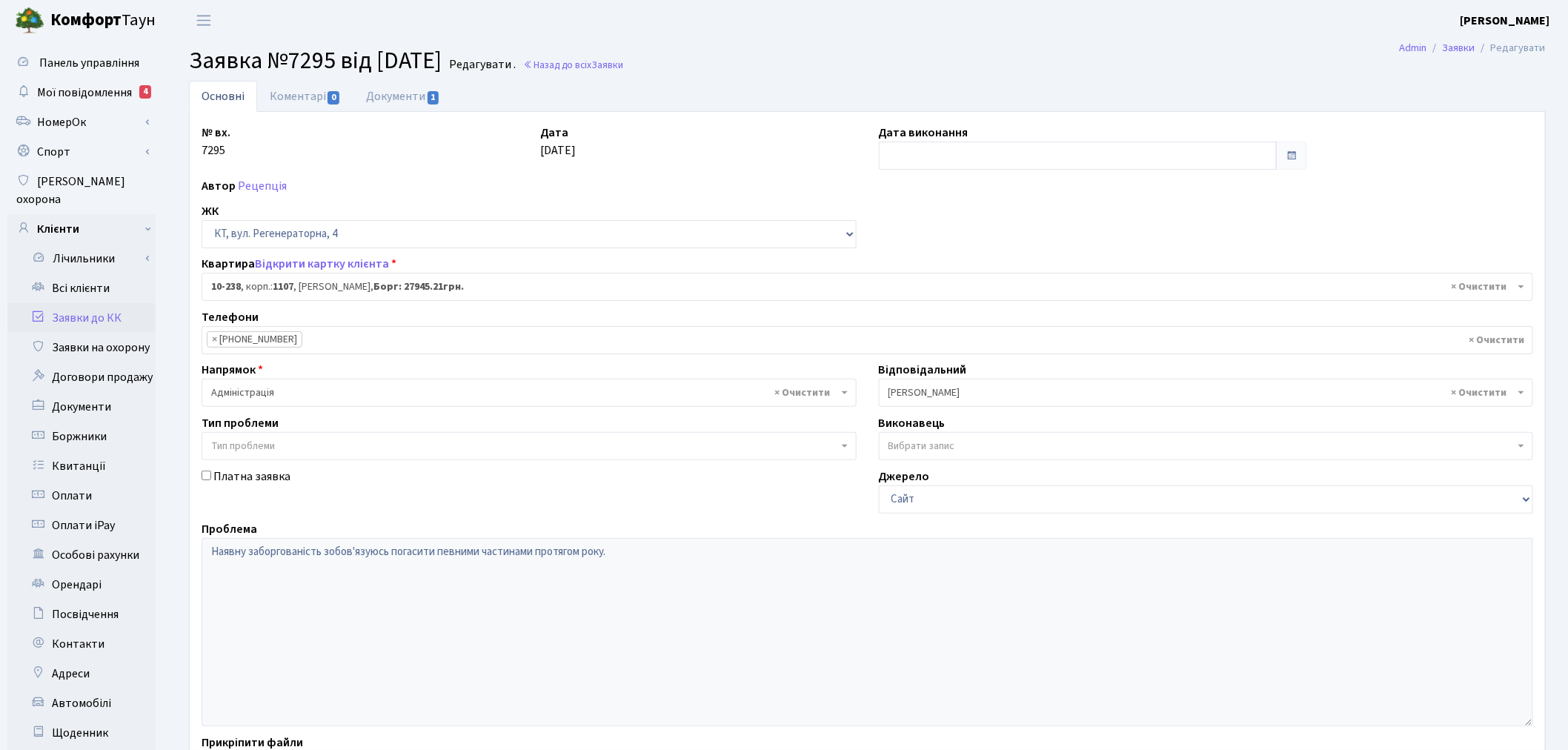
click at [90, 303] on link "Заявки до КК" at bounding box center [81, 318] width 148 height 30
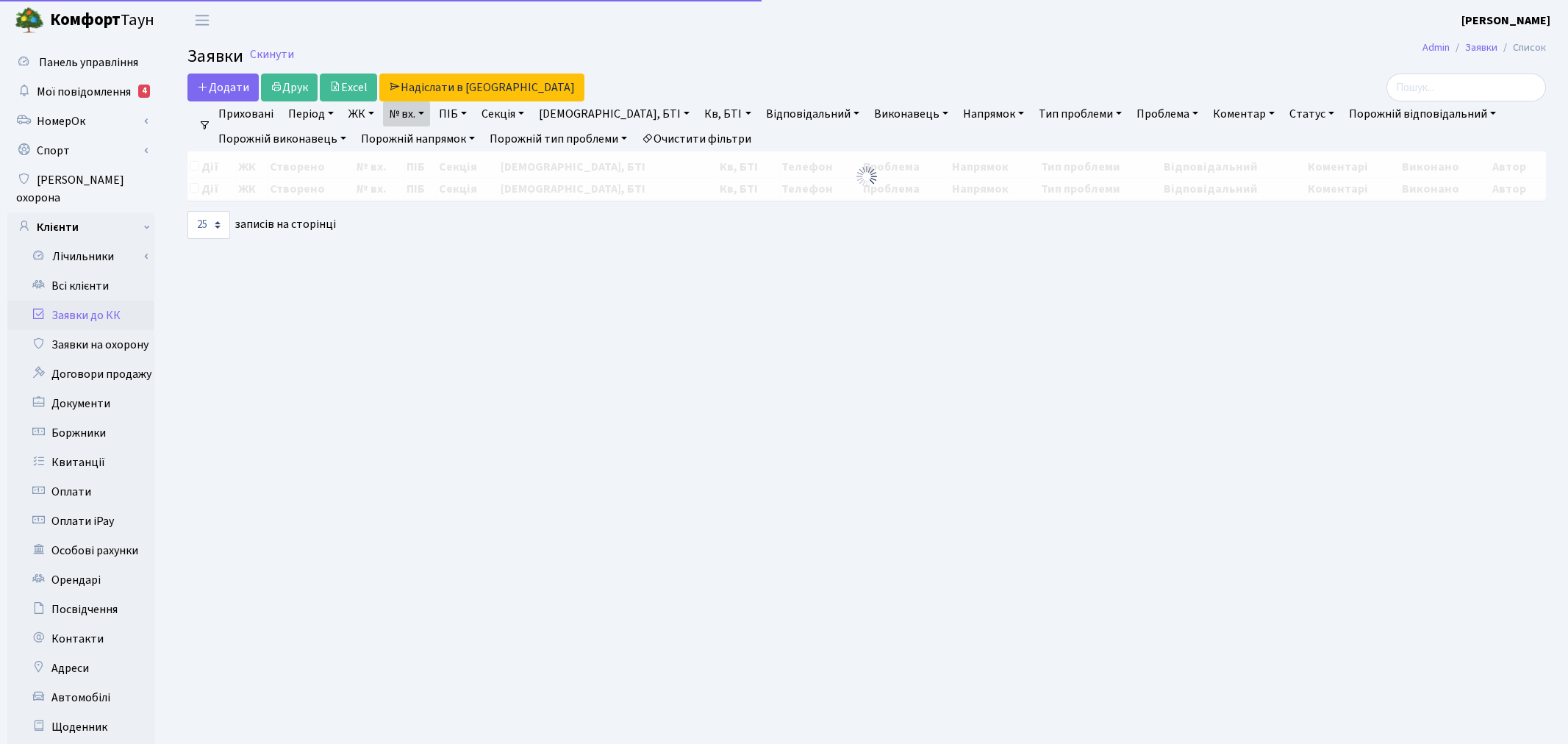
select select "25"
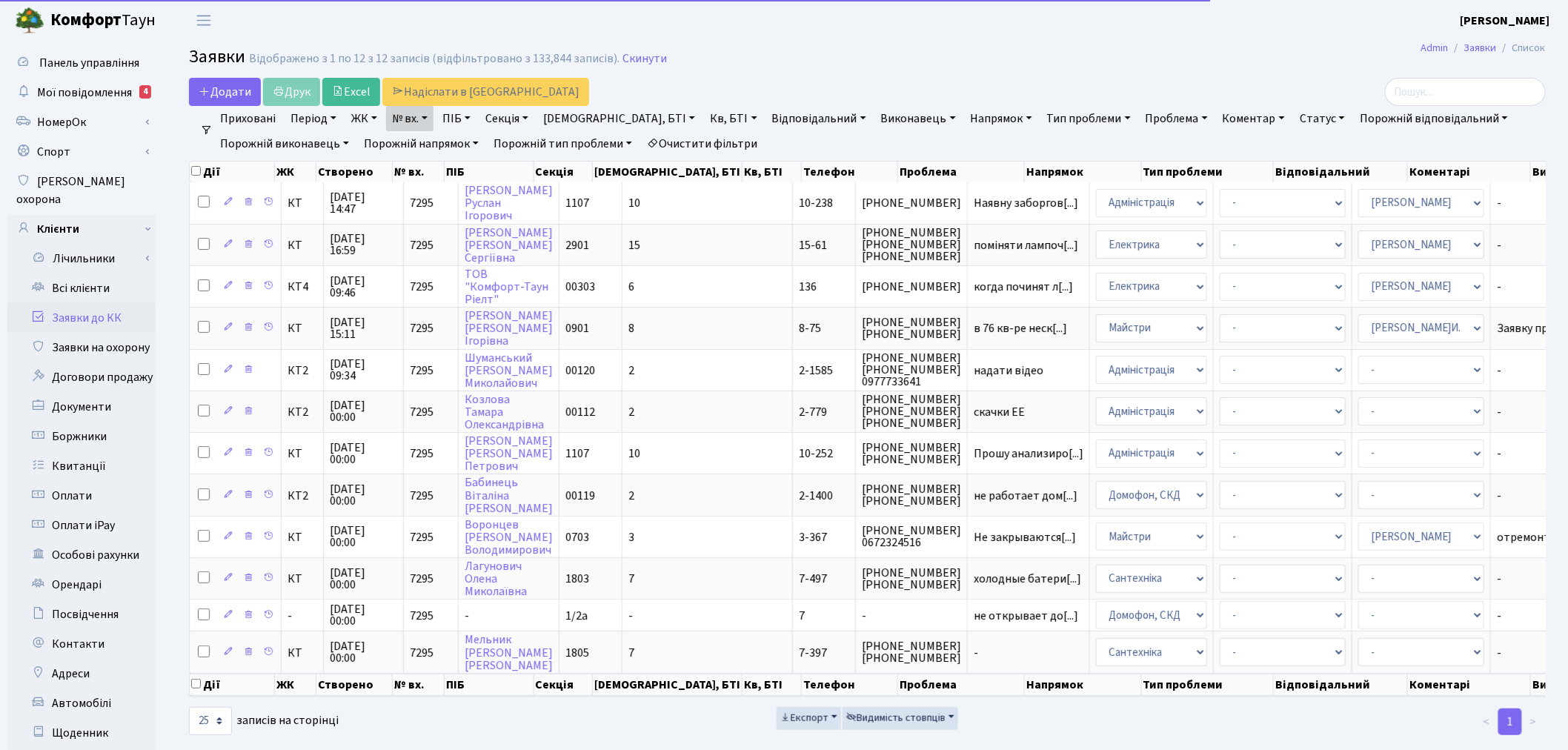
click at [409, 117] on link "№ вх." at bounding box center [410, 118] width 48 height 25
click at [419, 148] on input "7295" at bounding box center [430, 147] width 86 height 28
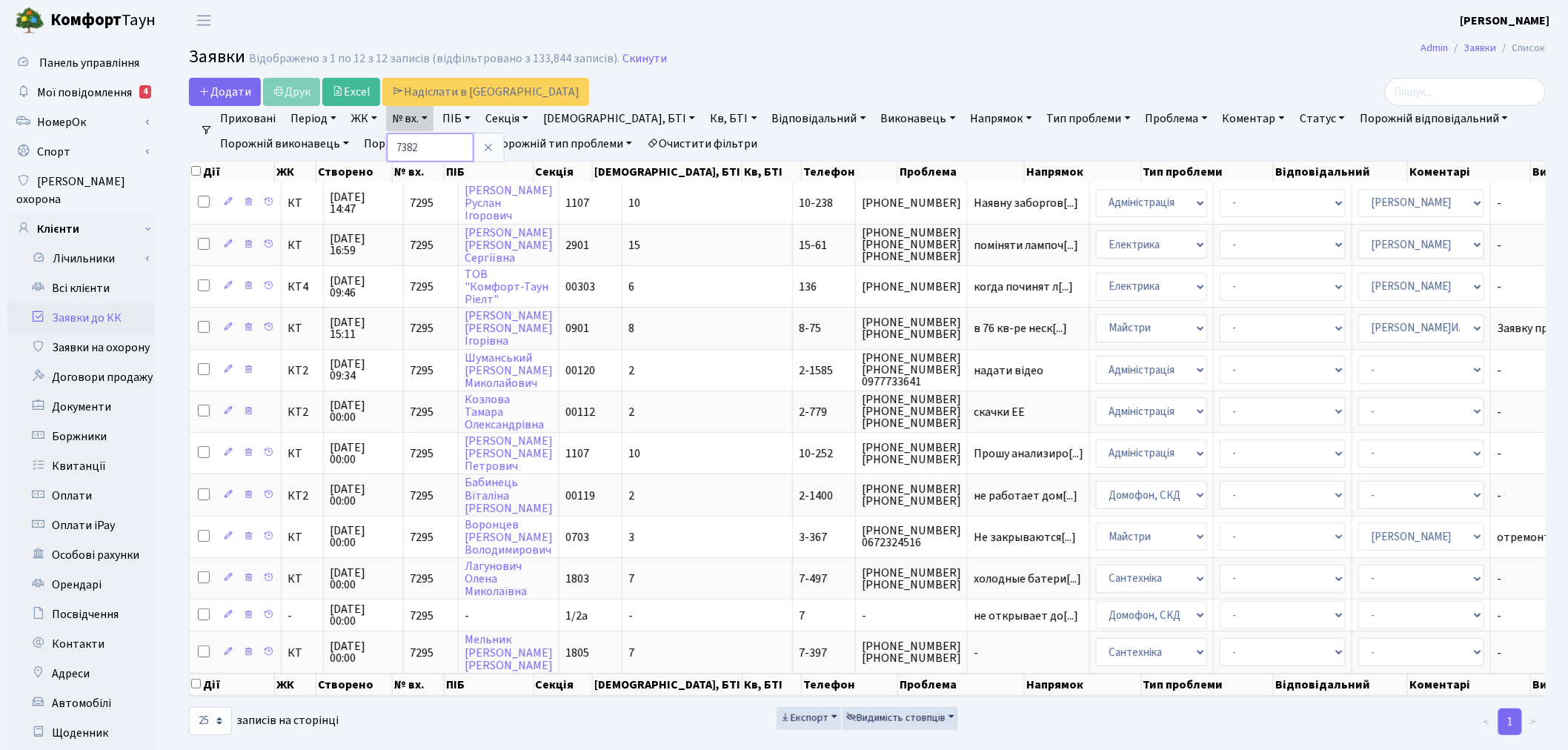
type input "7382"
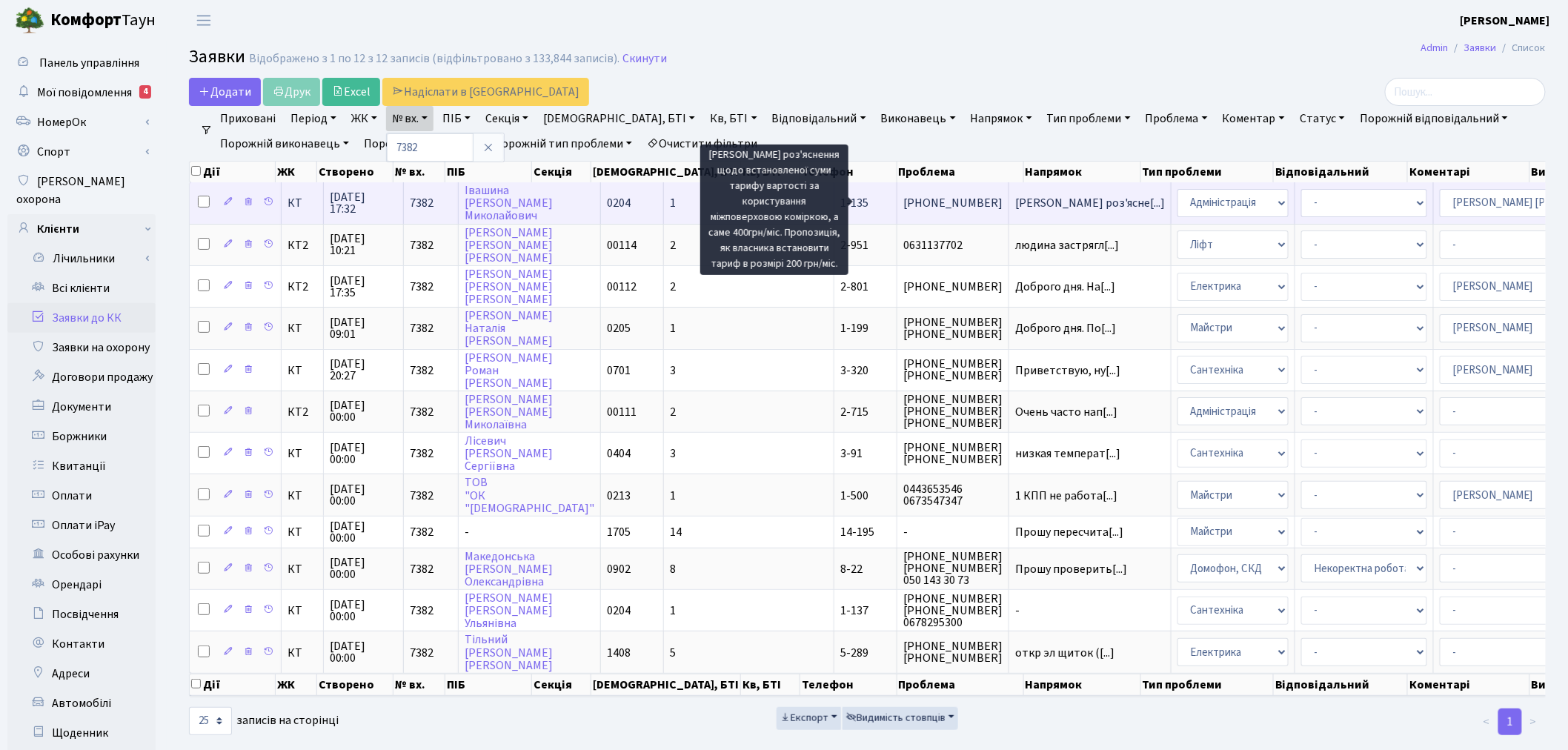
click at [1015, 201] on span "Надати роз'ясне[...]" at bounding box center [1090, 203] width 150 height 16
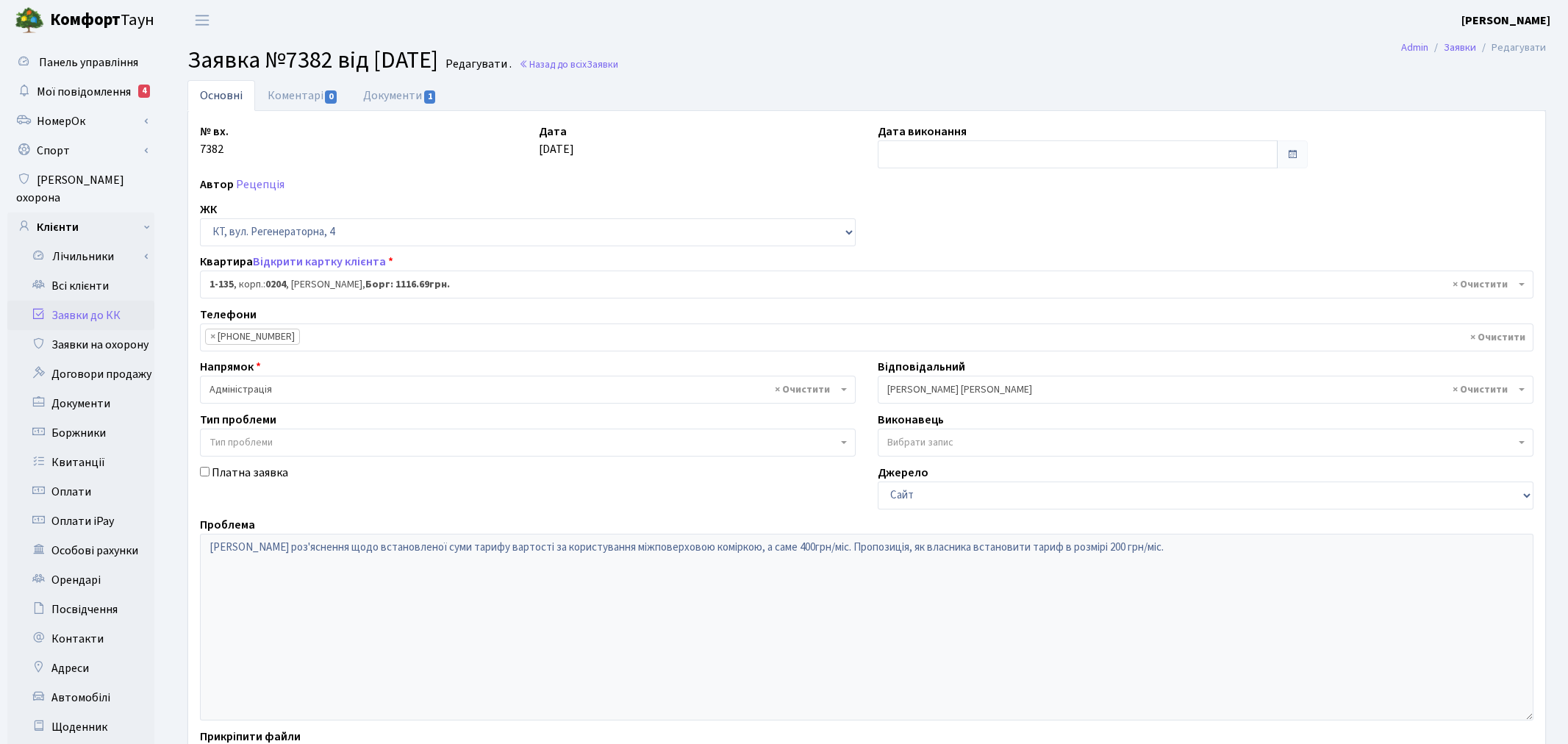
select select "135"
click at [400, 98] on link "Документи 1" at bounding box center [400, 95] width 99 height 30
select select "25"
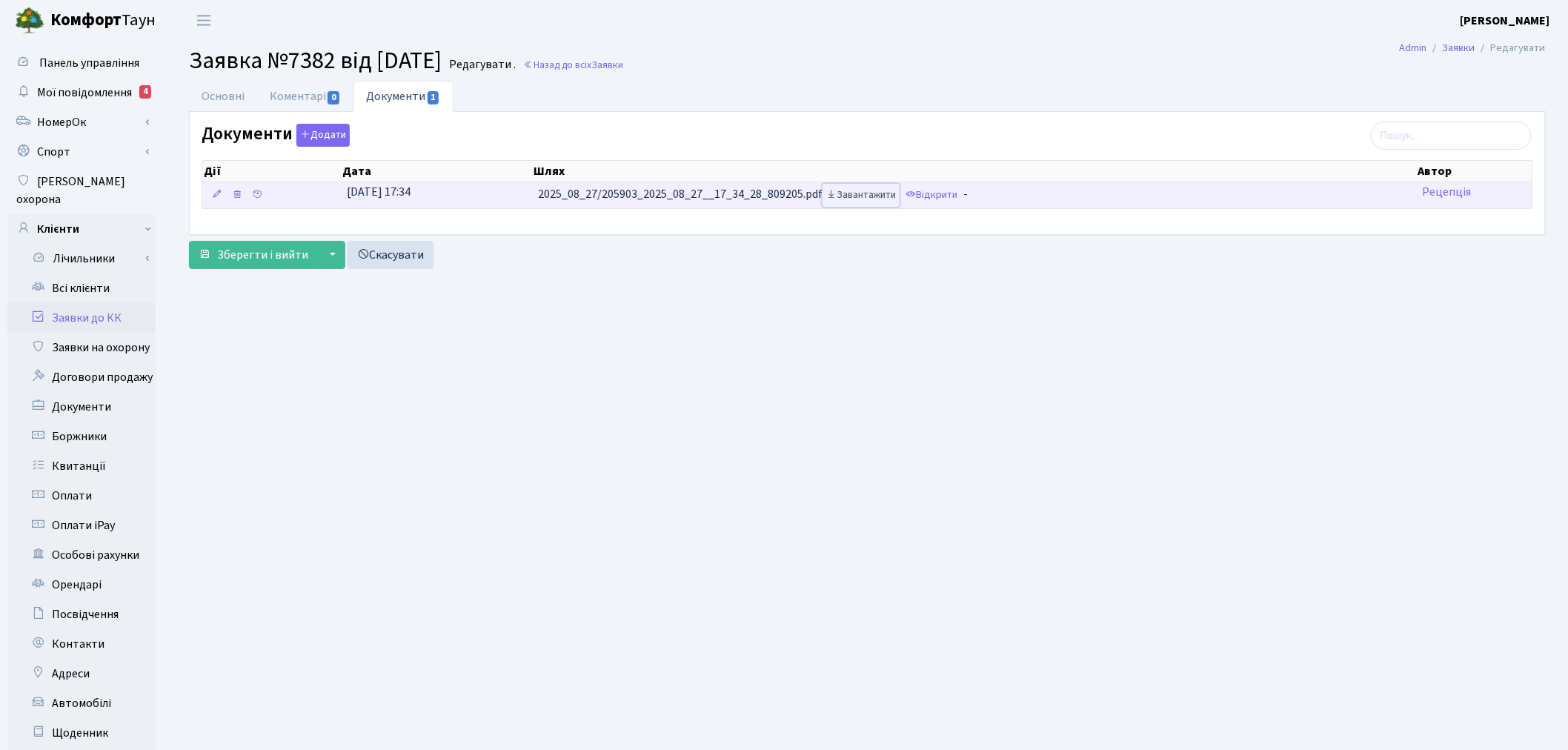
click at [855, 197] on link "Завантажити" at bounding box center [862, 196] width 77 height 23
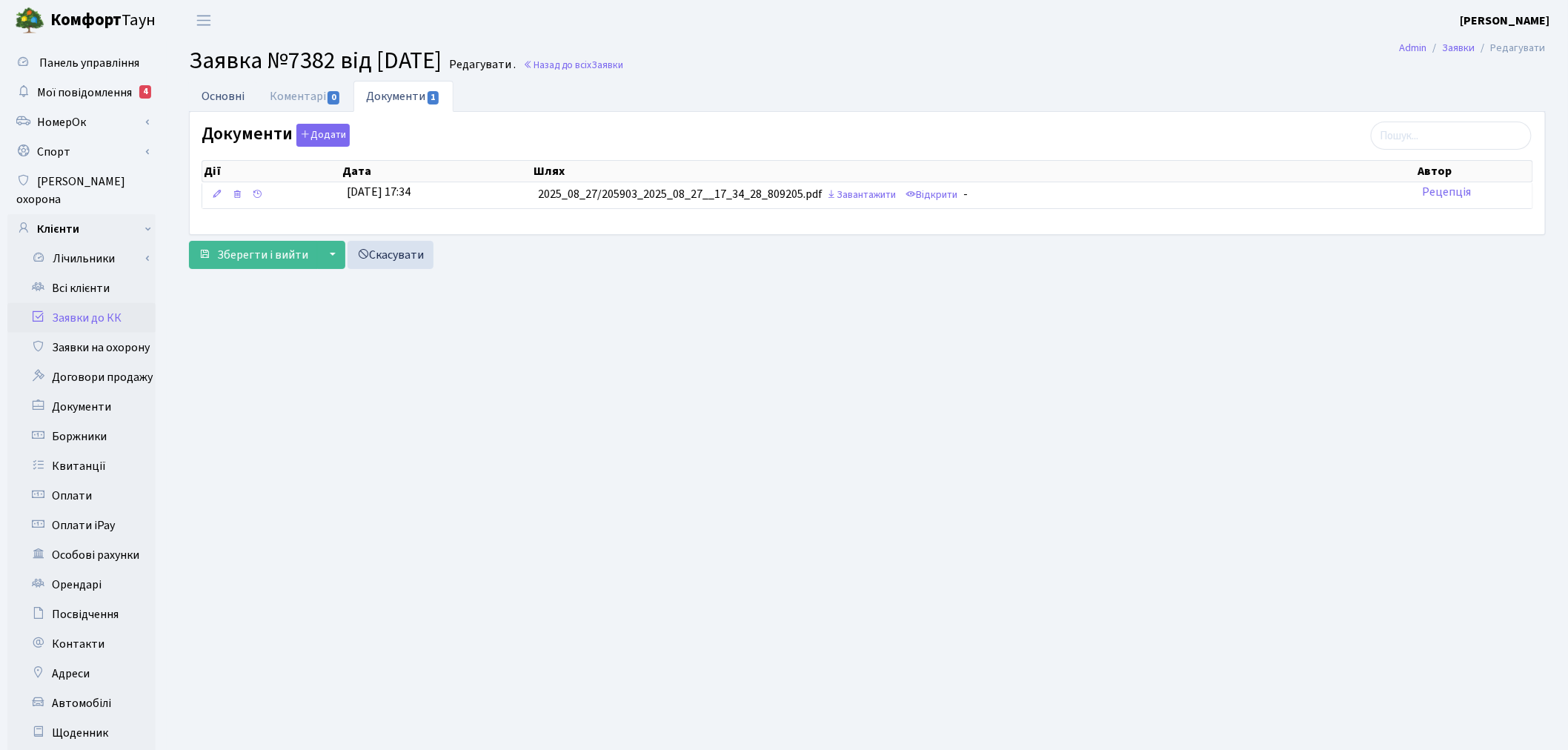
click at [214, 90] on link "Основні" at bounding box center [223, 95] width 68 height 30
